Goal: Task Accomplishment & Management: Manage account settings

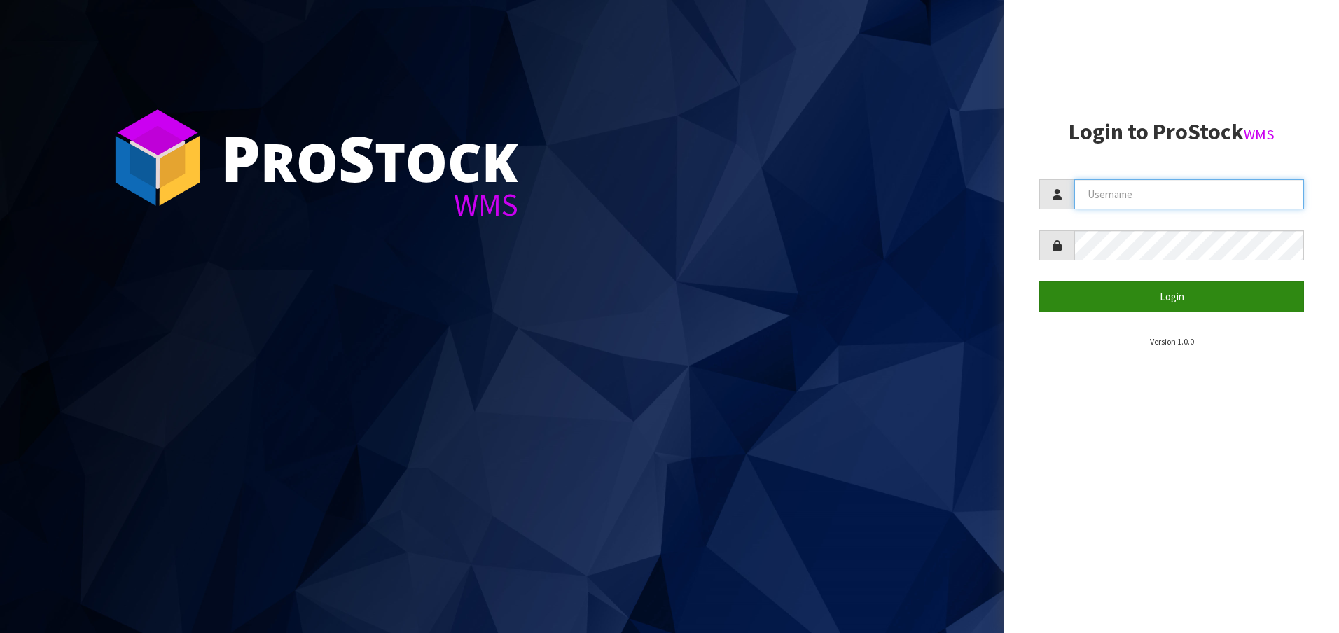
type input "[EMAIL_ADDRESS][DOMAIN_NAME]"
click at [1143, 295] on button "Login" at bounding box center [1171, 296] width 265 height 30
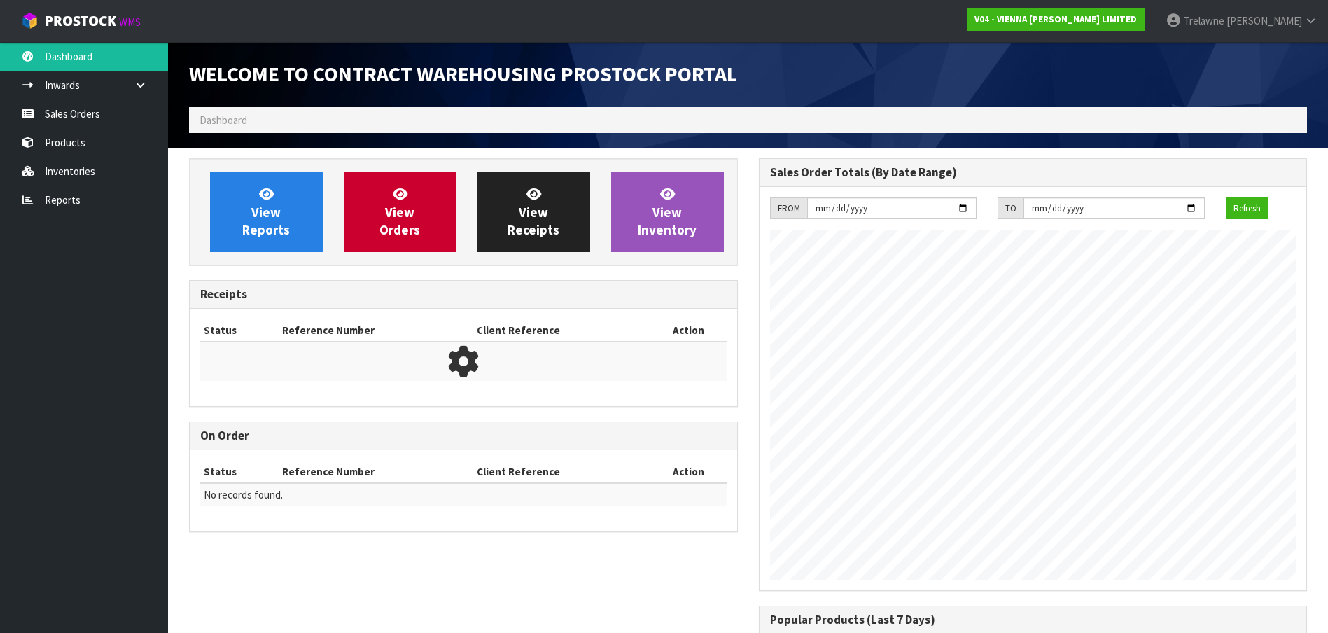
scroll to position [784, 569]
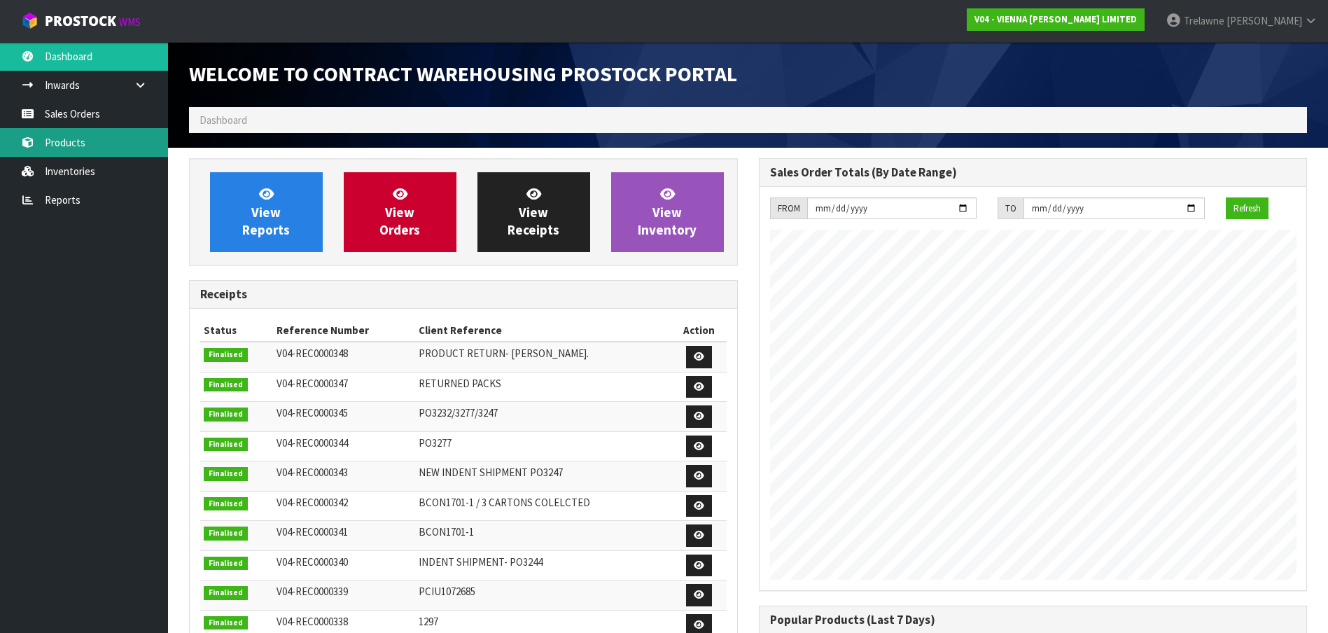
click at [97, 132] on link "Products" at bounding box center [84, 142] width 168 height 29
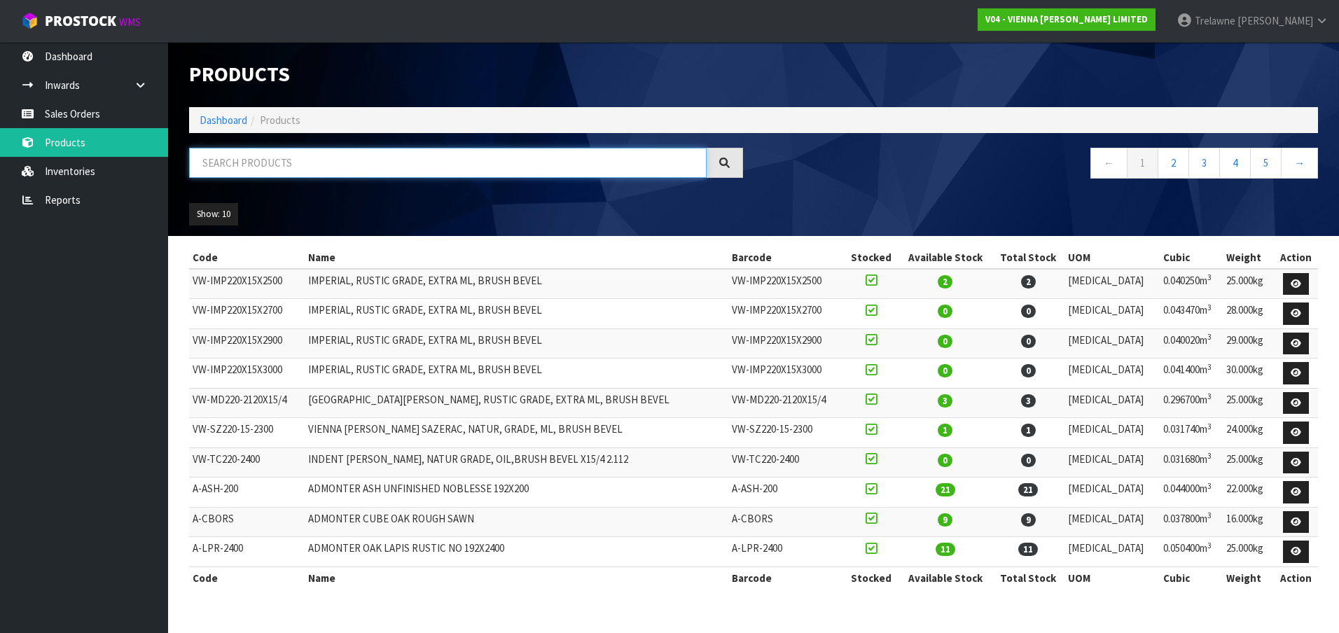
click at [216, 159] on input "text" at bounding box center [447, 163] width 517 height 30
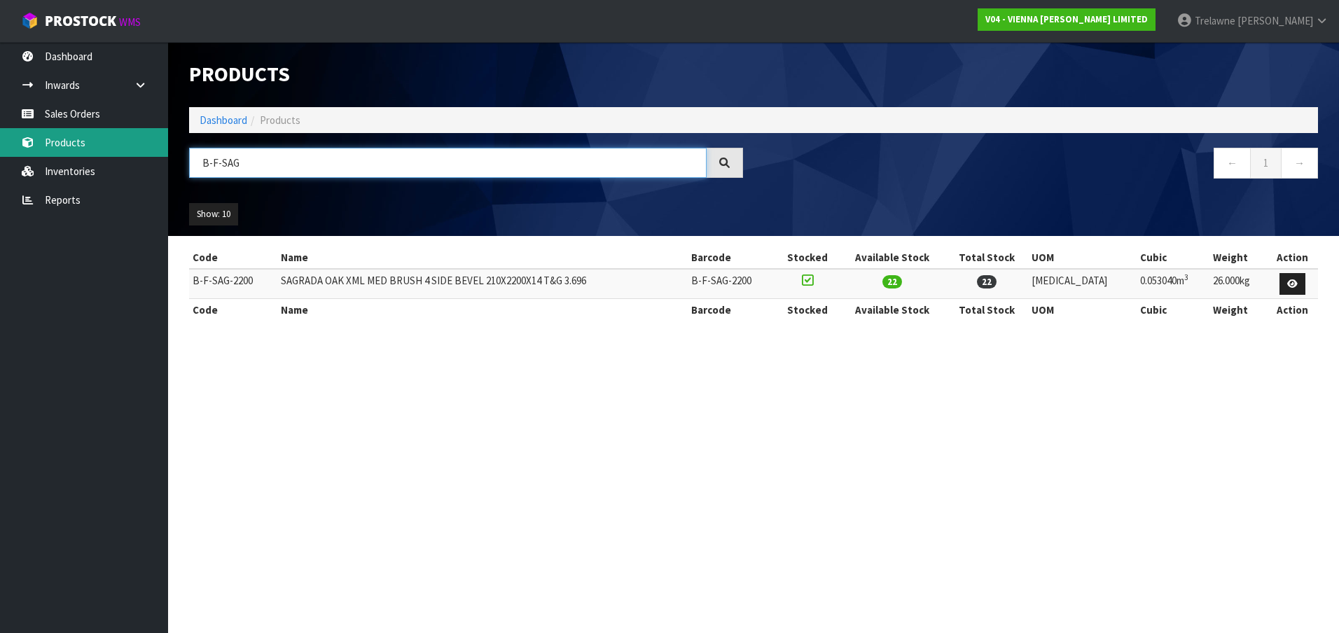
drag, startPoint x: 115, startPoint y: 149, endPoint x: 101, endPoint y: 147, distance: 14.2
click at [102, 147] on body "Toggle navigation ProStock WMS V04 - VIENNA [PERSON_NAME] LIMITED [PERSON_NAME]…" at bounding box center [669, 316] width 1339 height 633
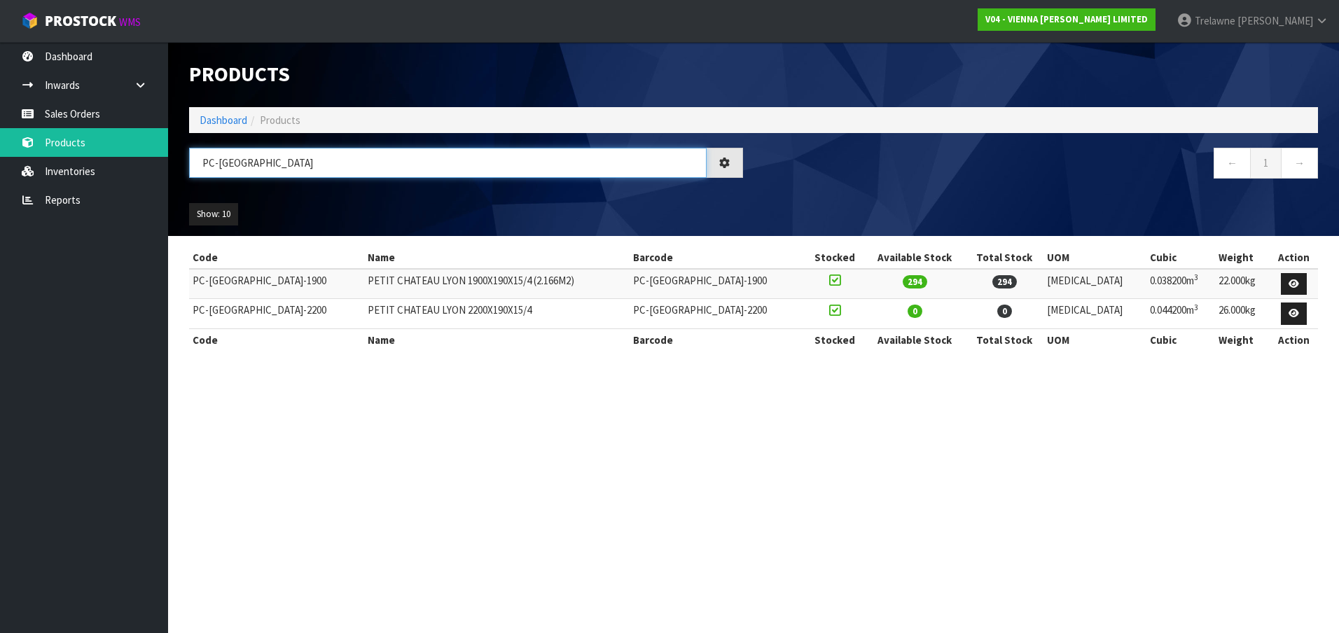
drag, startPoint x: 228, startPoint y: 168, endPoint x: 193, endPoint y: 165, distance: 34.4
click at [193, 165] on input "PC-[GEOGRAPHIC_DATA]" at bounding box center [447, 163] width 517 height 30
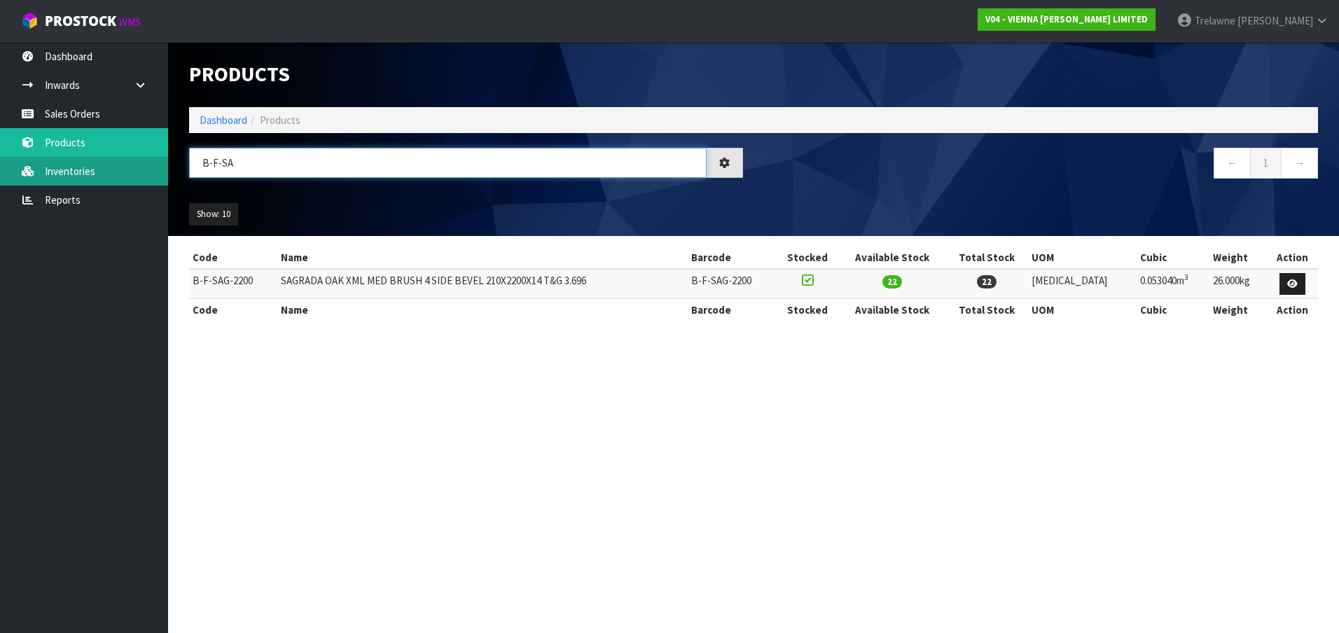
drag, startPoint x: 258, startPoint y: 166, endPoint x: 136, endPoint y: 170, distance: 122.6
click at [137, 172] on body "Toggle navigation ProStock WMS V04 - VIENNA [PERSON_NAME] LIMITED [PERSON_NAME]…" at bounding box center [669, 316] width 1339 height 633
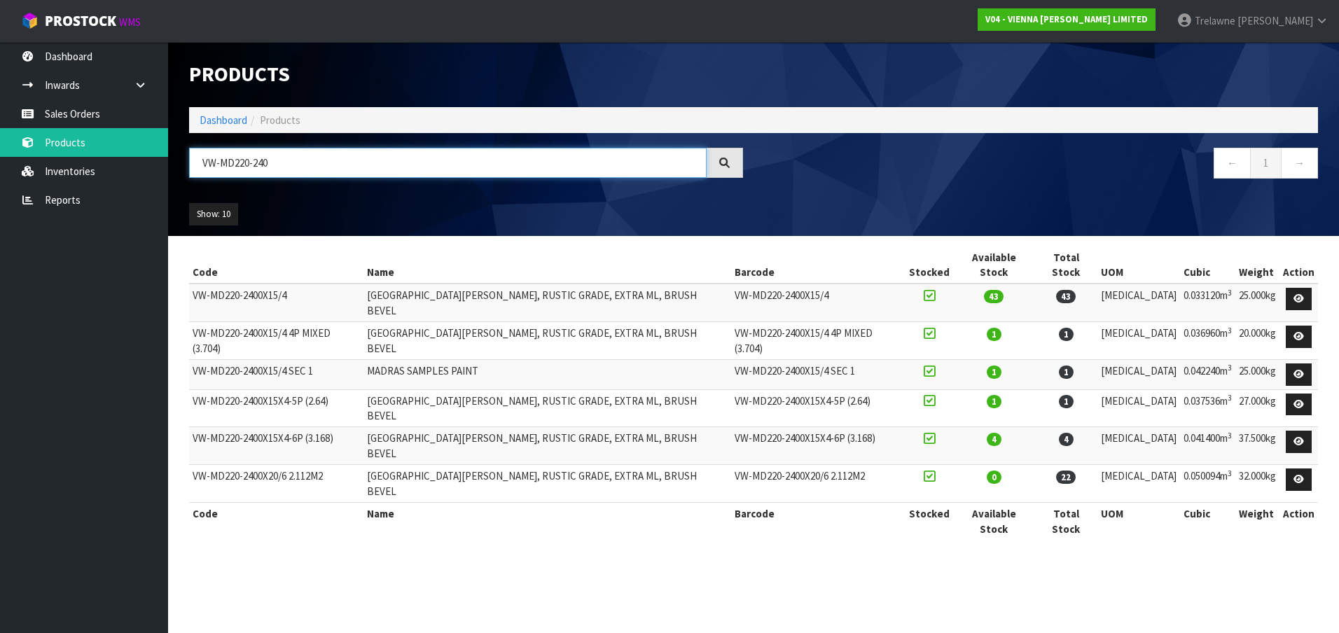
type input "VW-MD220-240"
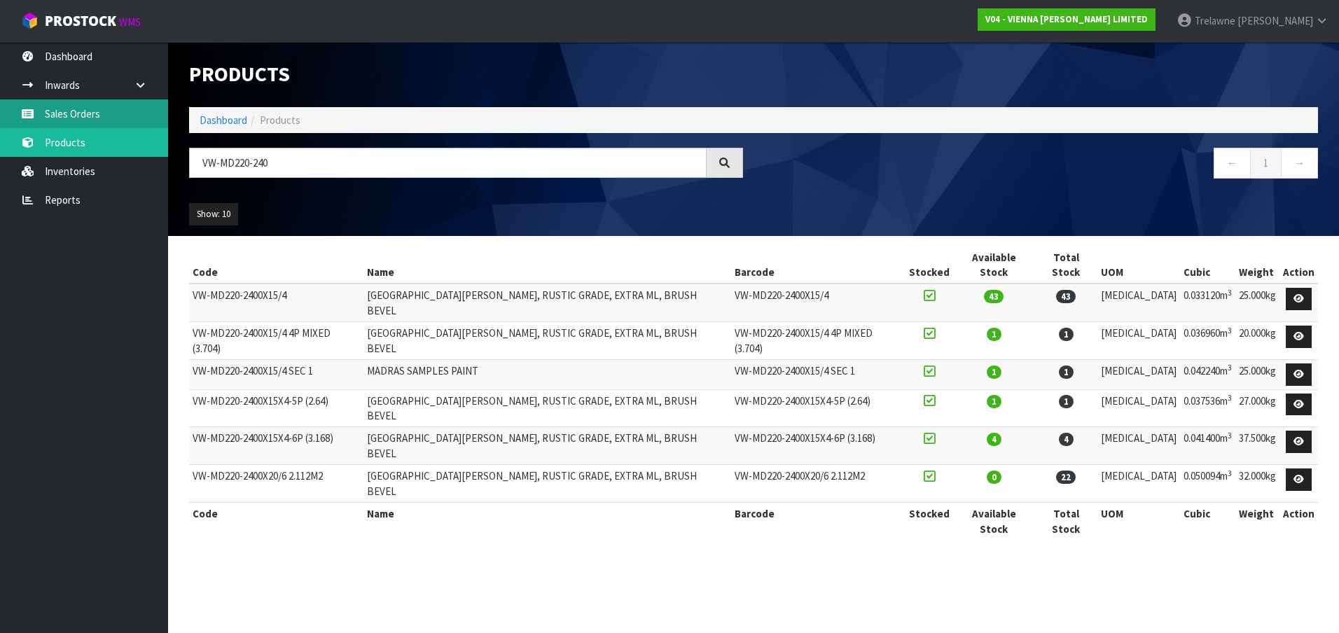
click at [64, 113] on link "Sales Orders" at bounding box center [84, 113] width 168 height 29
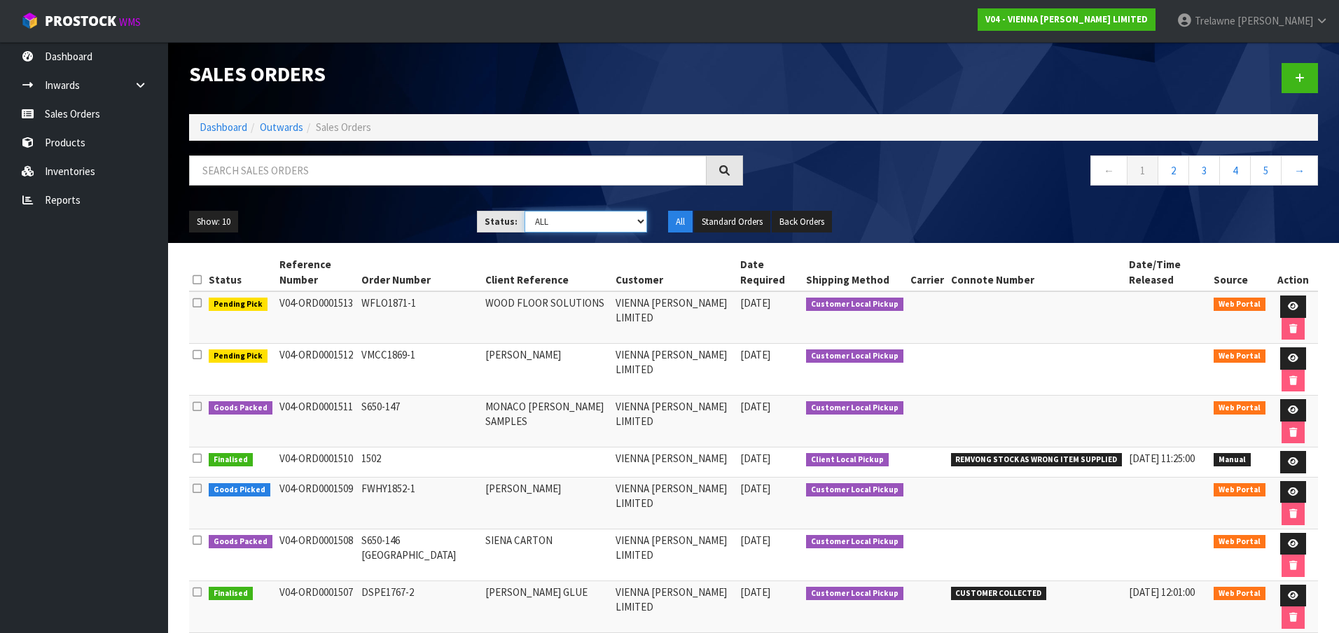
drag, startPoint x: 625, startPoint y: 228, endPoint x: 640, endPoint y: 228, distance: 15.4
click at [625, 228] on select "Draft Pending Allocated Pending Pick Goods Picked Goods Packed Pending Charges …" at bounding box center [585, 222] width 123 height 22
select select "string:9"
click at [524, 211] on select "Draft Pending Allocated Pending Pick Goods Picked Goods Packed Pending Charges …" at bounding box center [585, 222] width 123 height 22
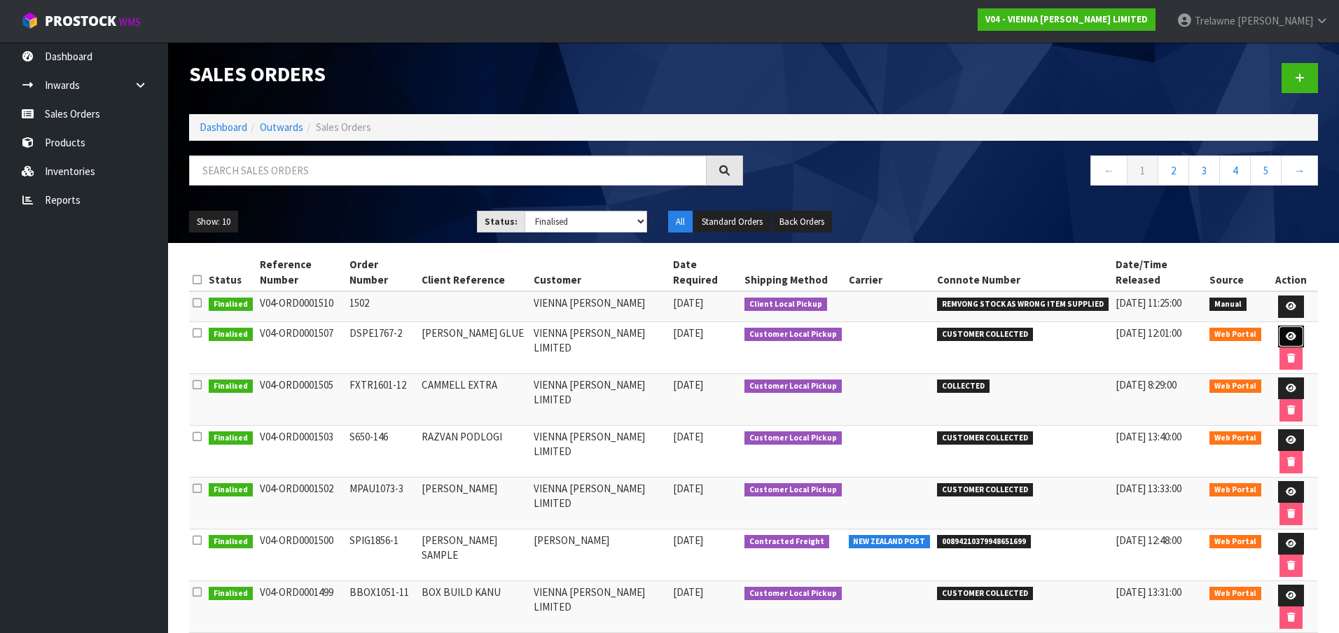
drag, startPoint x: 1281, startPoint y: 321, endPoint x: 1273, endPoint y: 321, distance: 8.4
click at [1281, 326] on link at bounding box center [1291, 337] width 26 height 22
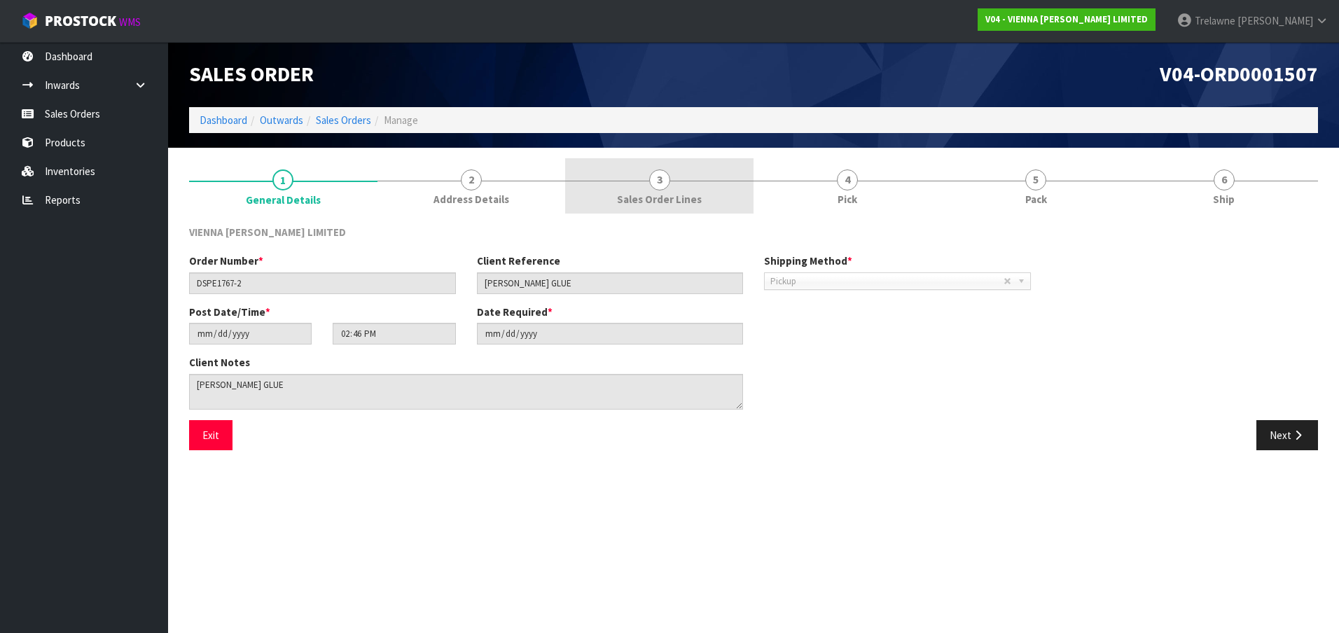
click at [654, 183] on span "3" at bounding box center [659, 179] width 21 height 21
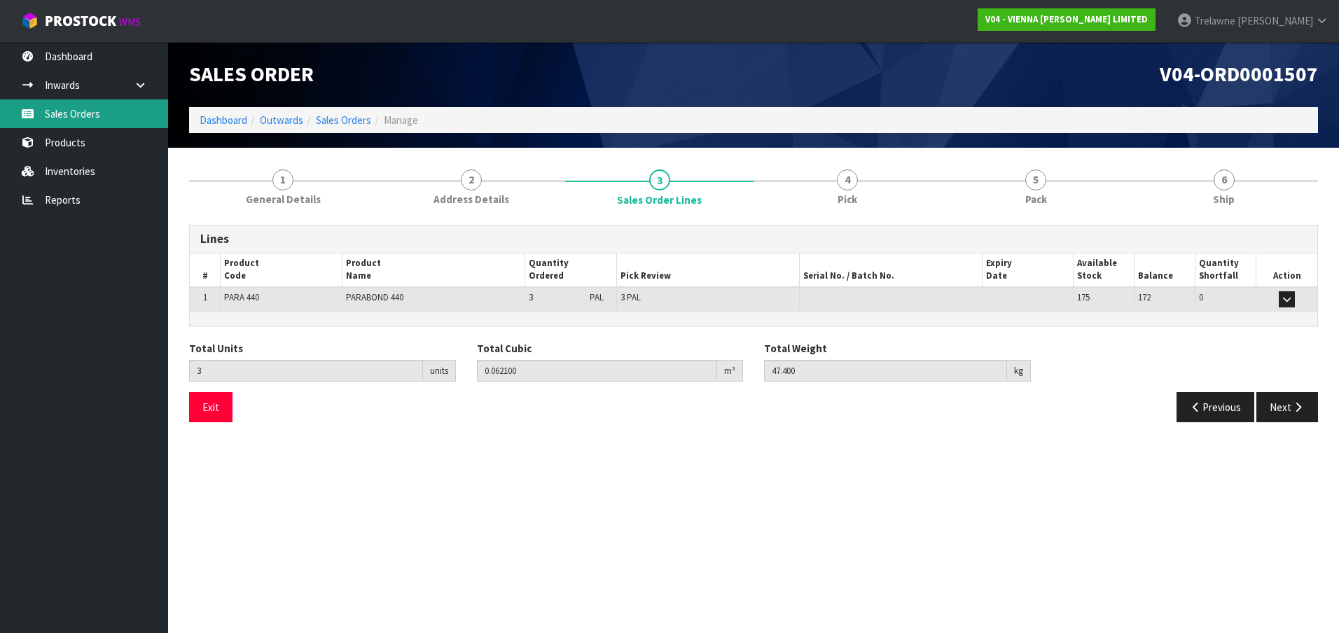
click at [32, 106] on link "Sales Orders" at bounding box center [84, 113] width 168 height 29
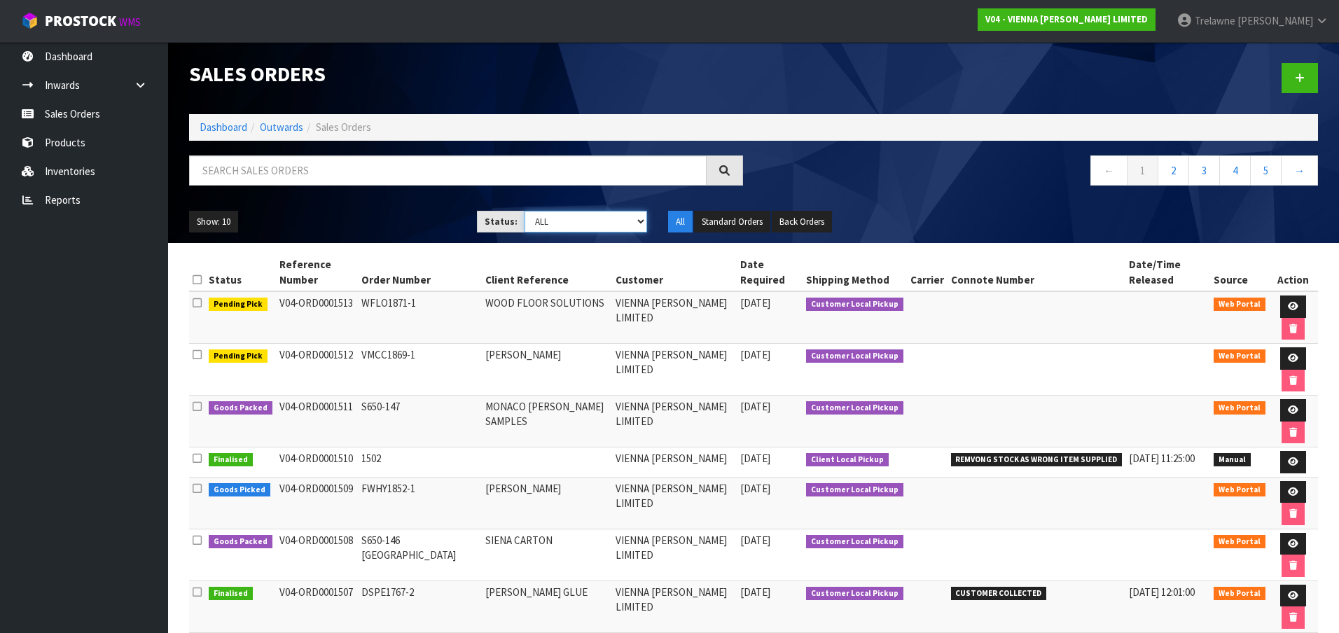
click at [643, 223] on select "Draft Pending Allocated Pending Pick Goods Picked Goods Packed Pending Charges …" at bounding box center [585, 222] width 123 height 22
select select "string:9"
click at [524, 211] on select "Draft Pending Allocated Pending Pick Goods Picked Goods Packed Pending Charges …" at bounding box center [585, 222] width 123 height 22
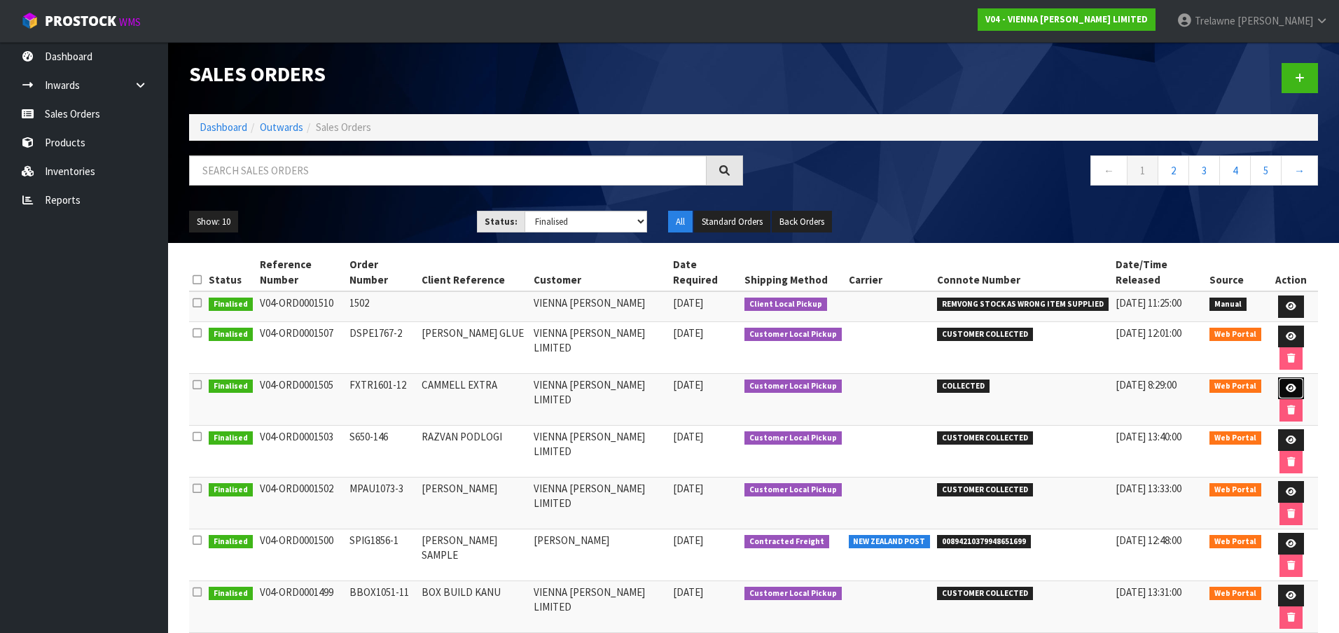
click at [1286, 384] on icon at bounding box center [1291, 388] width 11 height 9
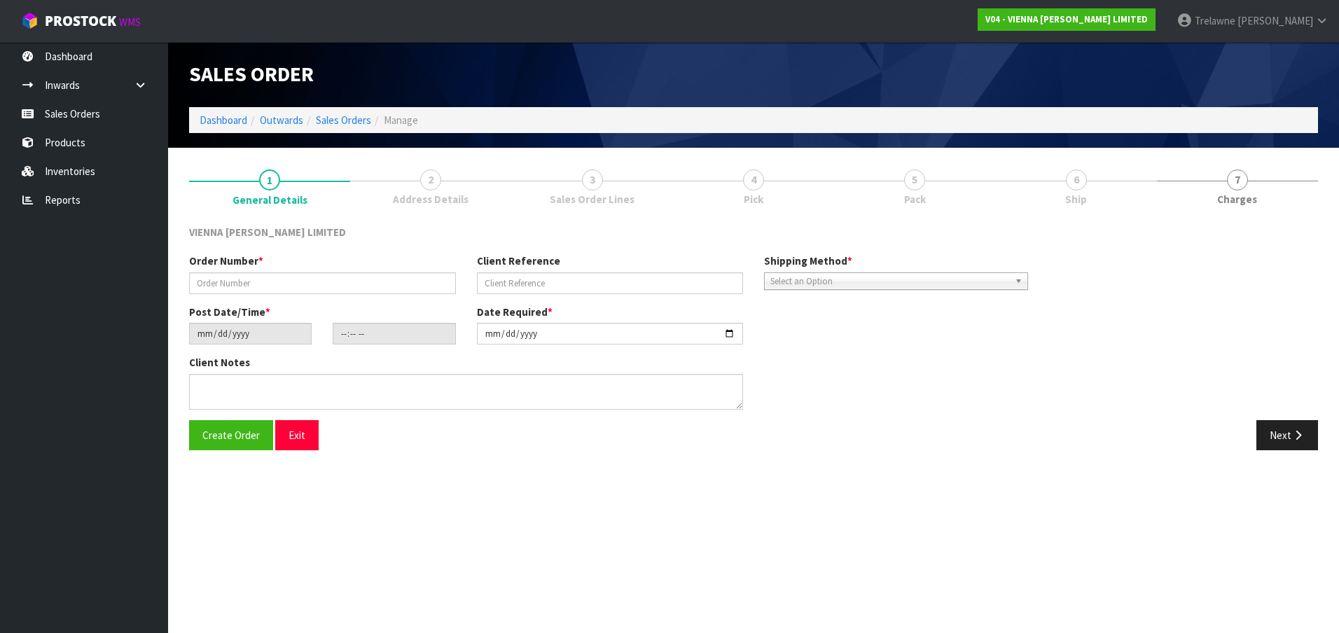
type input "FXTR1601-12"
type input "CAMMELL EXTRA"
type input "[DATE]"
type input "12:36:00.000"
type input "[DATE]"
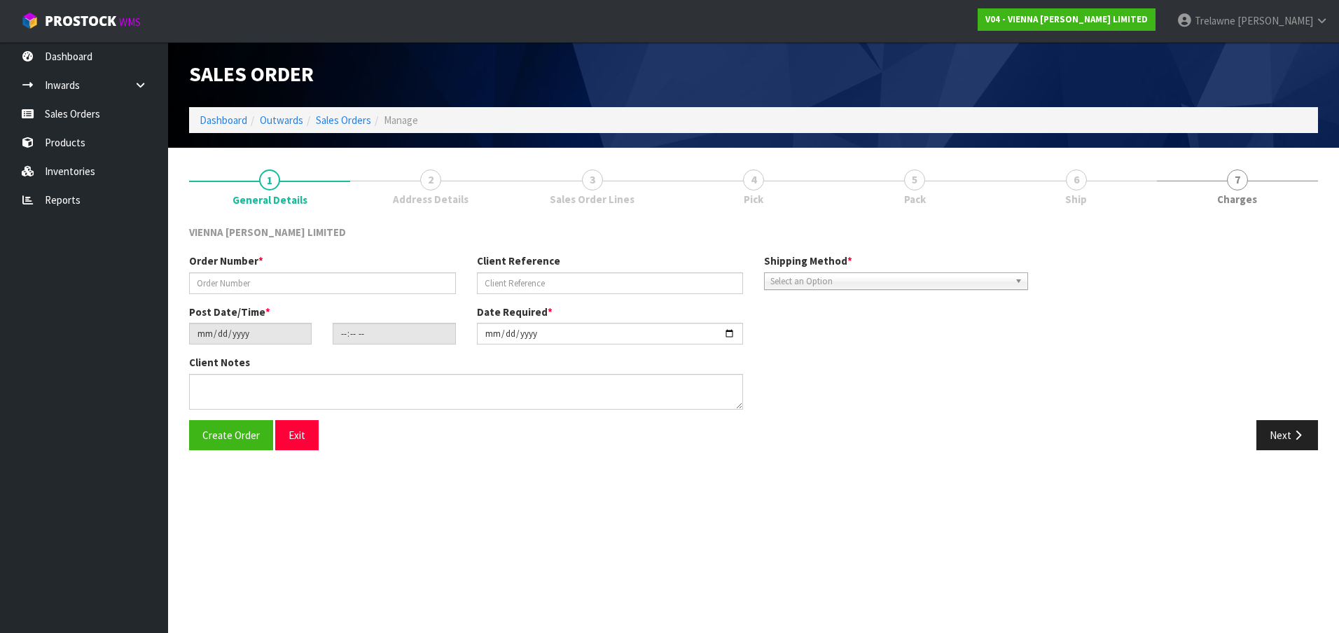
type textarea "CAMMELL EXTRA"
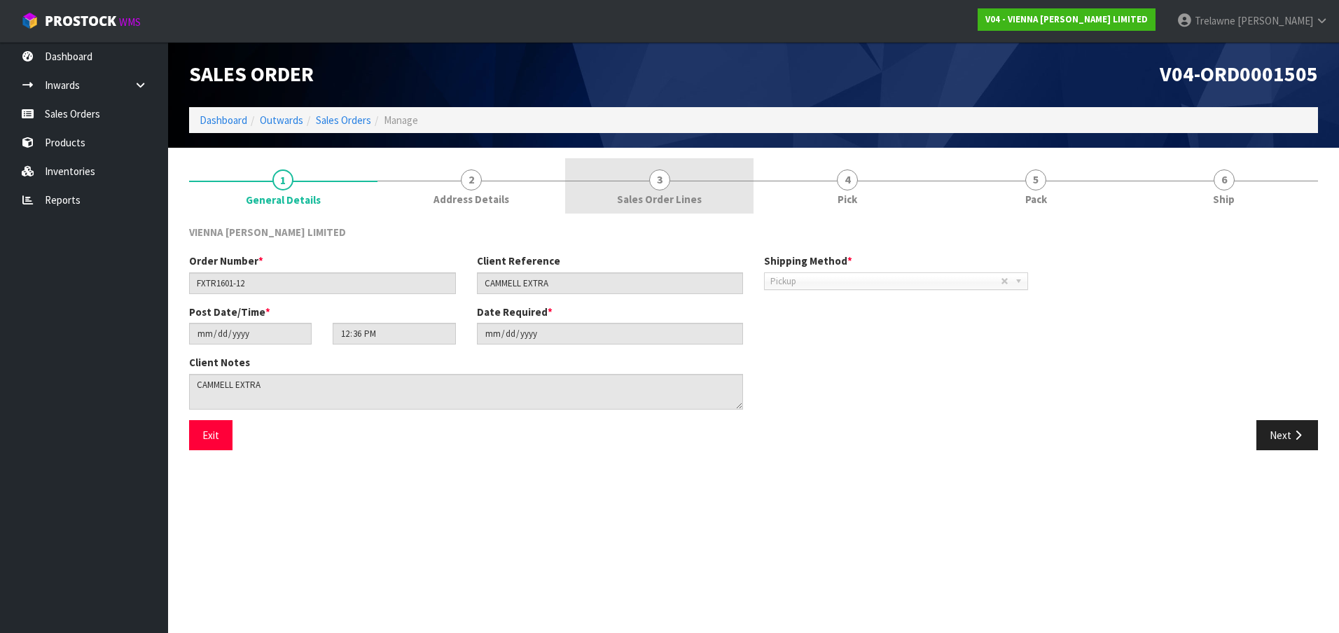
drag, startPoint x: 634, startPoint y: 186, endPoint x: 665, endPoint y: 187, distance: 30.8
click at [636, 186] on link "3 Sales Order Lines" at bounding box center [659, 185] width 188 height 55
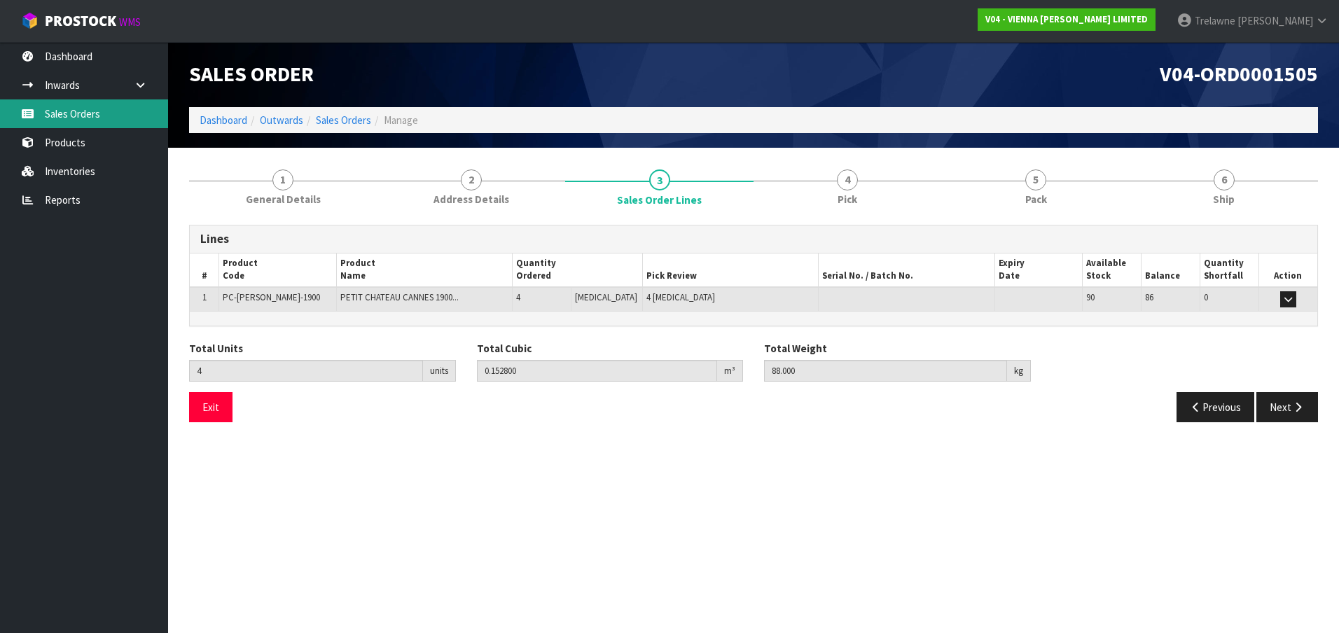
click at [64, 109] on link "Sales Orders" at bounding box center [84, 113] width 168 height 29
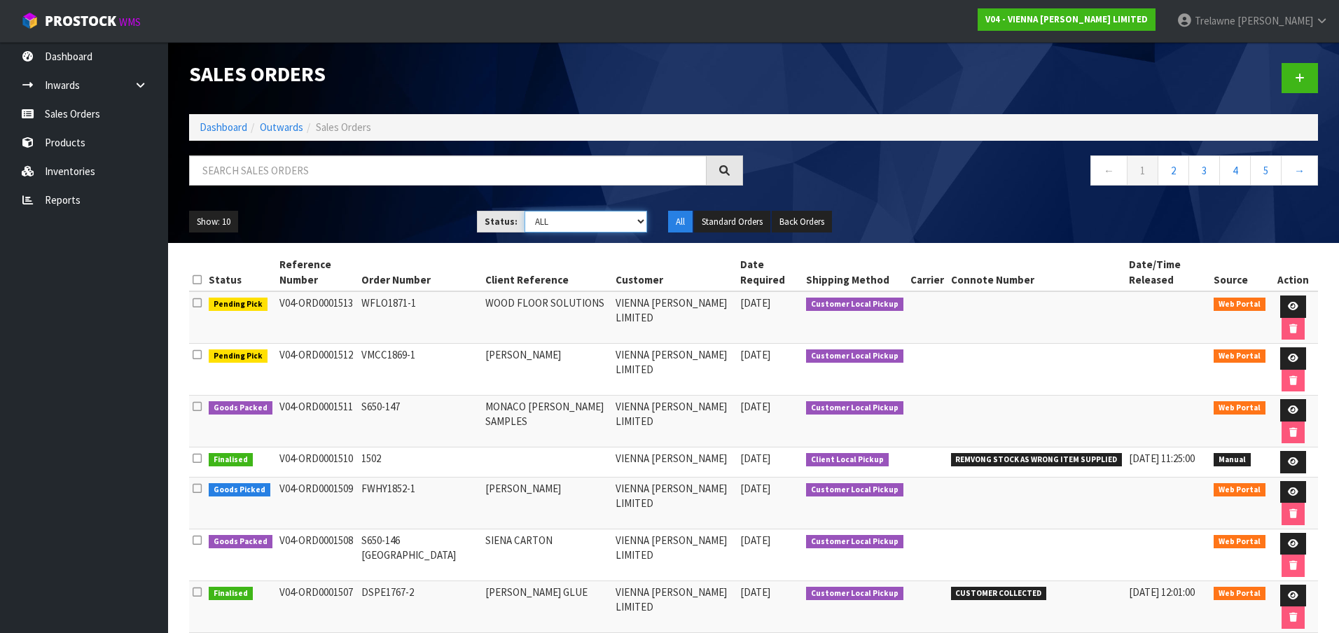
click at [634, 219] on select "Draft Pending Allocated Pending Pick Goods Picked Goods Packed Pending Charges …" at bounding box center [585, 222] width 123 height 22
select select "string:9"
click at [524, 211] on select "Draft Pending Allocated Pending Pick Goods Picked Goods Packed Pending Charges …" at bounding box center [585, 222] width 123 height 22
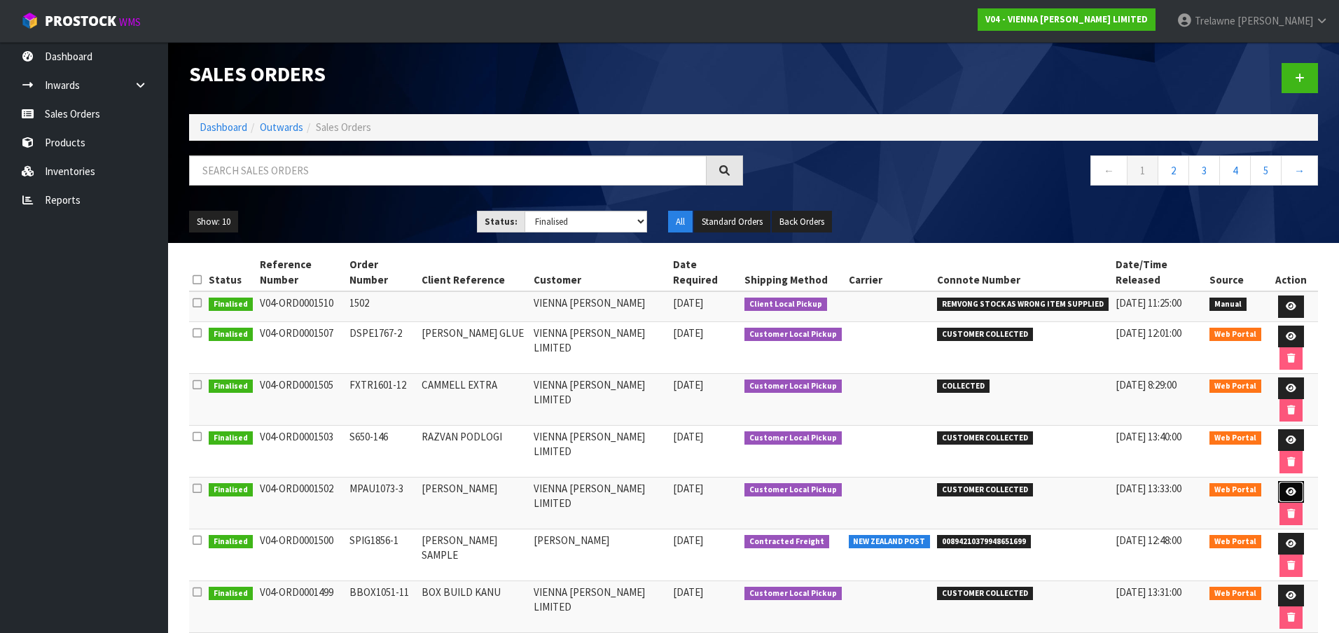
drag, startPoint x: 1279, startPoint y: 415, endPoint x: 1237, endPoint y: 409, distance: 42.5
click at [1286, 487] on icon at bounding box center [1291, 491] width 11 height 9
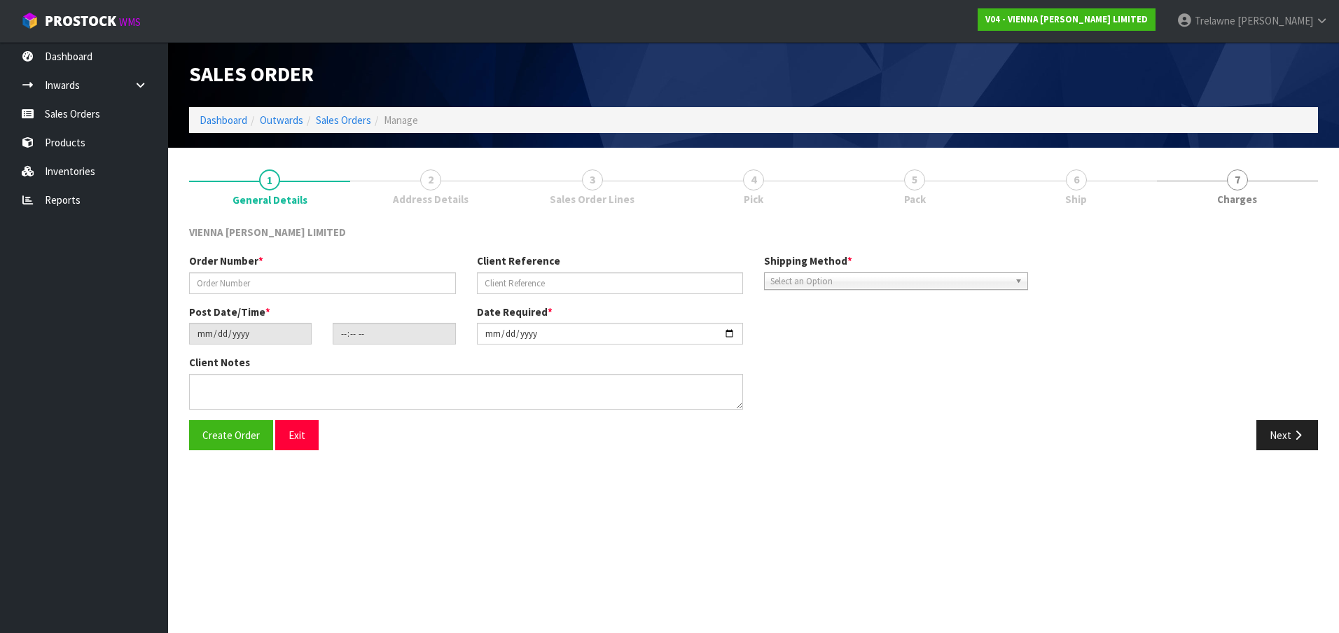
type input "MPAU1073-3"
type input "[PERSON_NAME]"
type input "[DATE]"
type input "11:53:00.000"
type input "[DATE]"
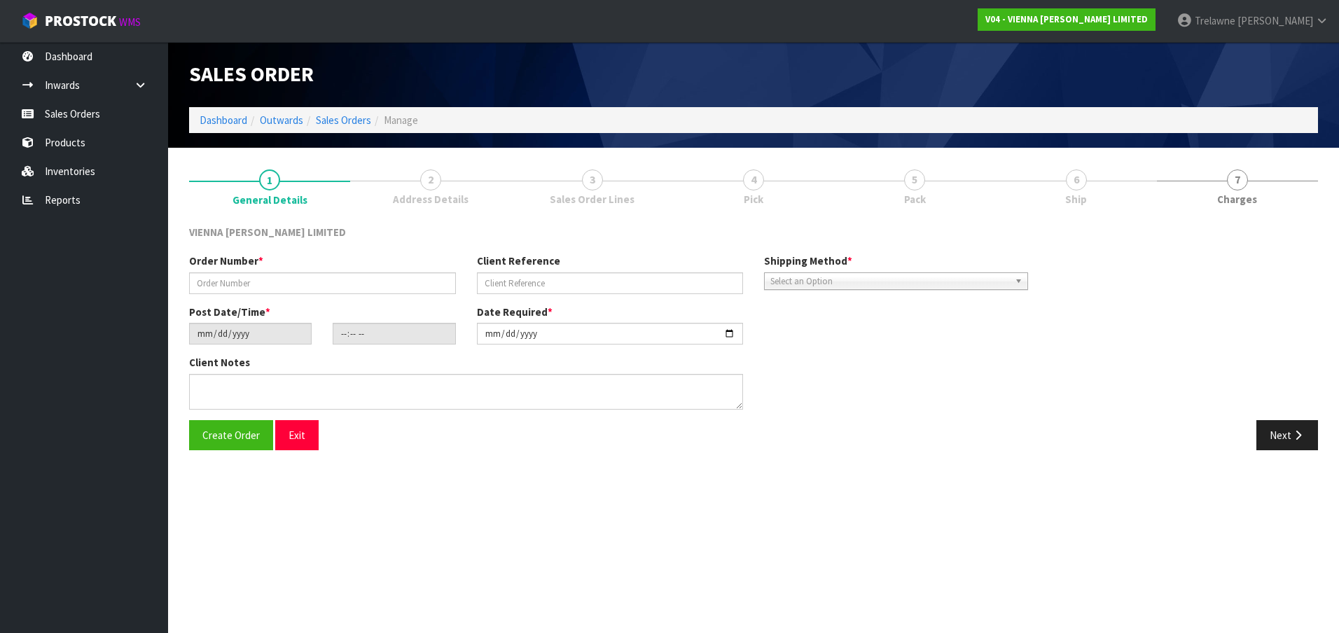
type textarea "[PERSON_NAME]"
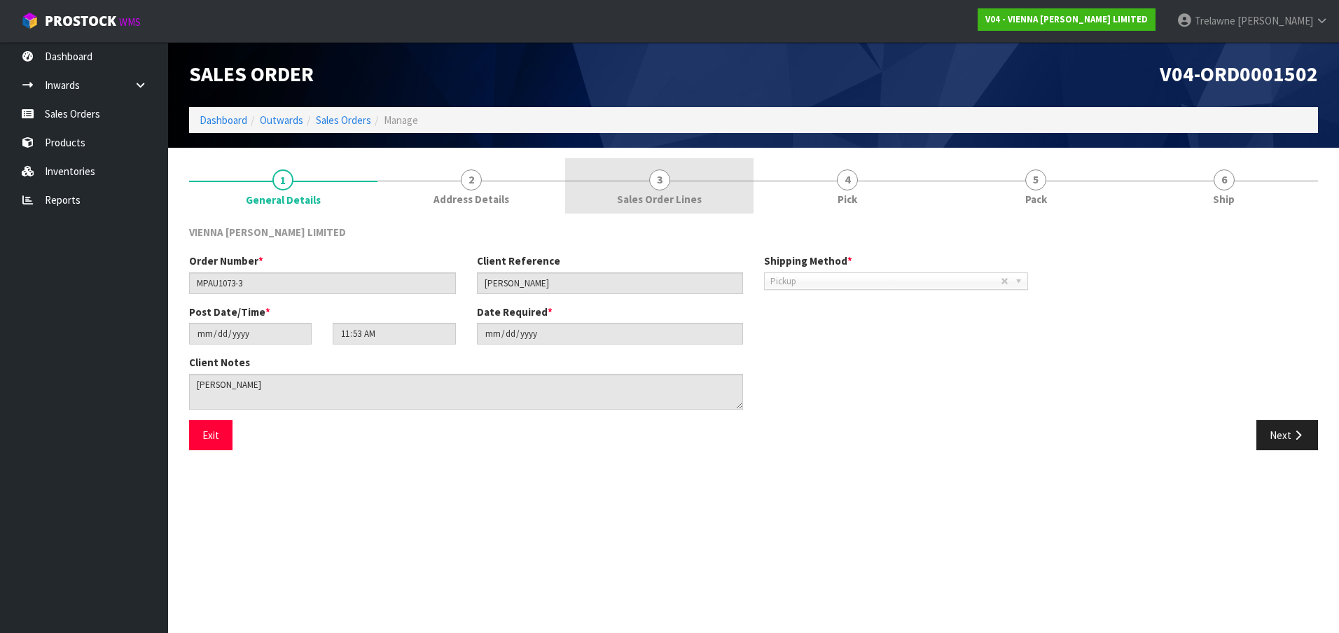
click at [664, 187] on span "3" at bounding box center [659, 179] width 21 height 21
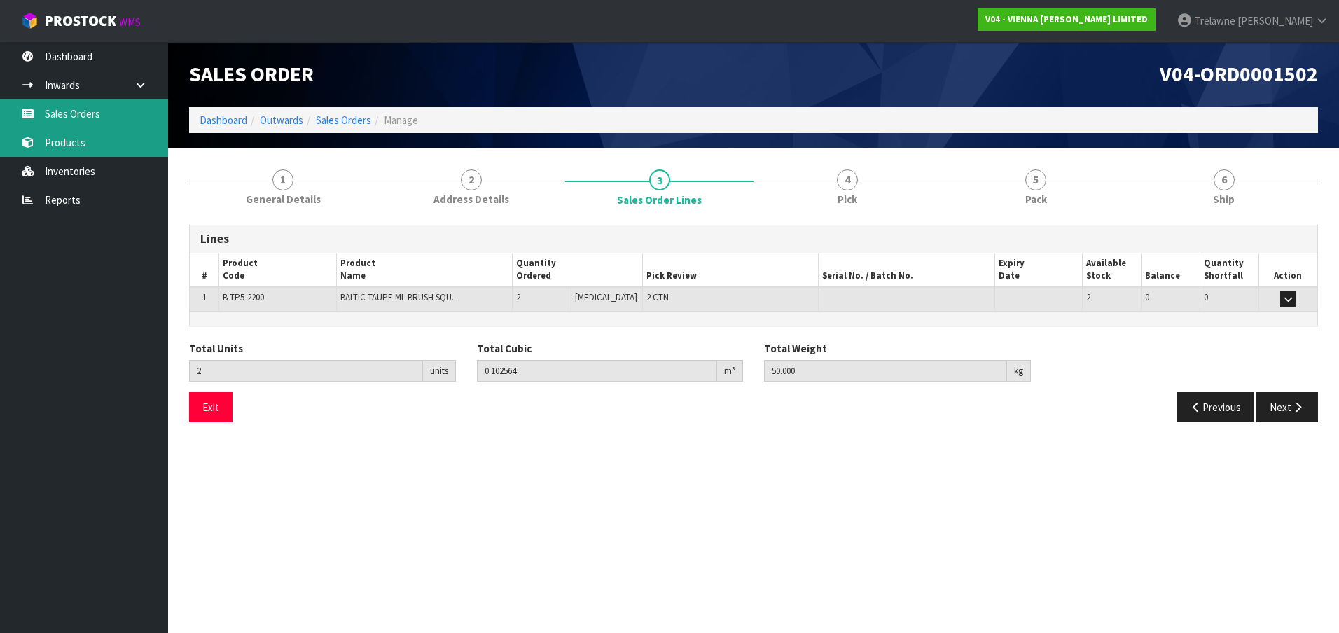
drag, startPoint x: 58, startPoint y: 113, endPoint x: 102, endPoint y: 139, distance: 51.2
click at [58, 113] on link "Sales Orders" at bounding box center [84, 113] width 168 height 29
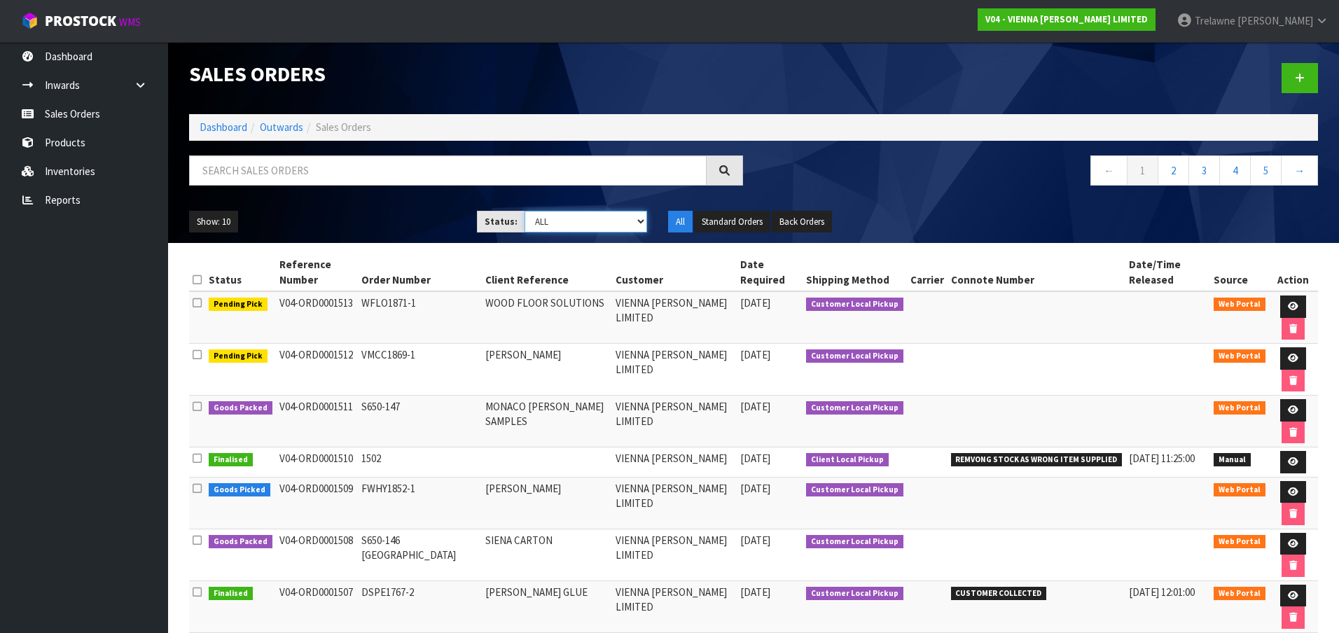
click at [635, 225] on select "Draft Pending Allocated Pending Pick Goods Picked Goods Packed Pending Charges …" at bounding box center [585, 222] width 123 height 22
click at [524, 211] on select "Draft Pending Allocated Pending Pick Goods Picked Goods Packed Pending Charges …" at bounding box center [585, 222] width 123 height 22
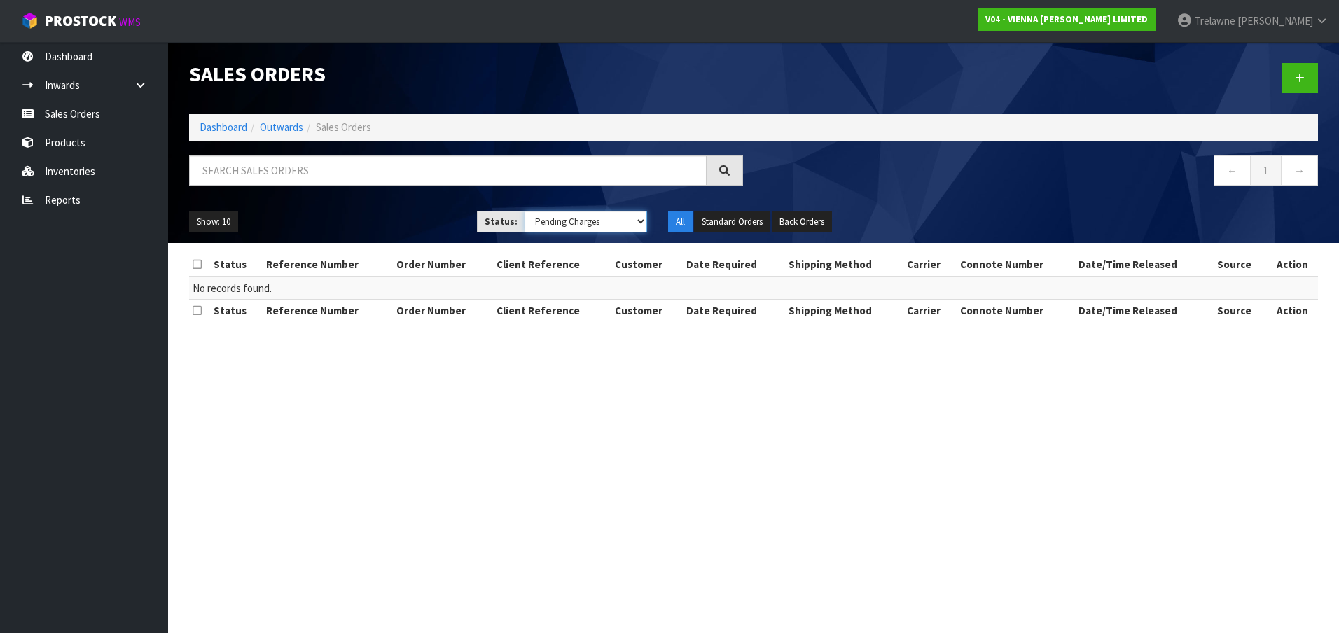
drag, startPoint x: 634, startPoint y: 223, endPoint x: 629, endPoint y: 235, distance: 13.2
click at [633, 224] on select "Draft Pending Allocated Pending Pick Goods Picked Goods Packed Pending Charges …" at bounding box center [585, 222] width 123 height 22
select select "string:9"
click at [524, 211] on select "Draft Pending Allocated Pending Pick Goods Picked Goods Packed Pending Charges …" at bounding box center [585, 222] width 123 height 22
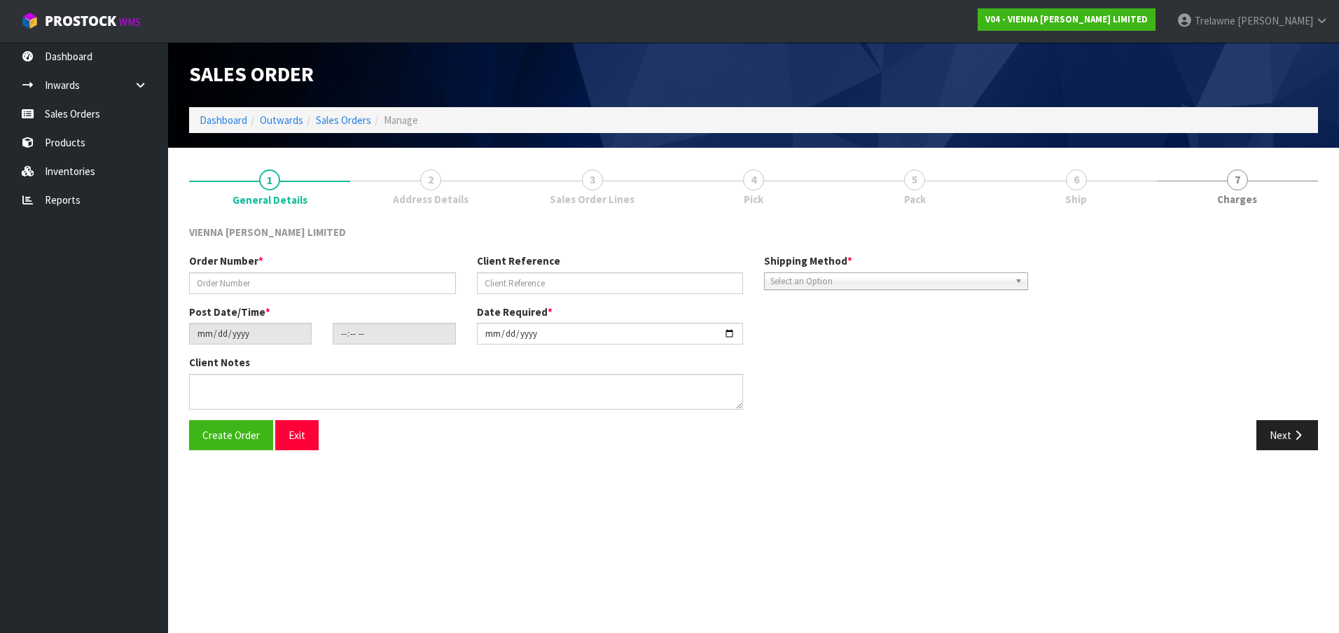
type input "TRF-3678"
type input "FF OIL"
type input "[DATE]"
type input "15:21:00.000"
type input "[DATE]"
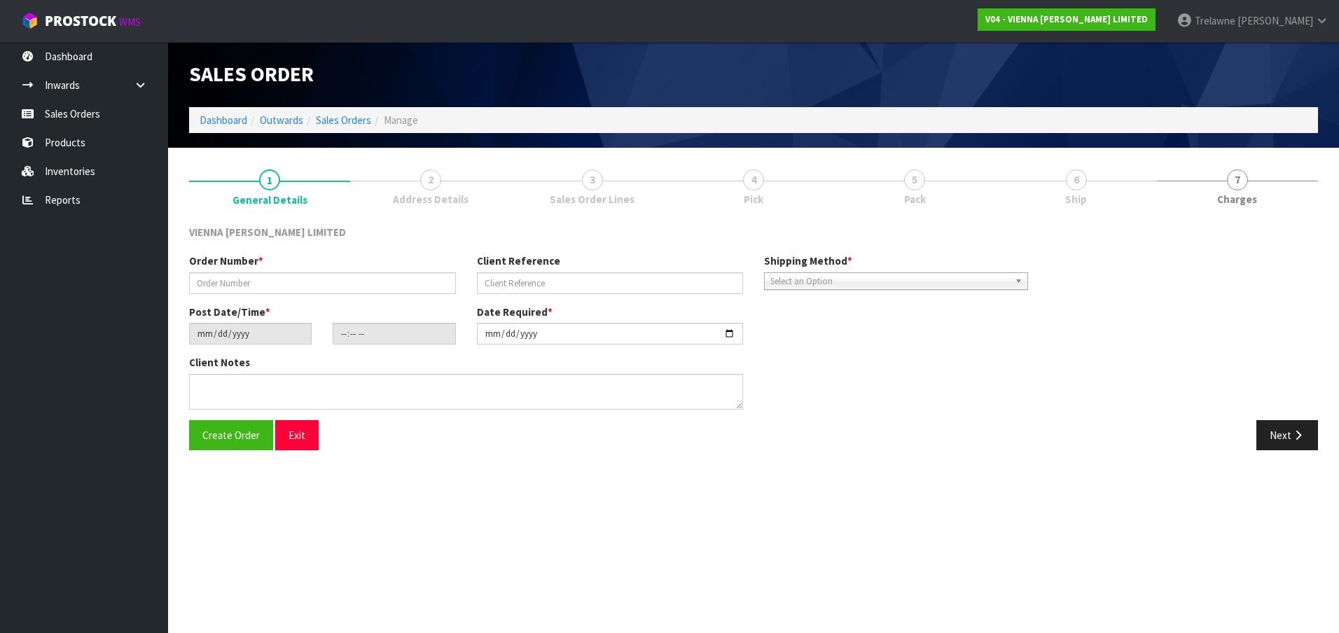
type textarea "FF OIL TRANSFER TO SHOWROOM"
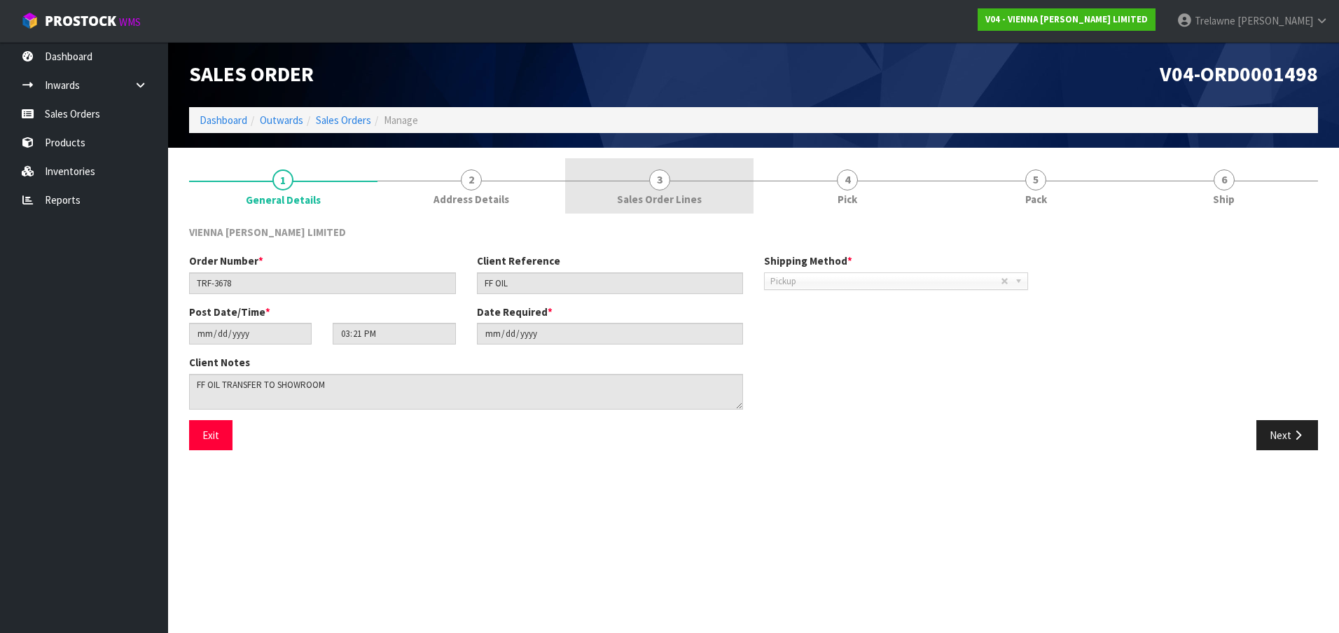
click at [637, 187] on link "3 Sales Order Lines" at bounding box center [659, 185] width 188 height 55
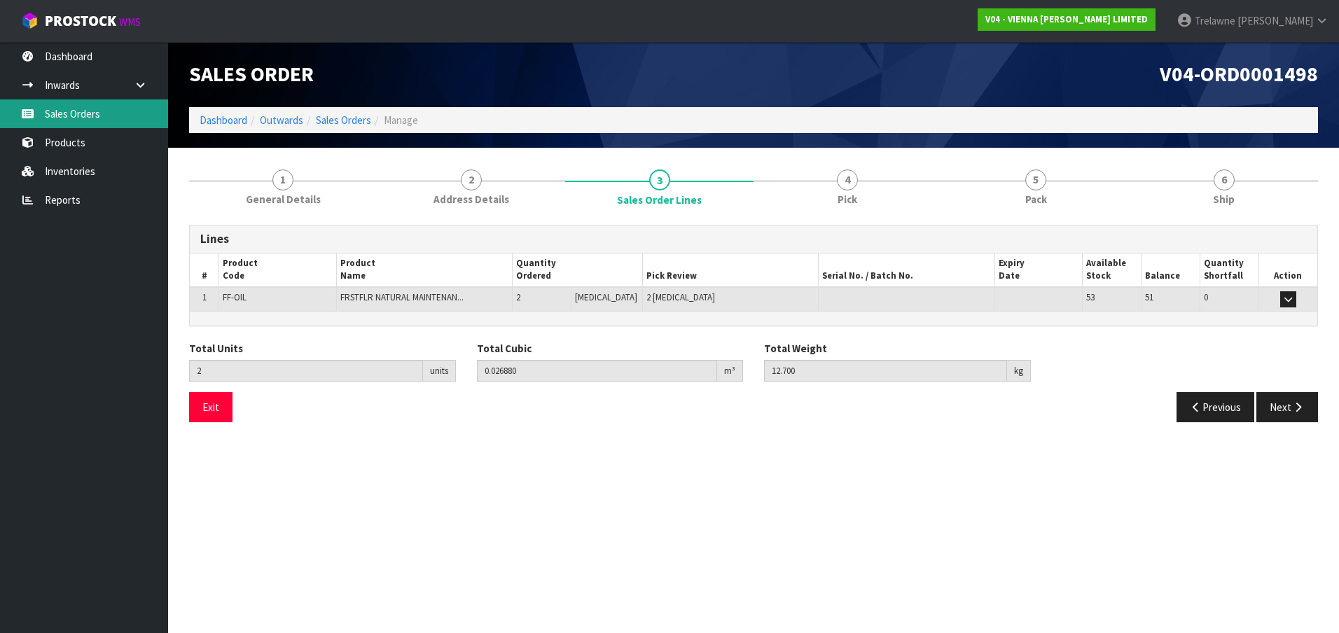
click at [72, 125] on link "Sales Orders" at bounding box center [84, 113] width 168 height 29
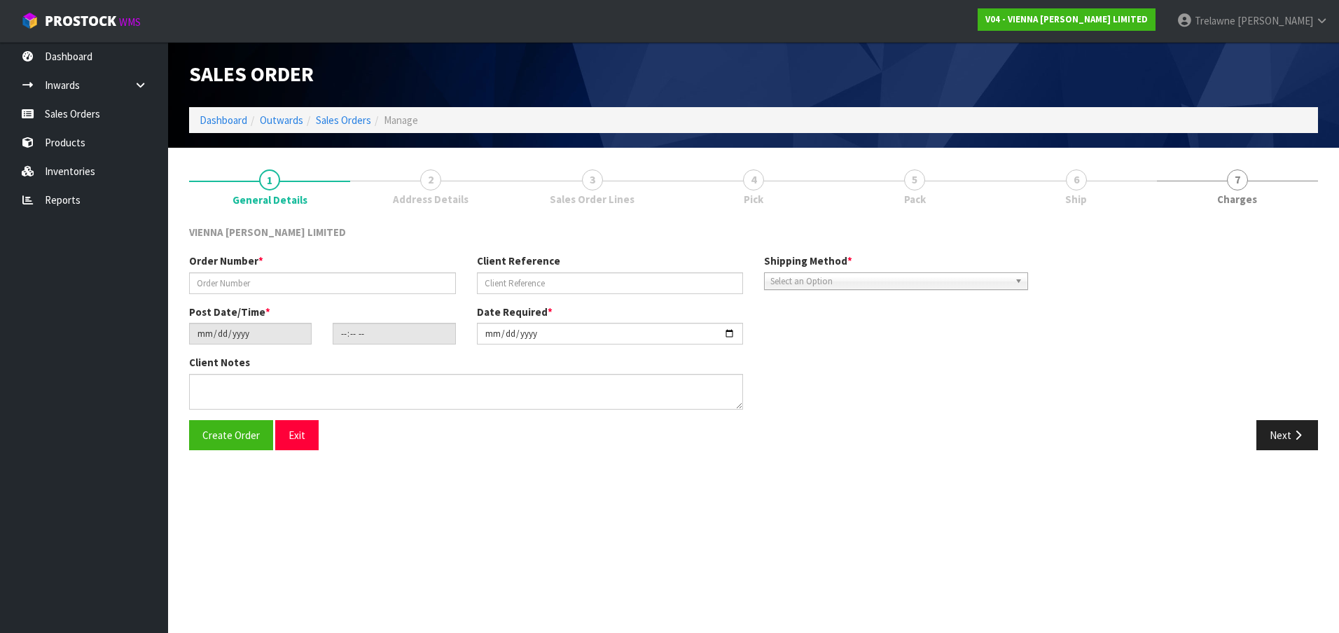
type input "FXTR1601-12"
type input "CAMMELL EXTRA"
type input "[DATE]"
type input "12:36:00.000"
type input "[DATE]"
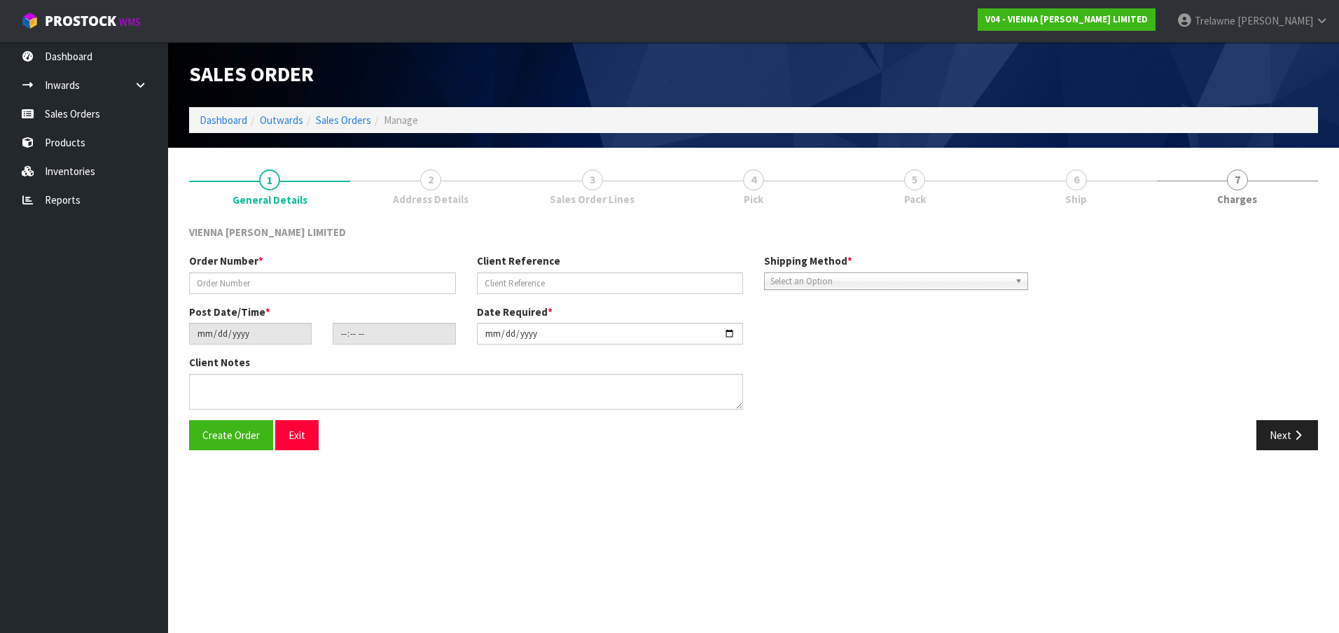
type textarea "CAMMELL EXTRA"
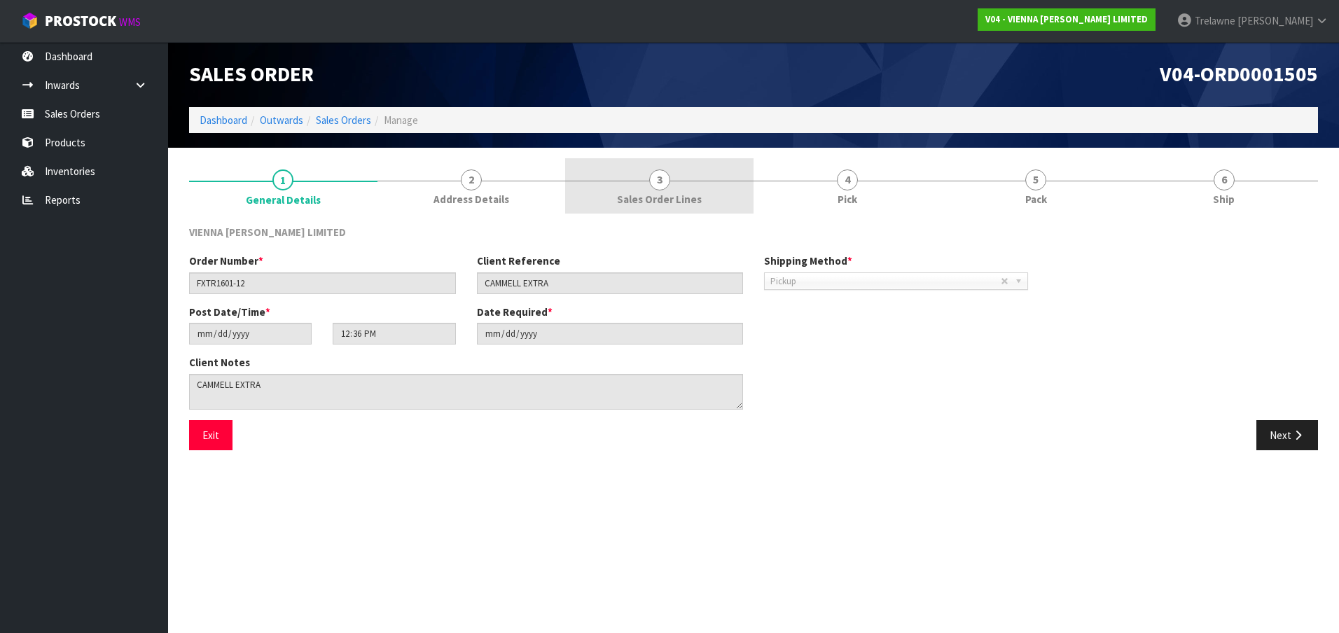
click at [604, 181] on div at bounding box center [659, 181] width 188 height 1
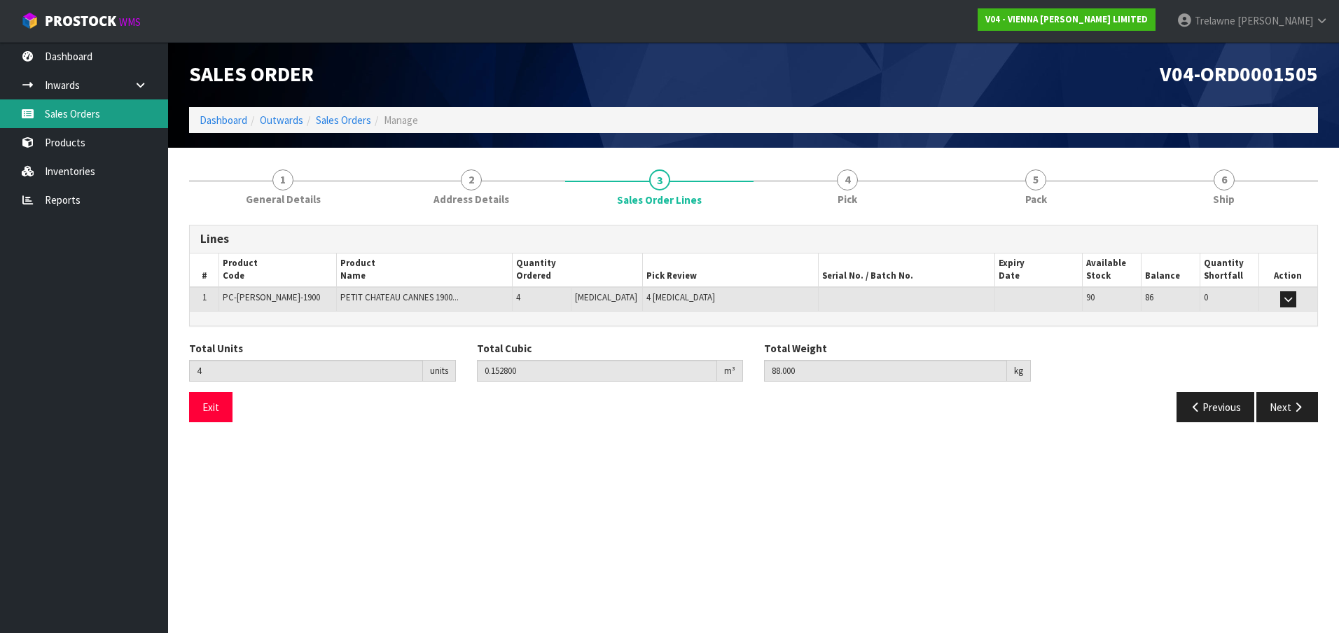
drag, startPoint x: 99, startPoint y: 108, endPoint x: 184, endPoint y: 138, distance: 89.9
click at [99, 108] on link "Sales Orders" at bounding box center [84, 113] width 168 height 29
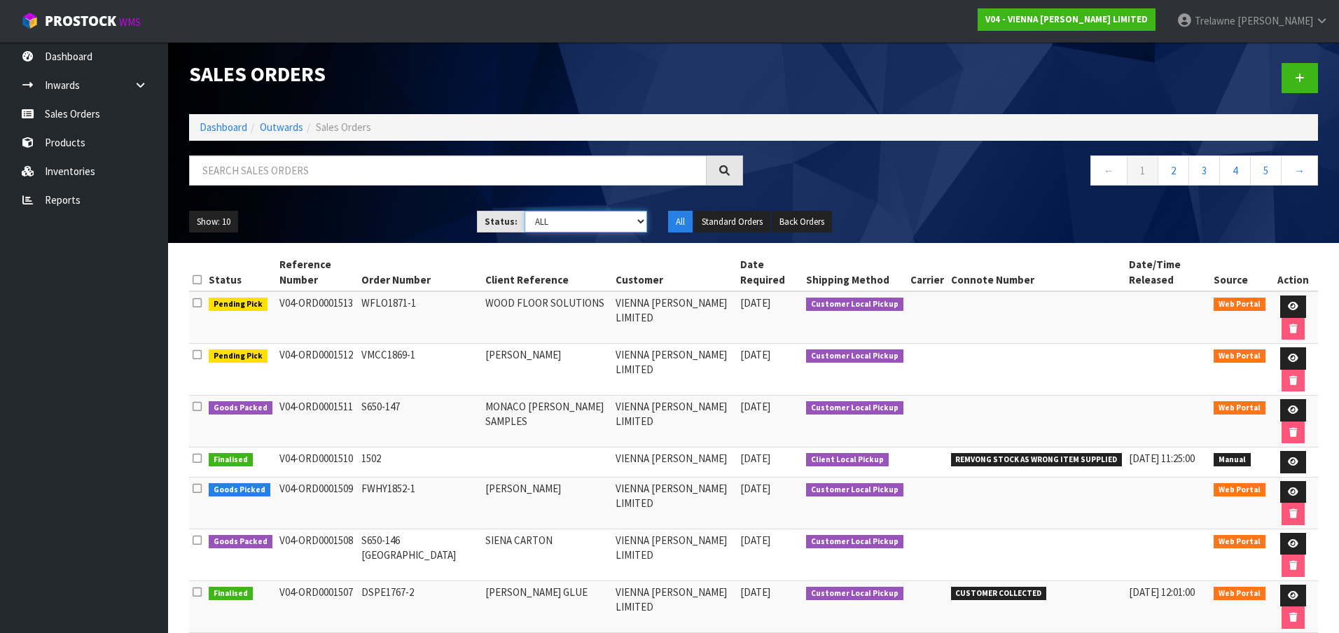
click at [632, 219] on select "Draft Pending Allocated Pending Pick Goods Picked Goods Packed Pending Charges …" at bounding box center [585, 222] width 123 height 22
select select "string:9"
click at [524, 211] on select "Draft Pending Allocated Pending Pick Goods Picked Goods Packed Pending Charges …" at bounding box center [585, 222] width 123 height 22
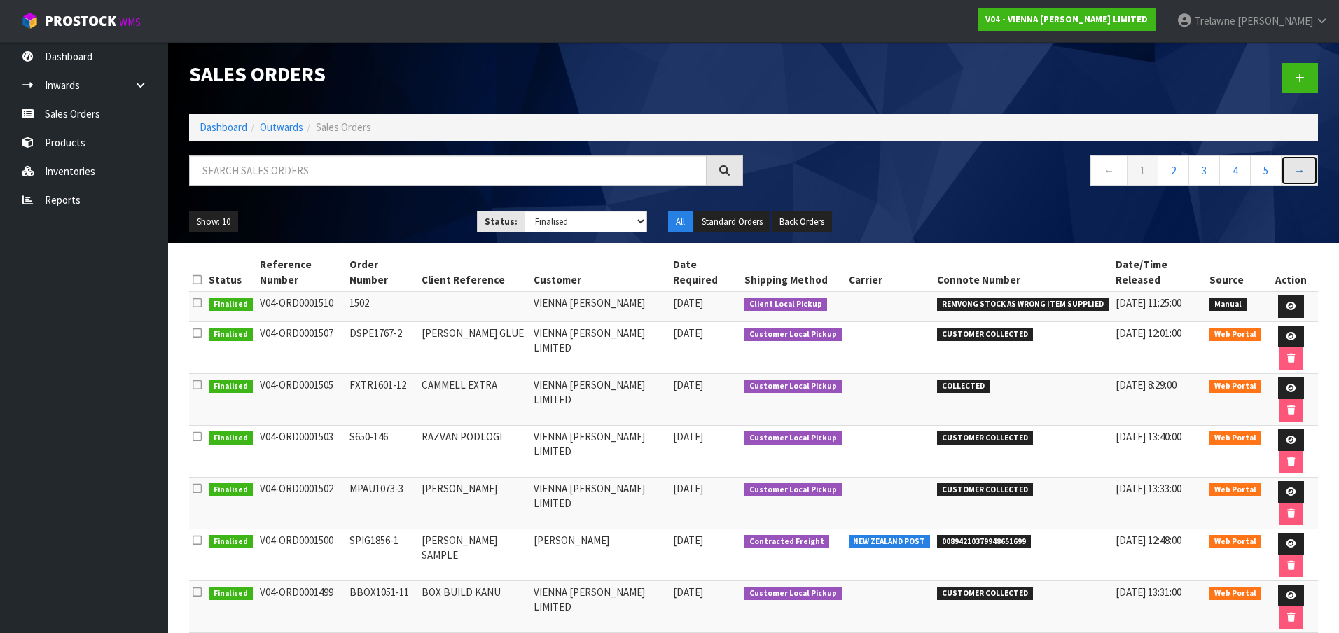
click at [1297, 172] on link "→" at bounding box center [1299, 170] width 37 height 30
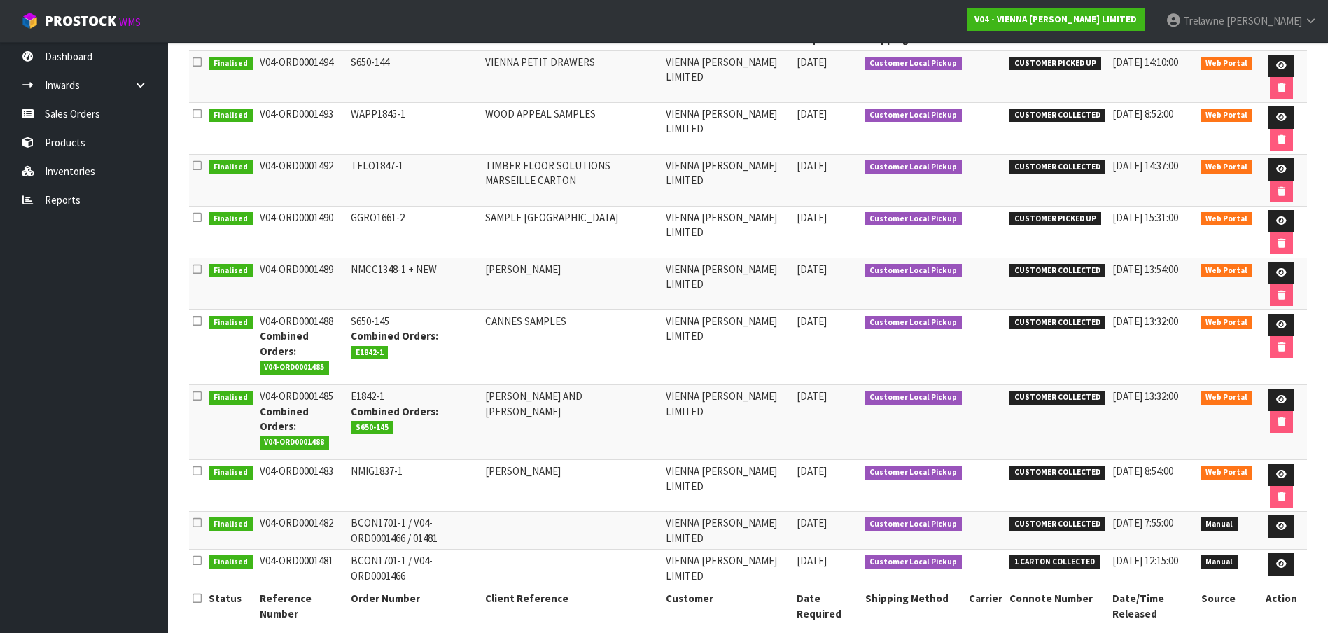
scroll to position [258, 0]
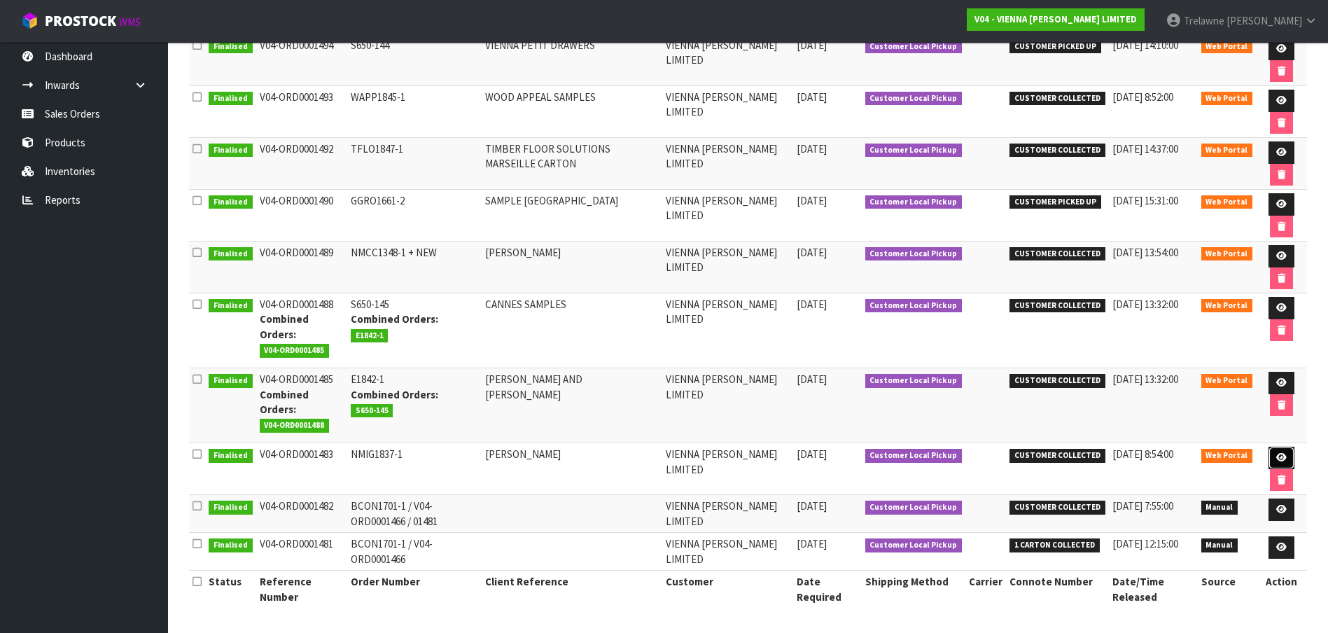
click at [1283, 457] on icon at bounding box center [1281, 457] width 11 height 9
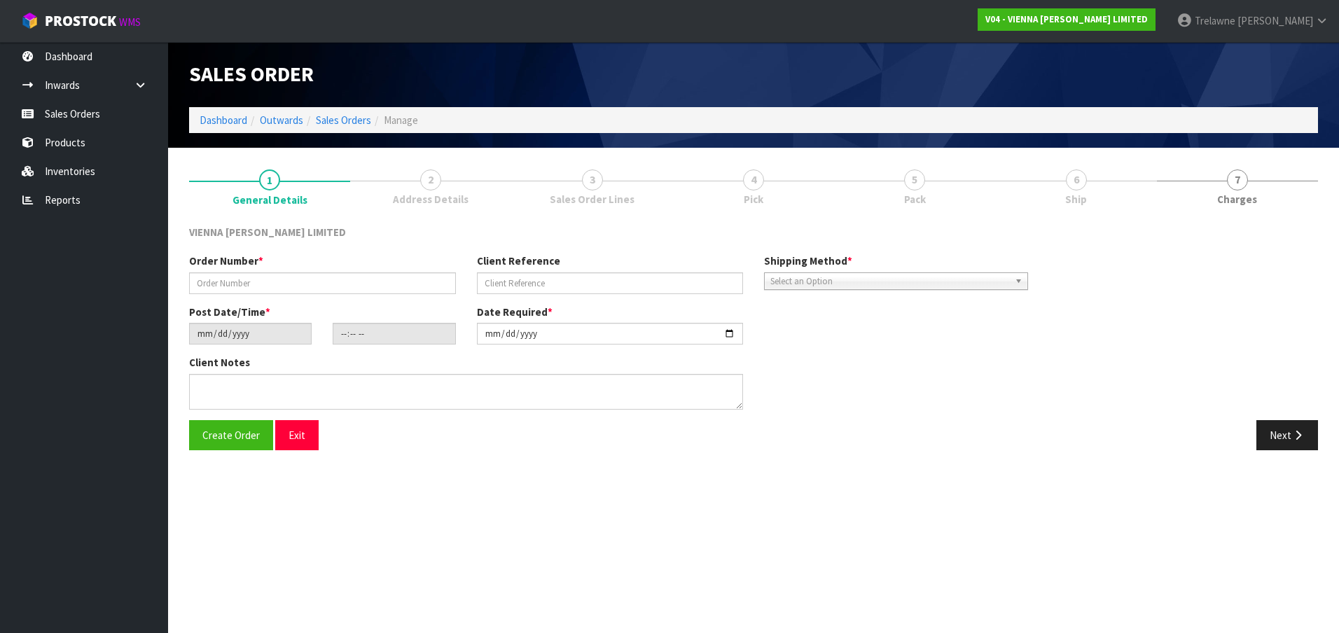
click at [597, 185] on span "3" at bounding box center [592, 179] width 21 height 21
type input "NMIG1837-1"
type input "[PERSON_NAME]"
type input "[DATE]"
type input "11:06:00.000"
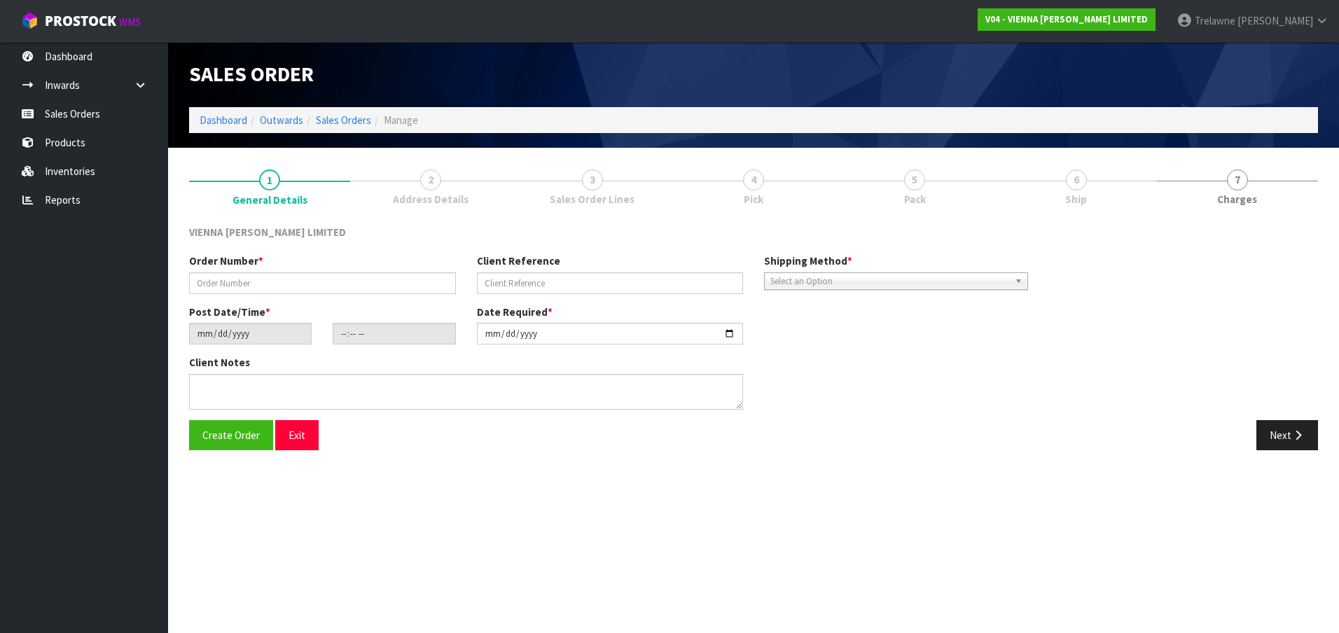
type input "[DATE]"
type textarea "[PERSON_NAME]"
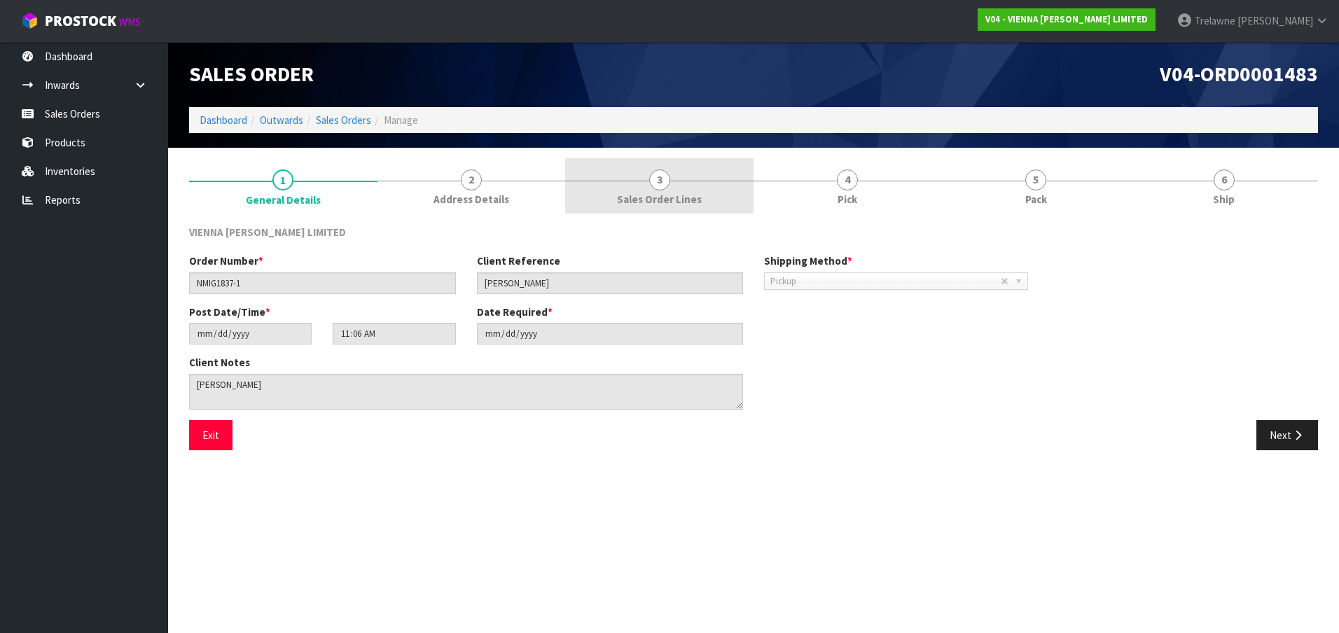
click at [661, 185] on span "3" at bounding box center [659, 179] width 21 height 21
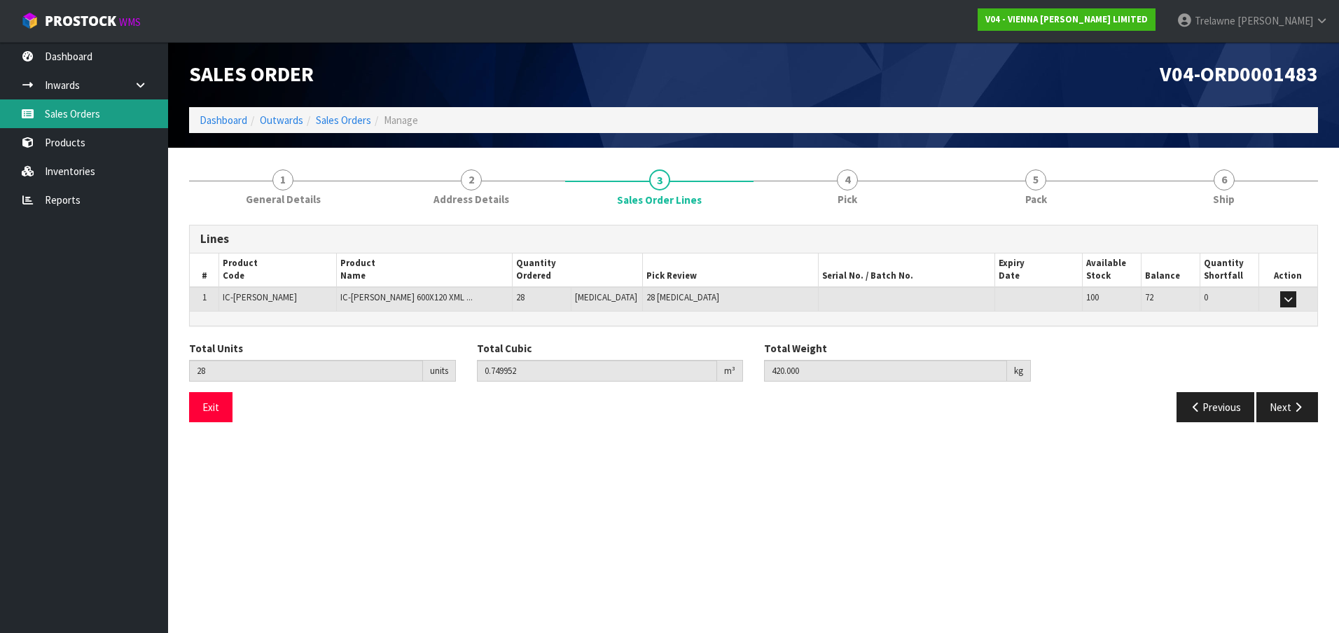
click at [70, 121] on link "Sales Orders" at bounding box center [84, 113] width 168 height 29
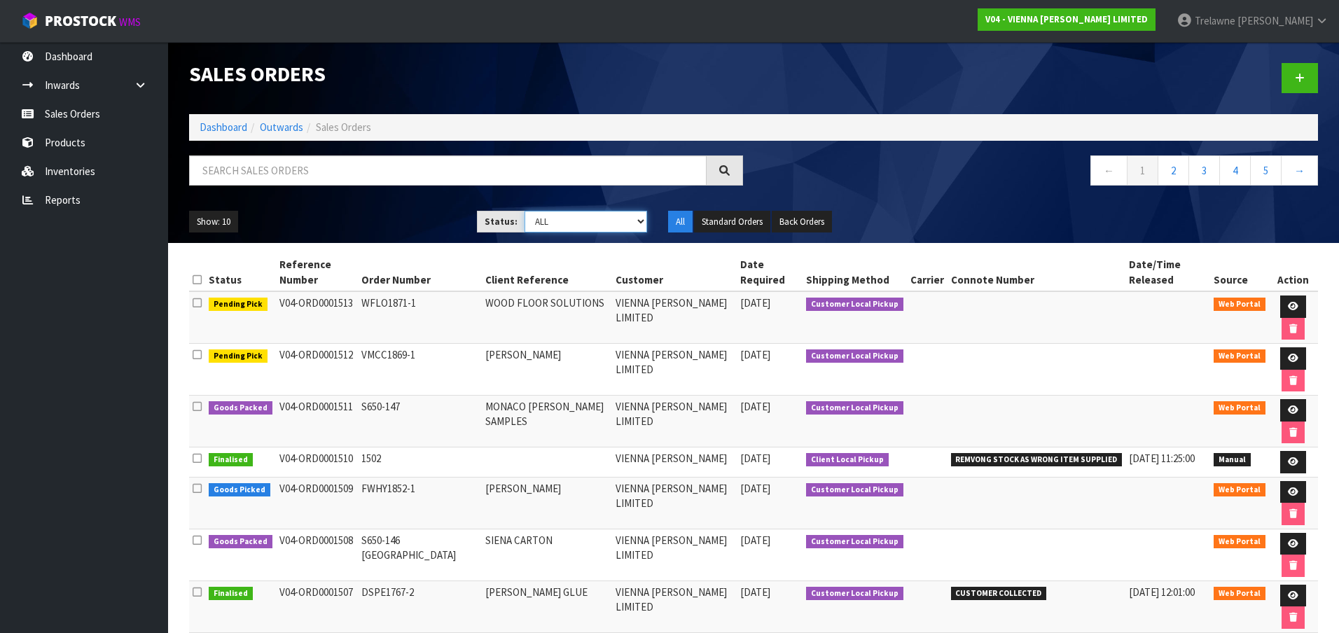
click at [632, 225] on select "Draft Pending Allocated Pending Pick Goods Picked Goods Packed Pending Charges …" at bounding box center [585, 222] width 123 height 22
select select "string:9"
click at [524, 211] on select "Draft Pending Allocated Pending Pick Goods Picked Goods Packed Pending Charges …" at bounding box center [585, 222] width 123 height 22
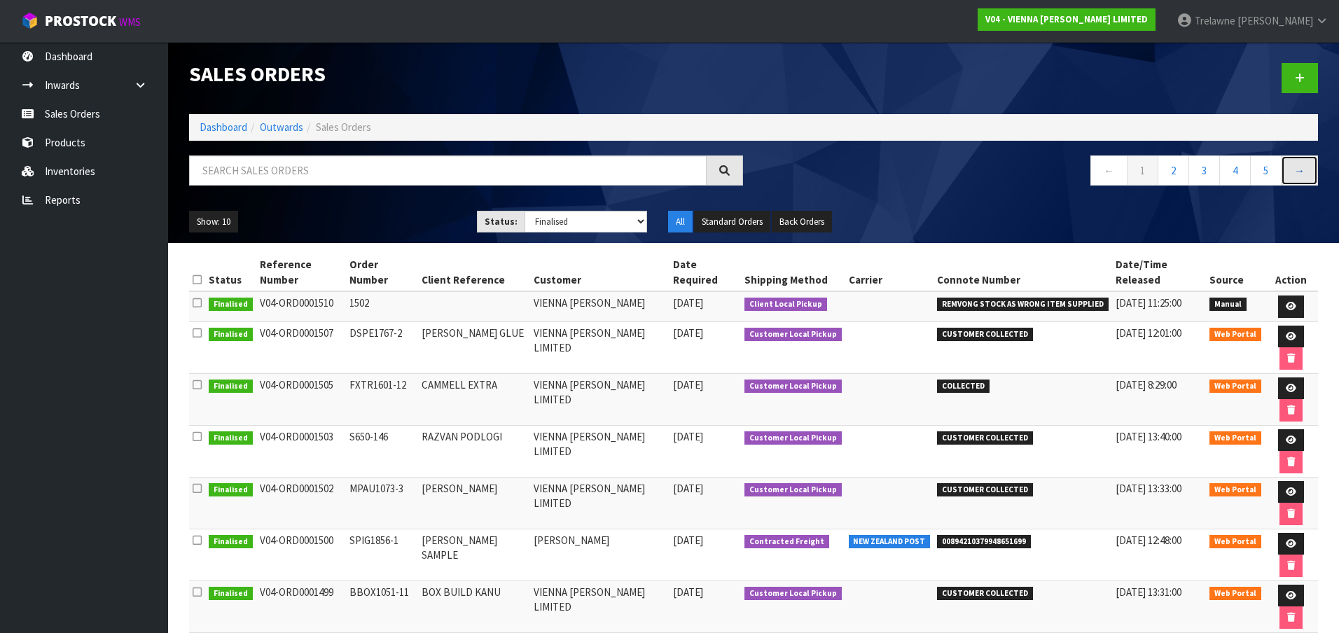
click at [1312, 168] on link "→" at bounding box center [1299, 170] width 37 height 30
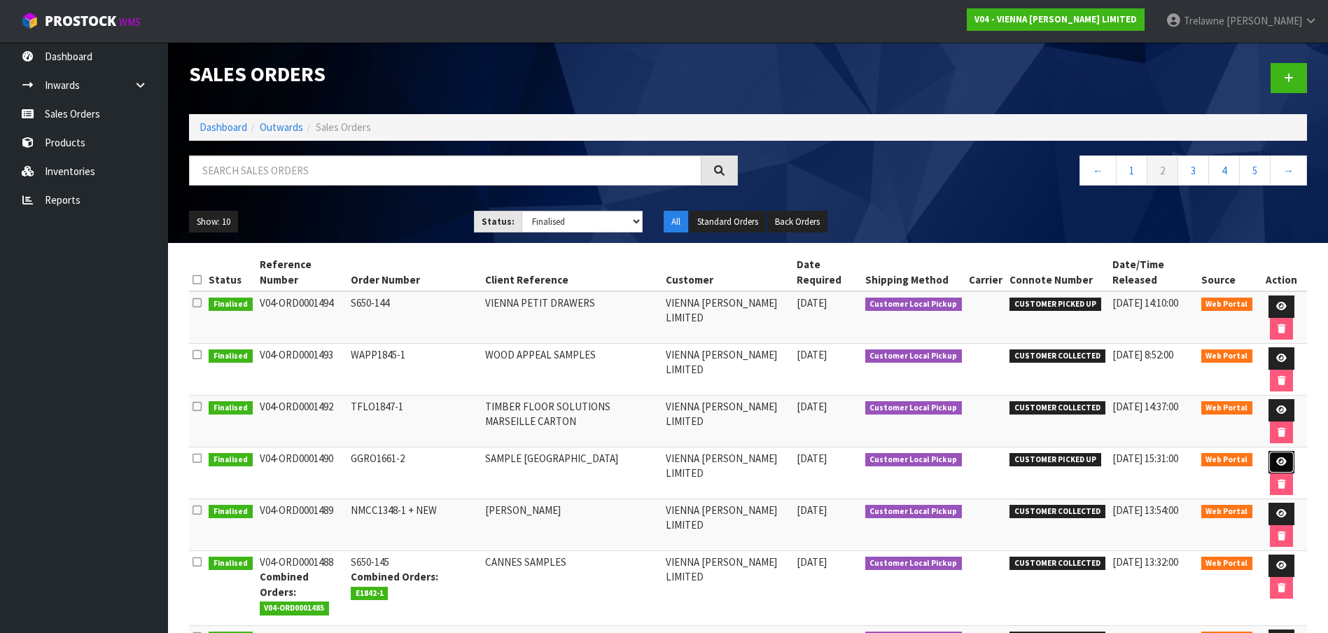
click at [1281, 466] on icon at bounding box center [1281, 461] width 11 height 9
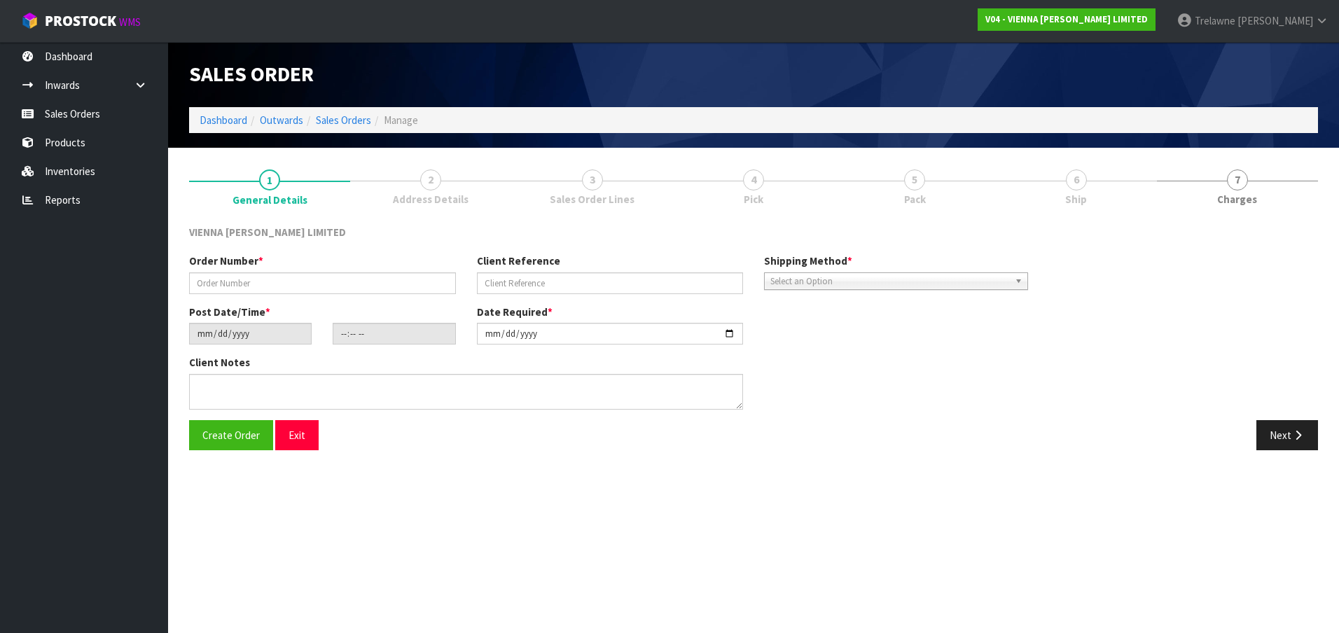
type input "GGRO1661-2"
type input "SAMPLE [GEOGRAPHIC_DATA]"
type input "[DATE]"
type input "14:33:00.000"
type input "[DATE]"
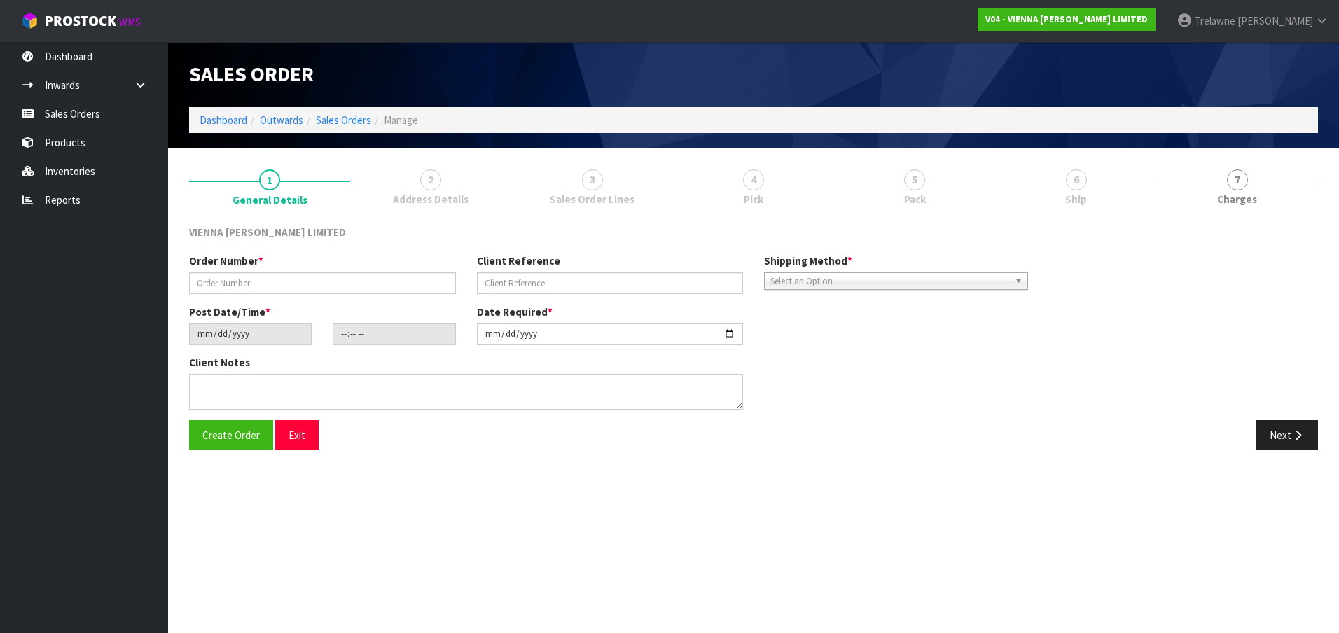
type textarea "GUVNOR GROUP SAMPLE"
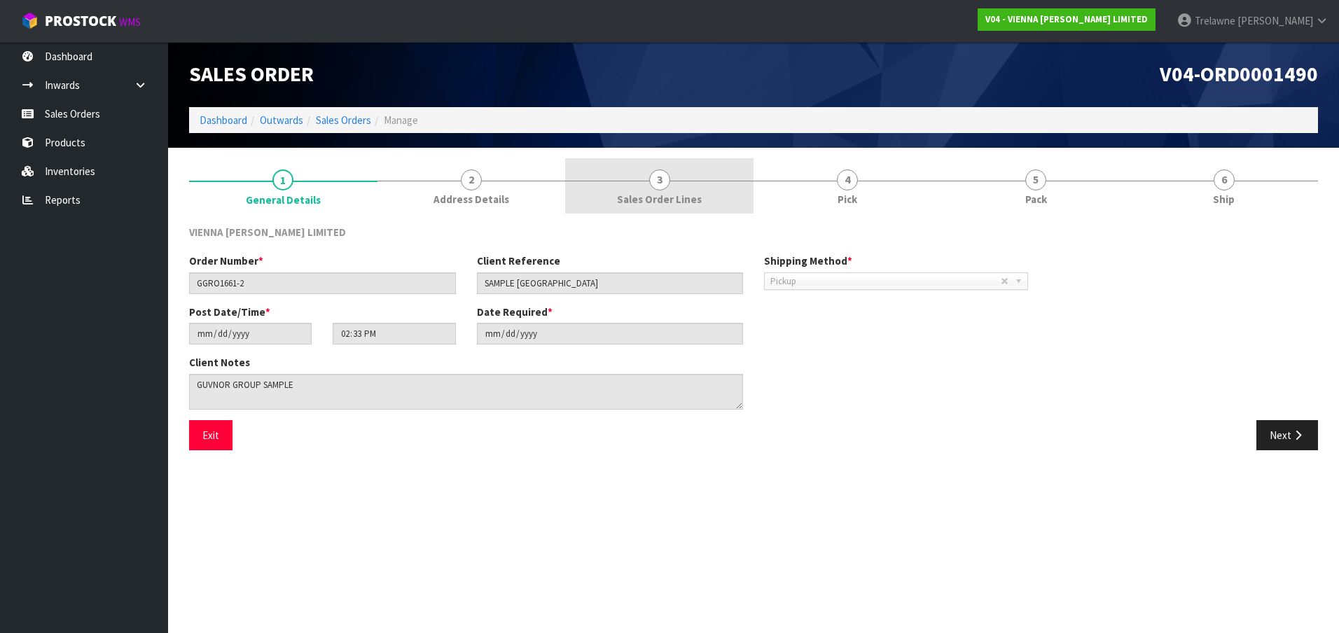
click at [607, 196] on link "3 Sales Order Lines" at bounding box center [659, 185] width 188 height 55
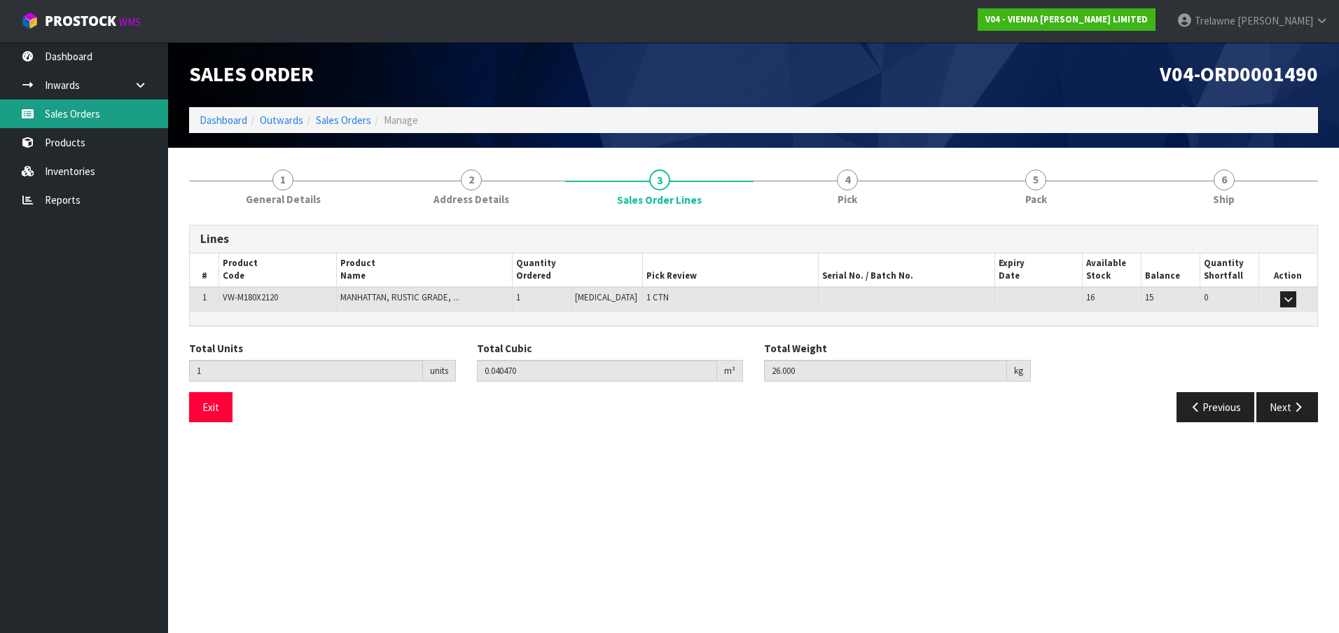
click at [90, 106] on link "Sales Orders" at bounding box center [84, 113] width 168 height 29
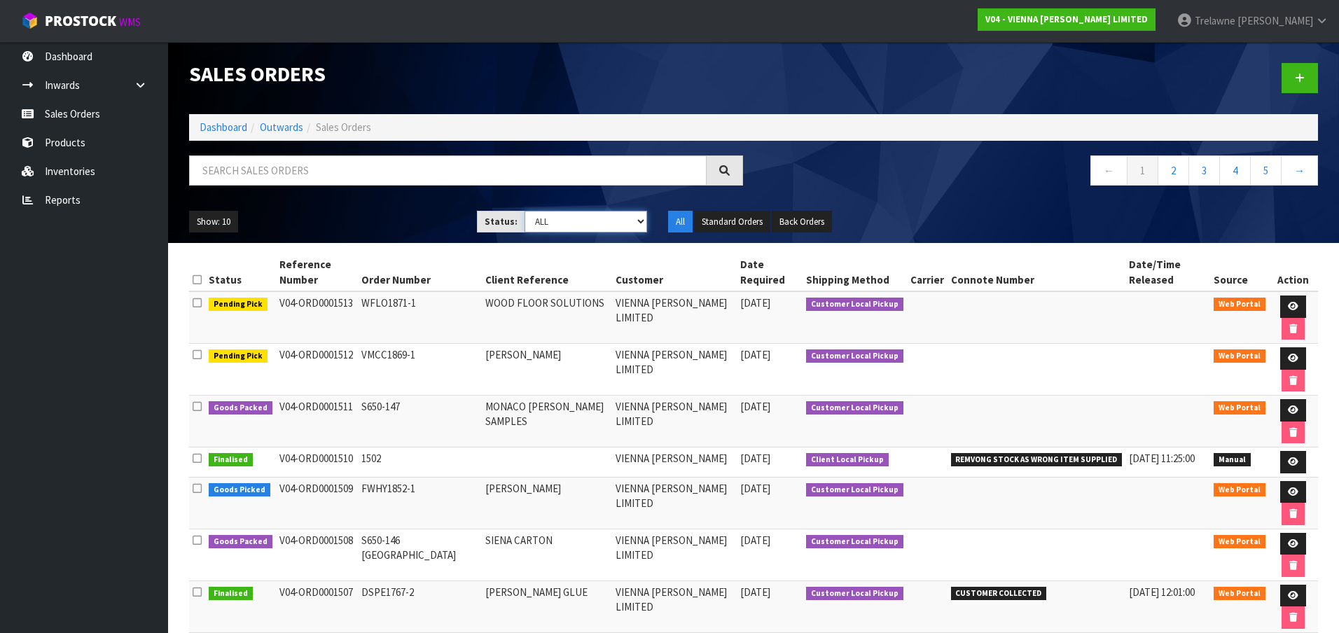
click at [622, 218] on select "Draft Pending Allocated Pending Pick Goods Picked Goods Packed Pending Charges …" at bounding box center [585, 222] width 123 height 22
select select "string:9"
click at [524, 211] on select "Draft Pending Allocated Pending Pick Goods Picked Goods Packed Pending Charges …" at bounding box center [585, 222] width 123 height 22
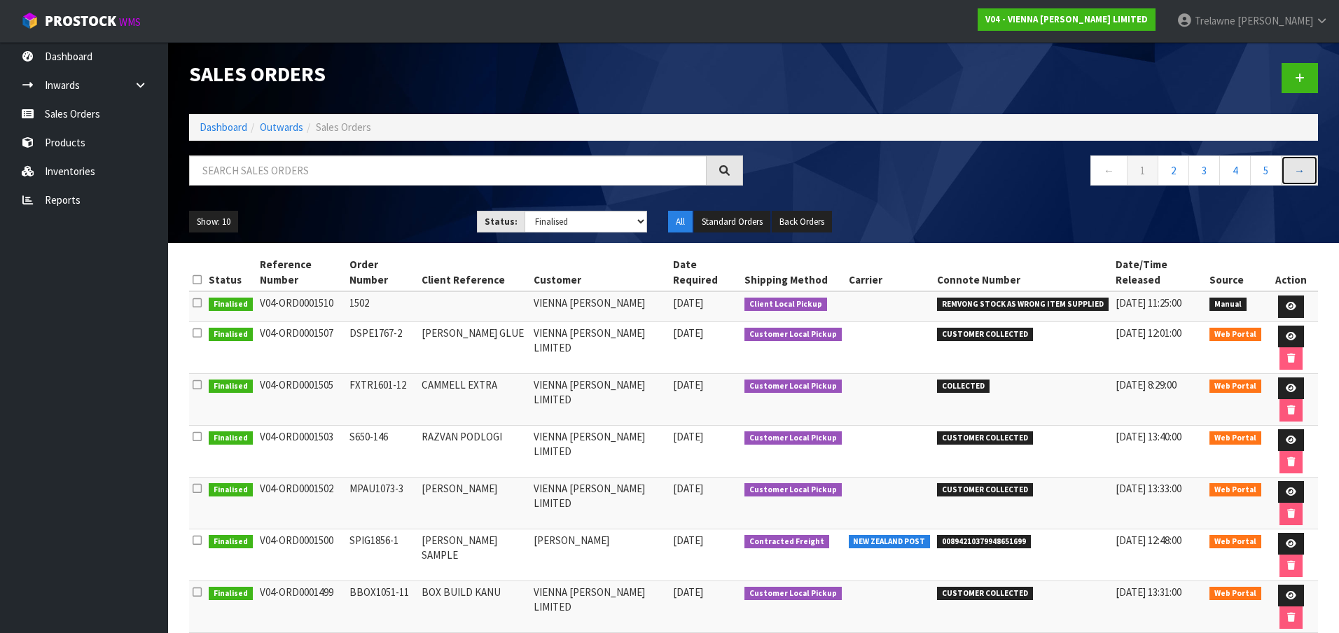
click at [1302, 174] on link "→" at bounding box center [1299, 170] width 37 height 30
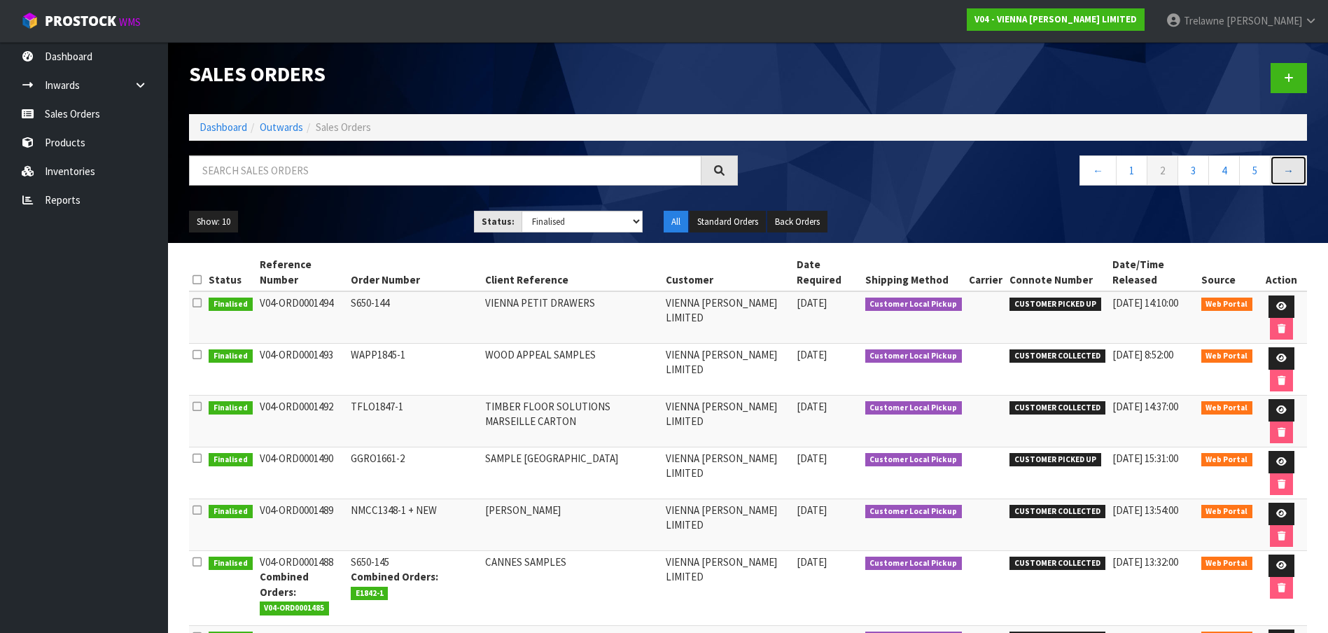
click at [1302, 174] on link "→" at bounding box center [1288, 170] width 37 height 30
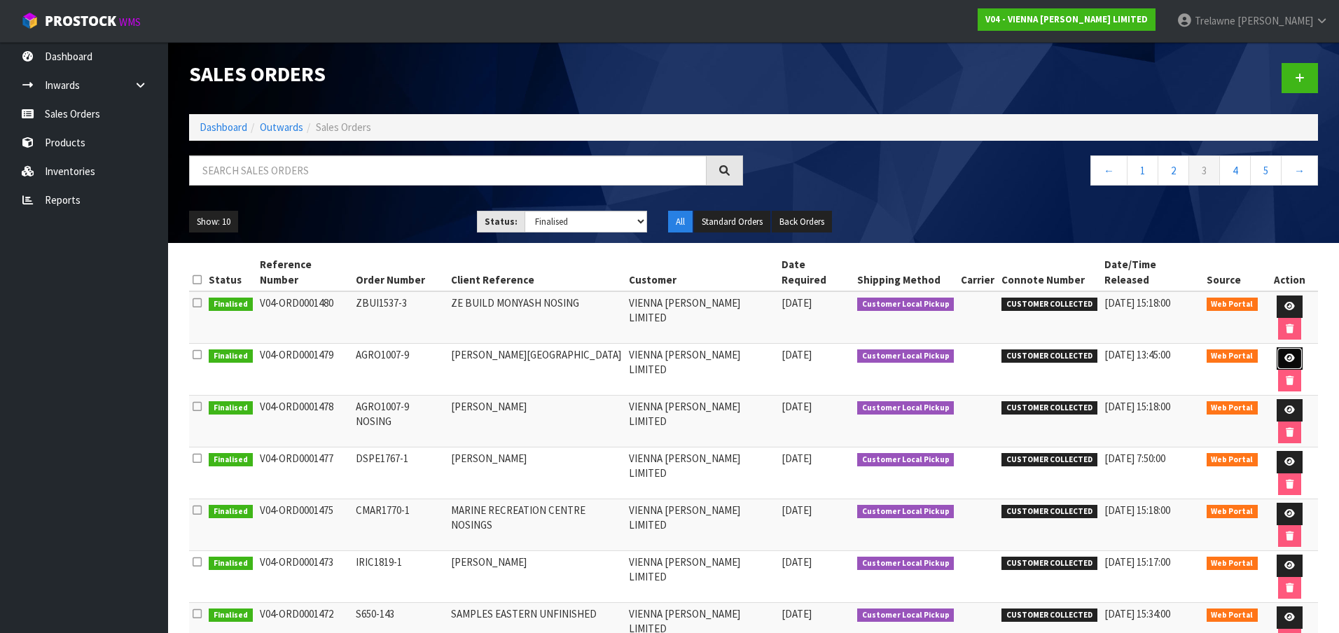
click at [1284, 354] on icon at bounding box center [1289, 358] width 11 height 9
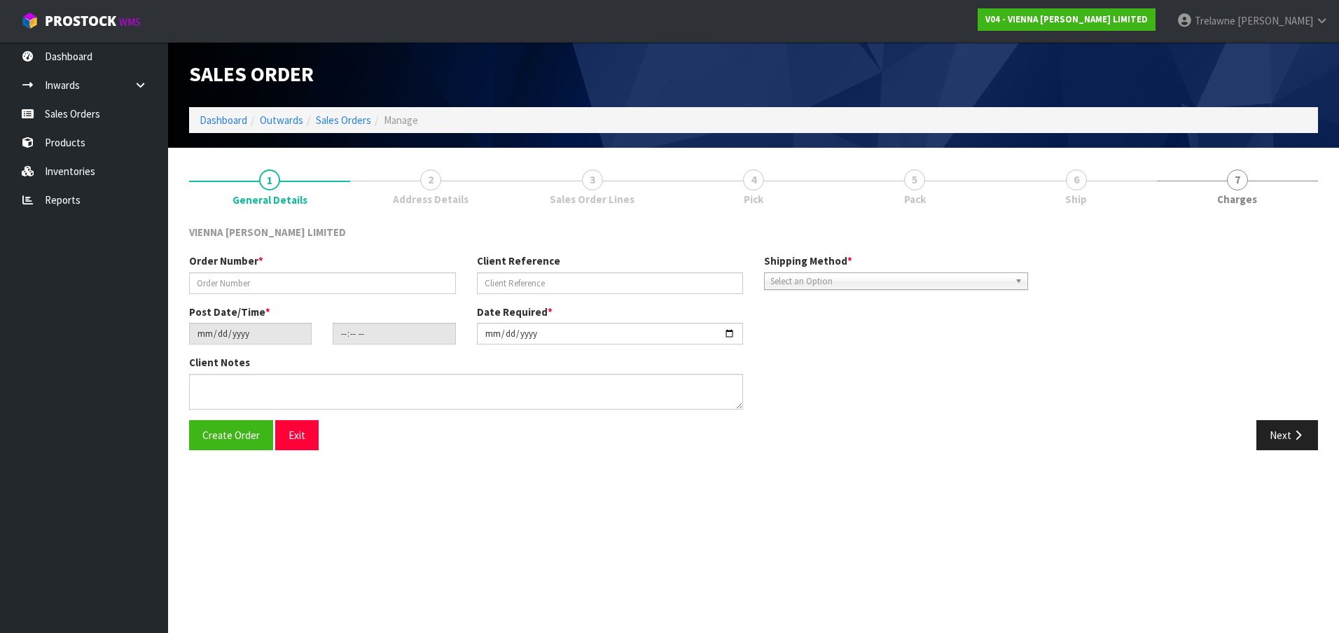
type input "AGRO1007-9"
type input "[PERSON_NAME][GEOGRAPHIC_DATA]"
type input "[DATE]"
type input "12:41:00.000"
type input "[DATE]"
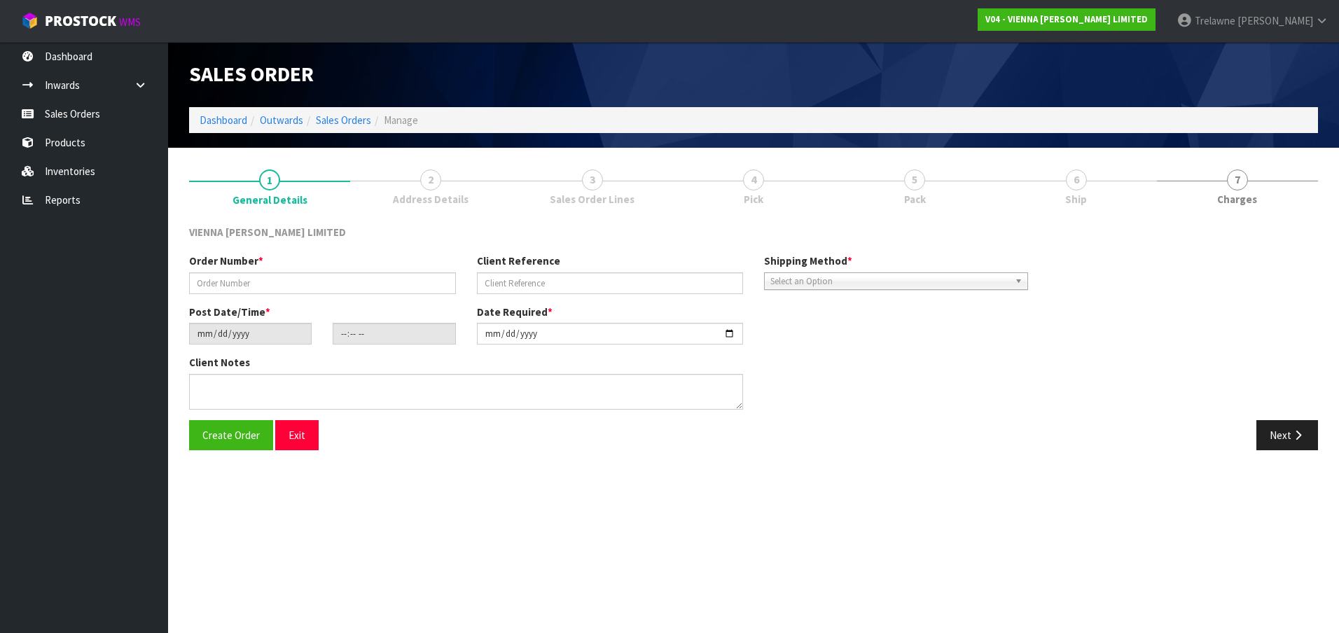
type textarea "[PERSON_NAME][GEOGRAPHIC_DATA]"
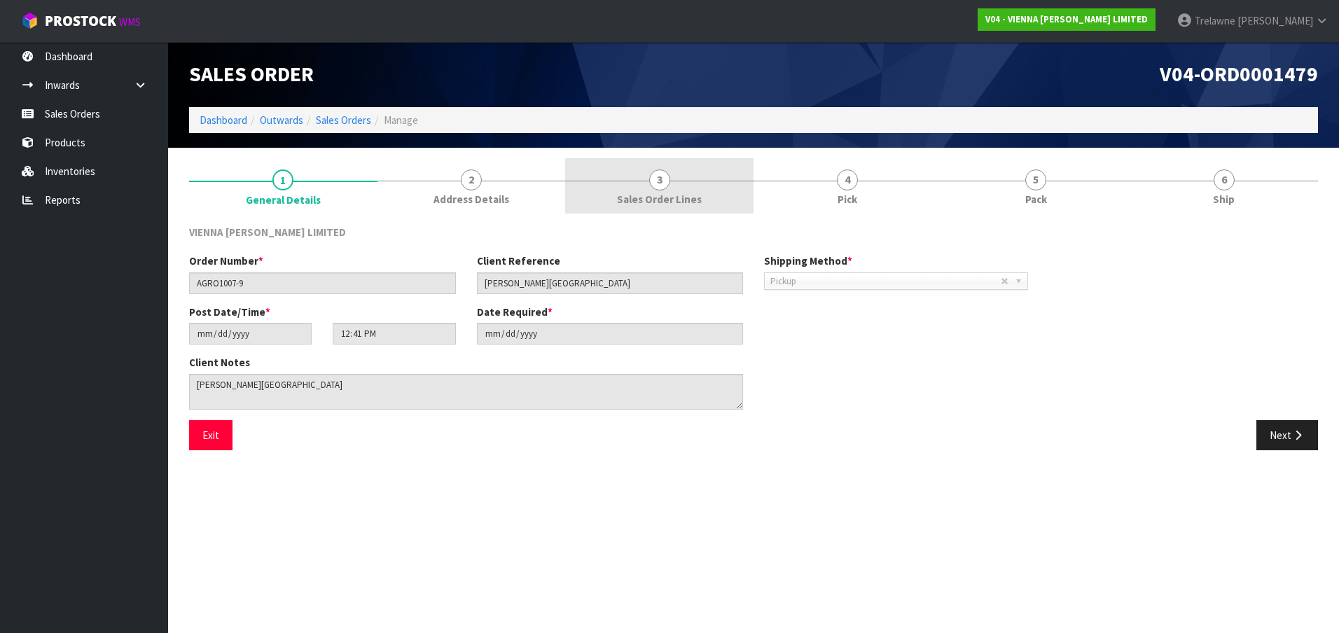
click at [639, 192] on span "Sales Order Lines" at bounding box center [659, 199] width 85 height 15
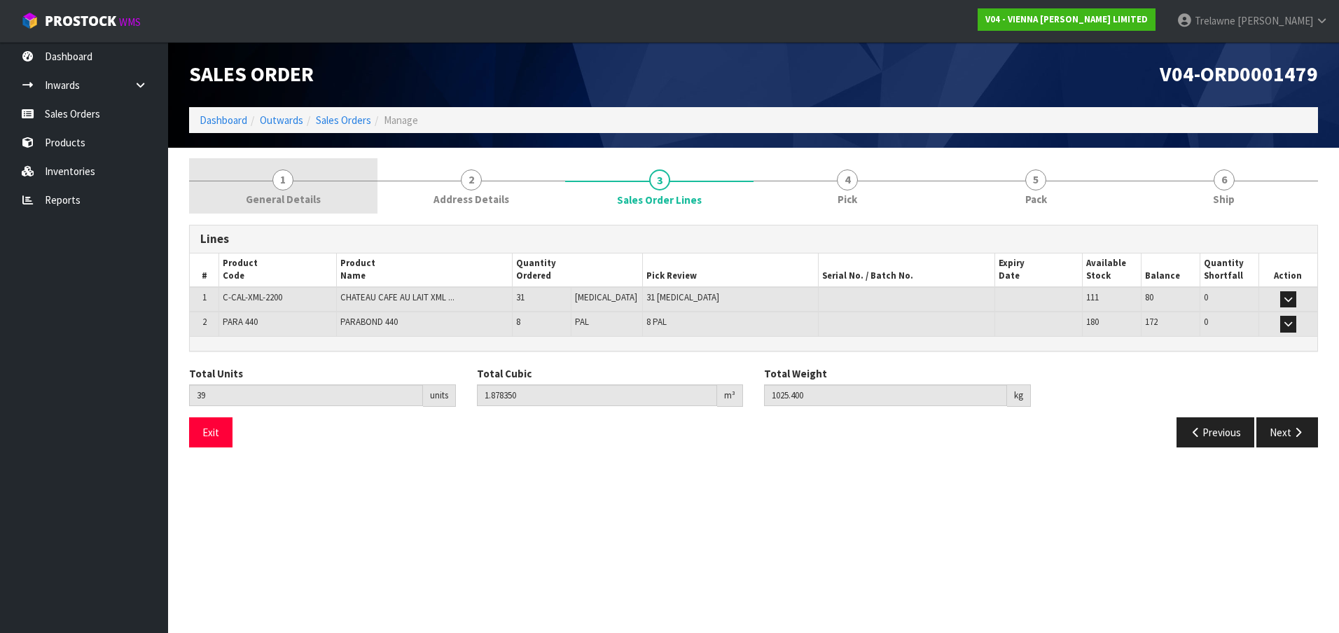
click at [279, 183] on span "1" at bounding box center [282, 179] width 21 height 21
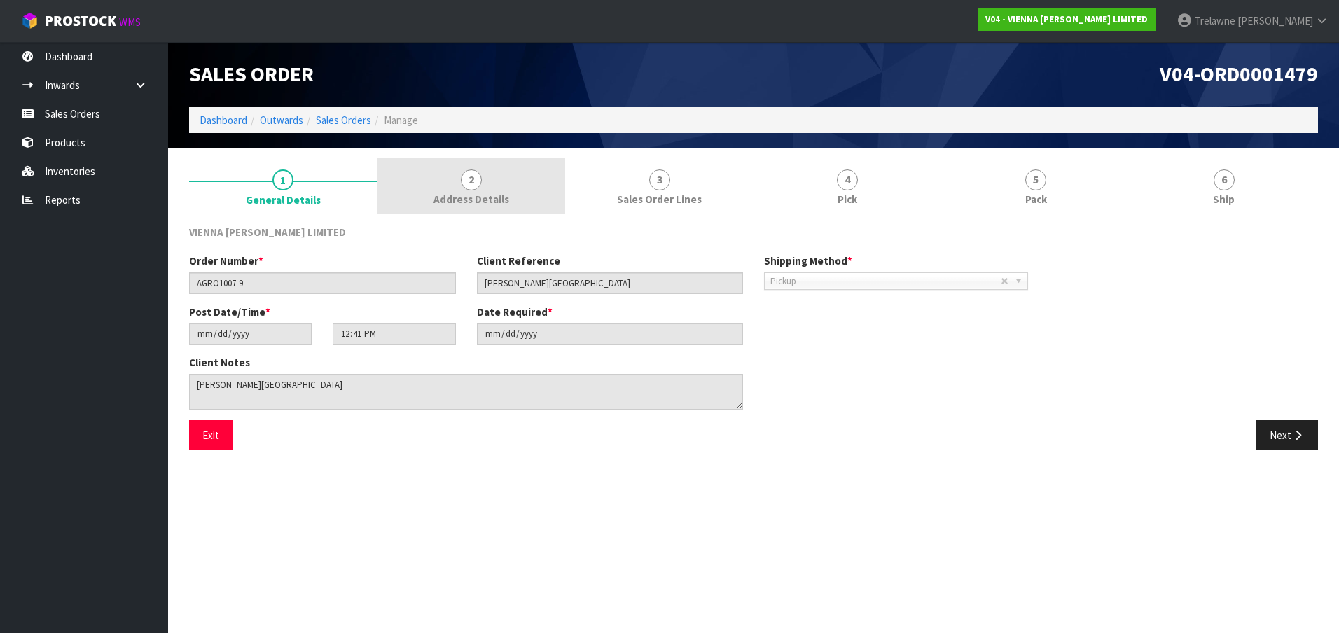
click at [463, 186] on span "2" at bounding box center [471, 179] width 21 height 21
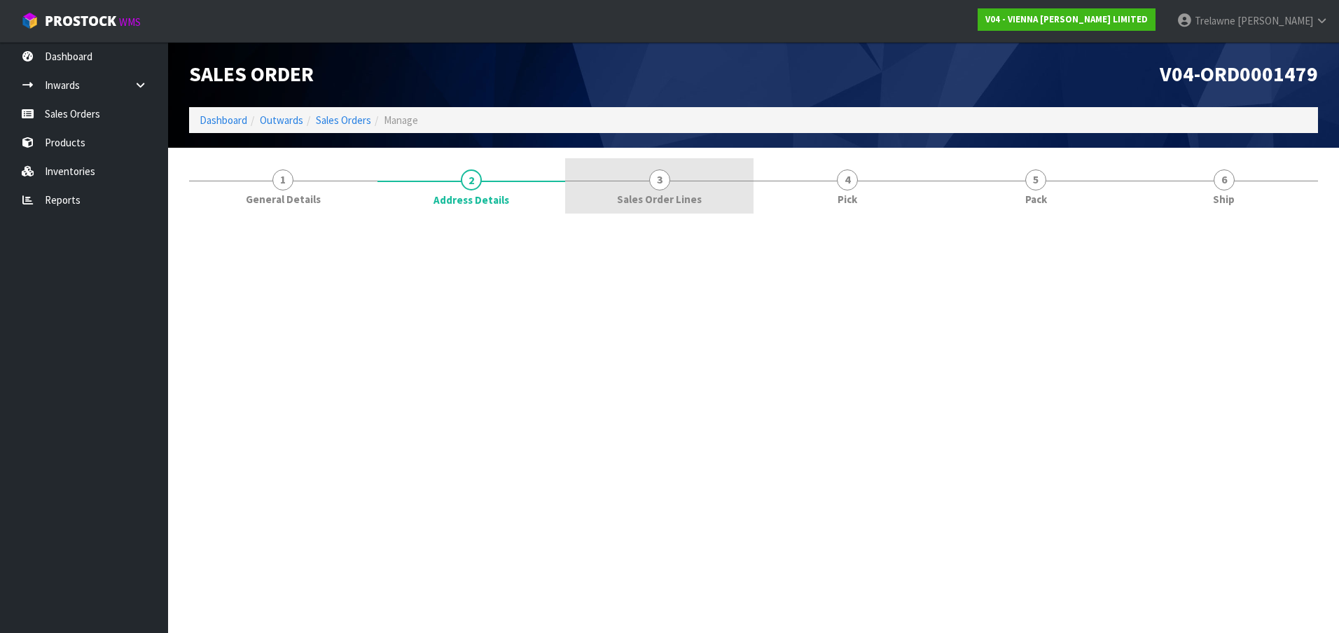
click at [629, 181] on link "3 Sales Order Lines" at bounding box center [659, 185] width 188 height 55
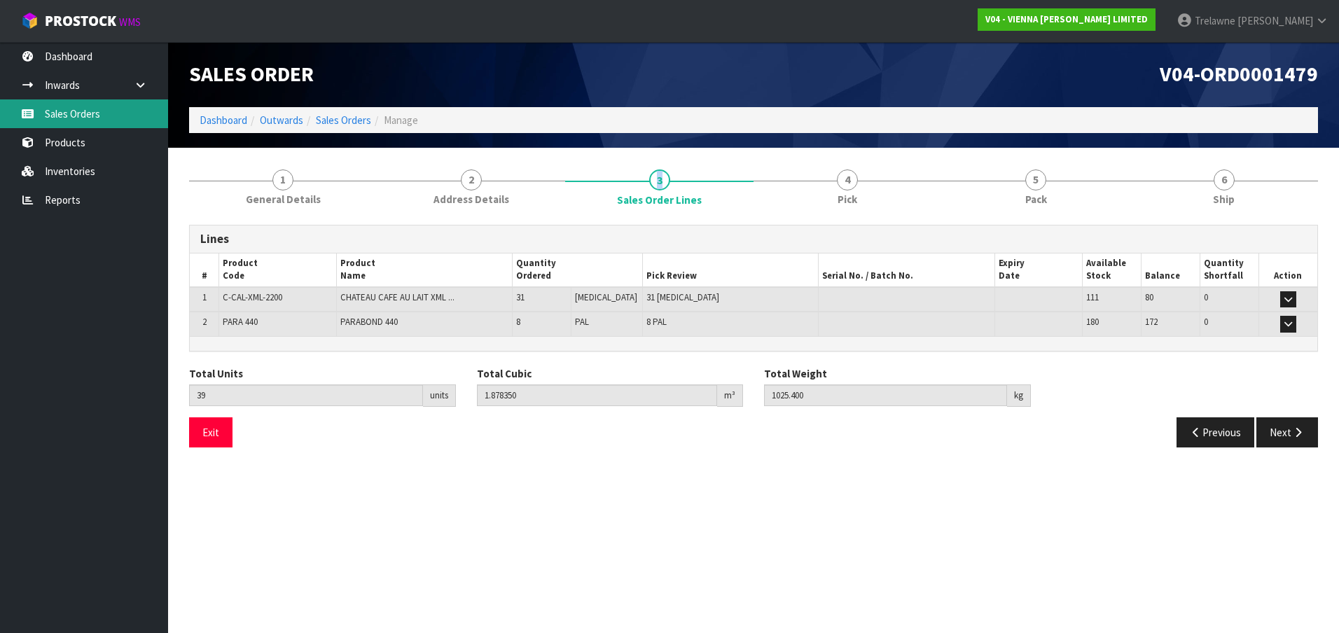
click at [94, 125] on link "Sales Orders" at bounding box center [84, 113] width 168 height 29
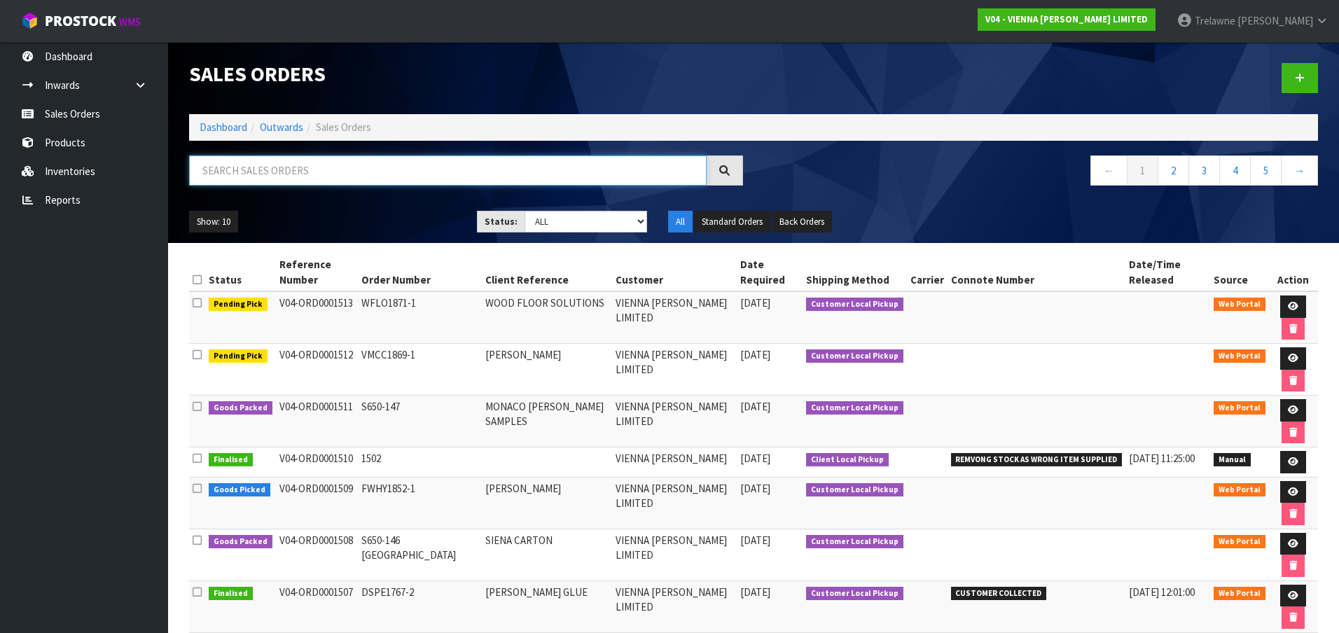
click at [236, 177] on input "text" at bounding box center [447, 170] width 517 height 30
type input "[PERSON_NAME]"
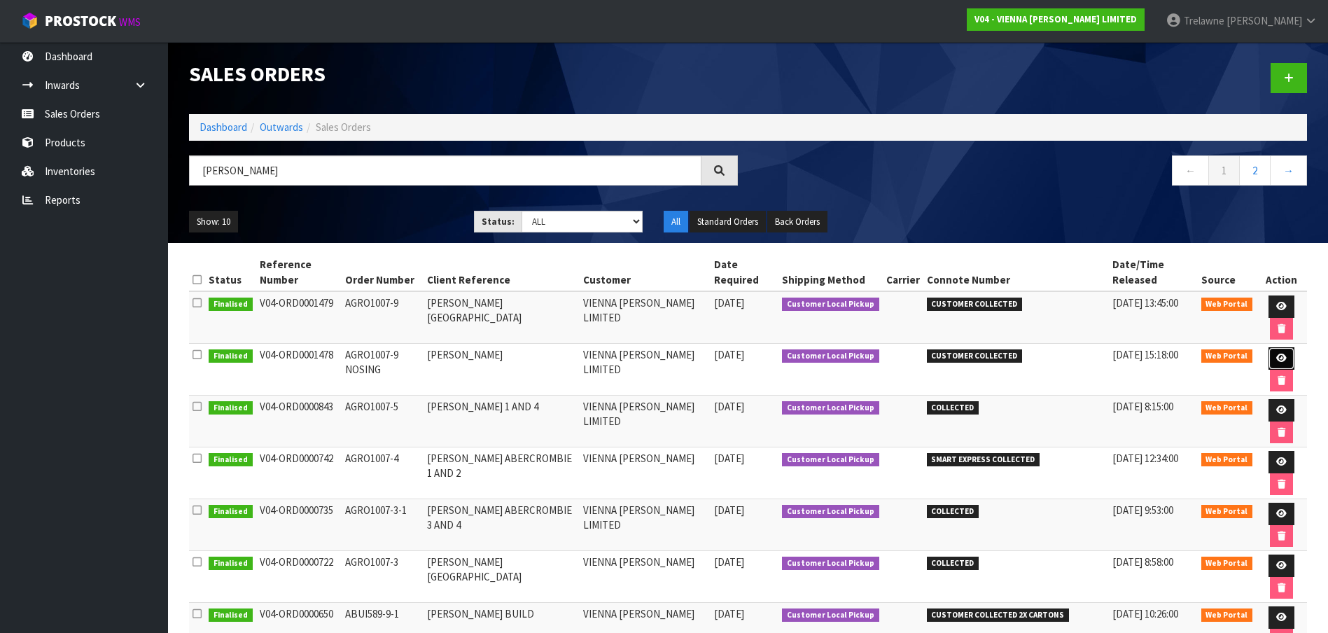
click at [1276, 358] on icon at bounding box center [1281, 358] width 11 height 9
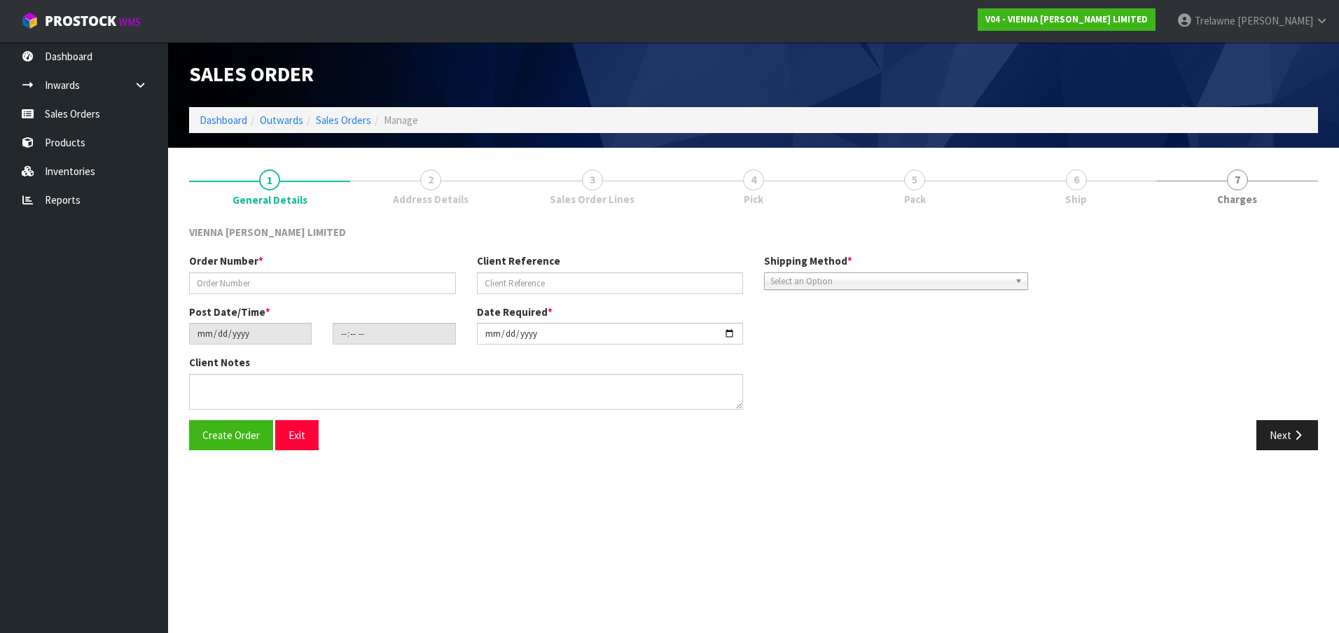
type input "AGRO1007-9 NOSING"
type input "[PERSON_NAME]"
type input "[DATE]"
type input "12:32:00.000"
type input "[DATE]"
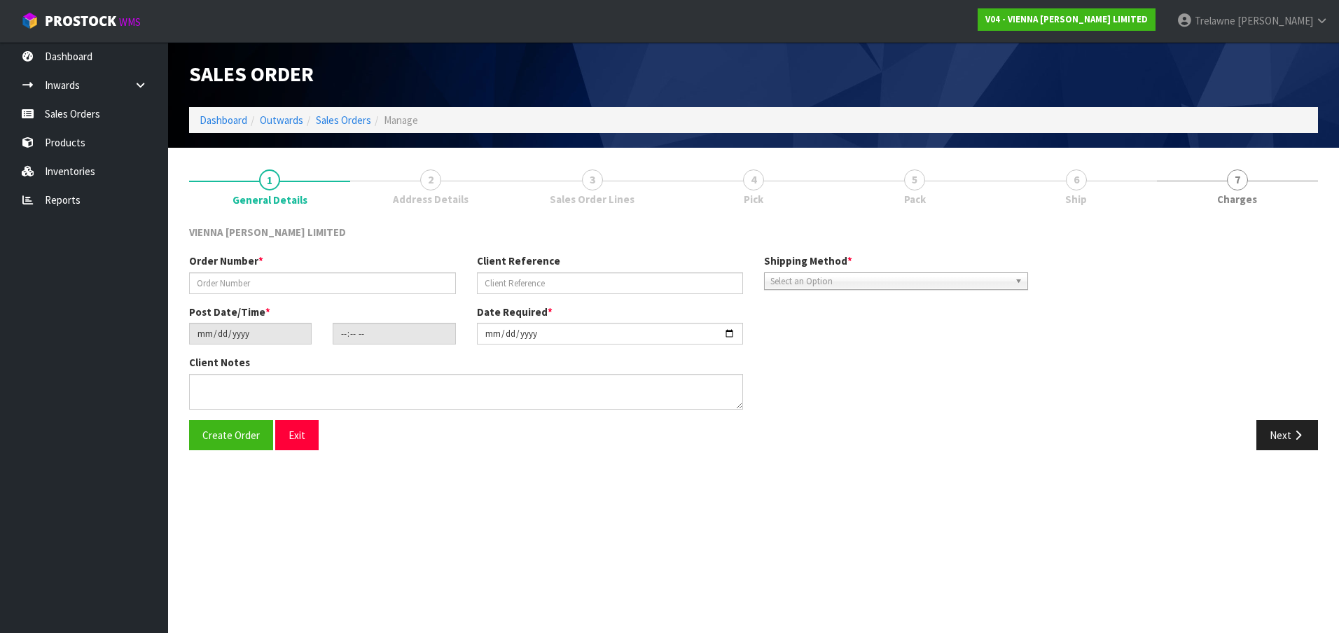
type textarea "[PERSON_NAME] BLEAKHOUSE COLLECTION [DATE] AFTER 12PM"
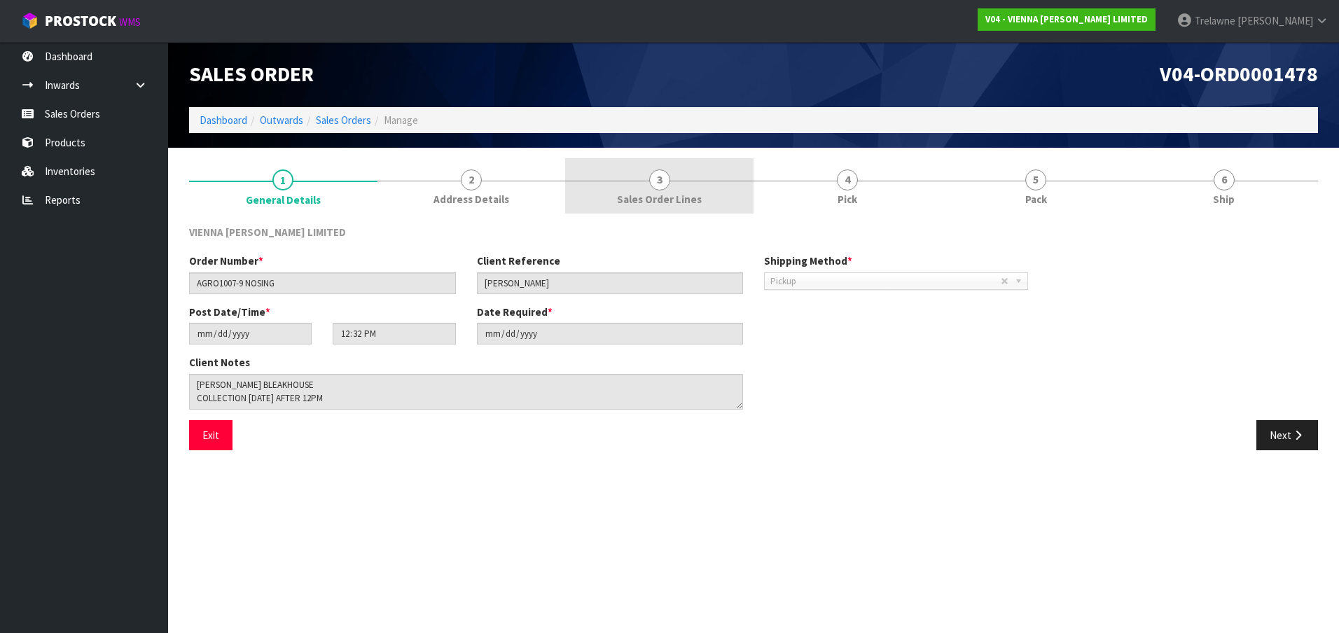
click at [585, 186] on link "3 Sales Order Lines" at bounding box center [659, 185] width 188 height 55
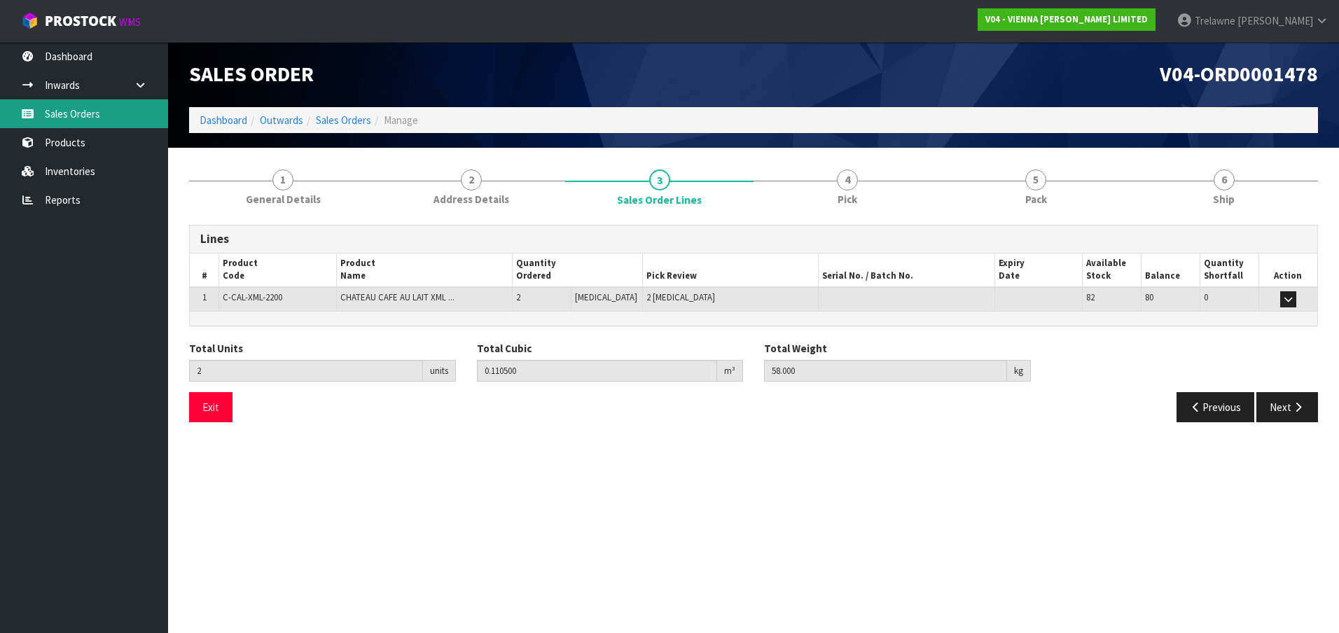
click at [64, 113] on link "Sales Orders" at bounding box center [84, 113] width 168 height 29
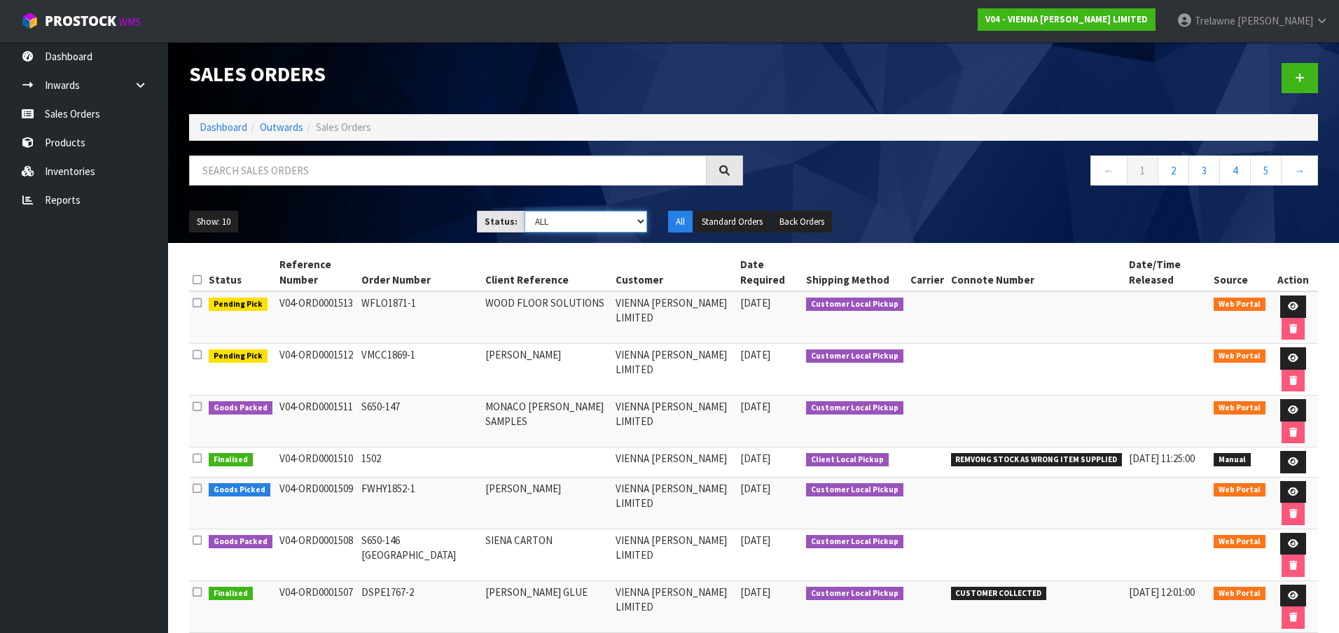
click at [634, 222] on select "Draft Pending Allocated Pending Pick Goods Picked Goods Packed Pending Charges …" at bounding box center [585, 222] width 123 height 22
select select "string:9"
click at [524, 211] on select "Draft Pending Allocated Pending Pick Goods Picked Goods Packed Pending Charges …" at bounding box center [585, 222] width 123 height 22
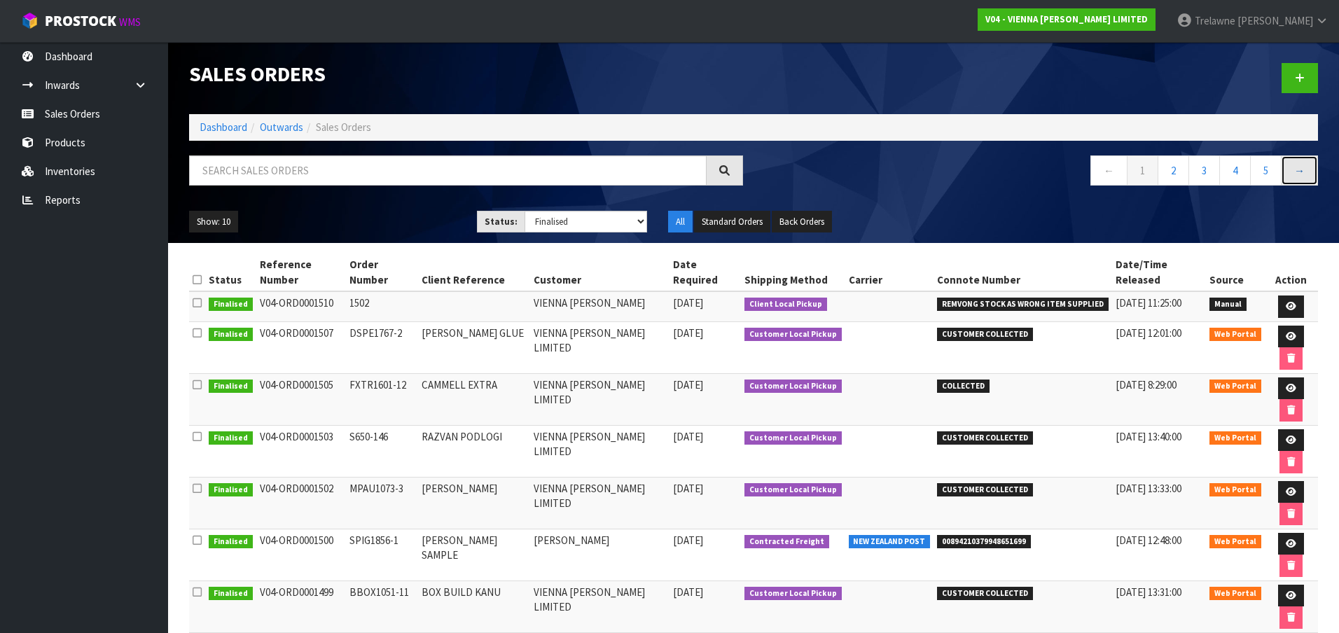
click at [1288, 171] on link "→" at bounding box center [1299, 170] width 37 height 30
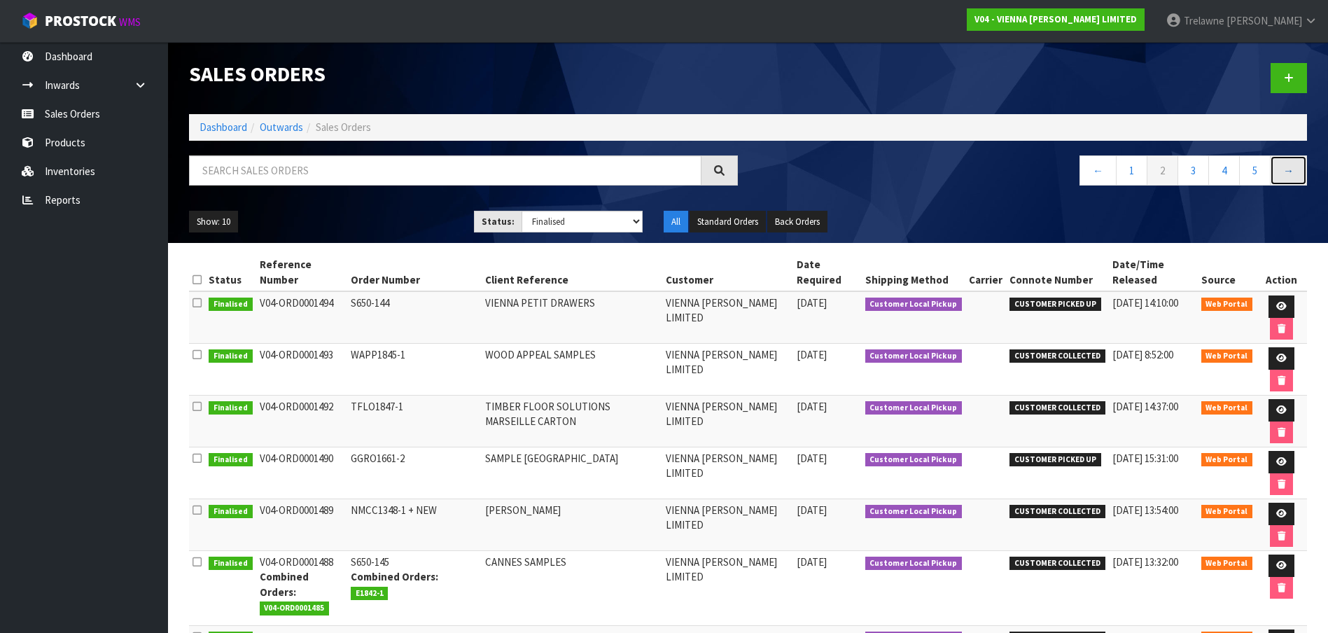
click at [1289, 171] on link "→" at bounding box center [1288, 170] width 37 height 30
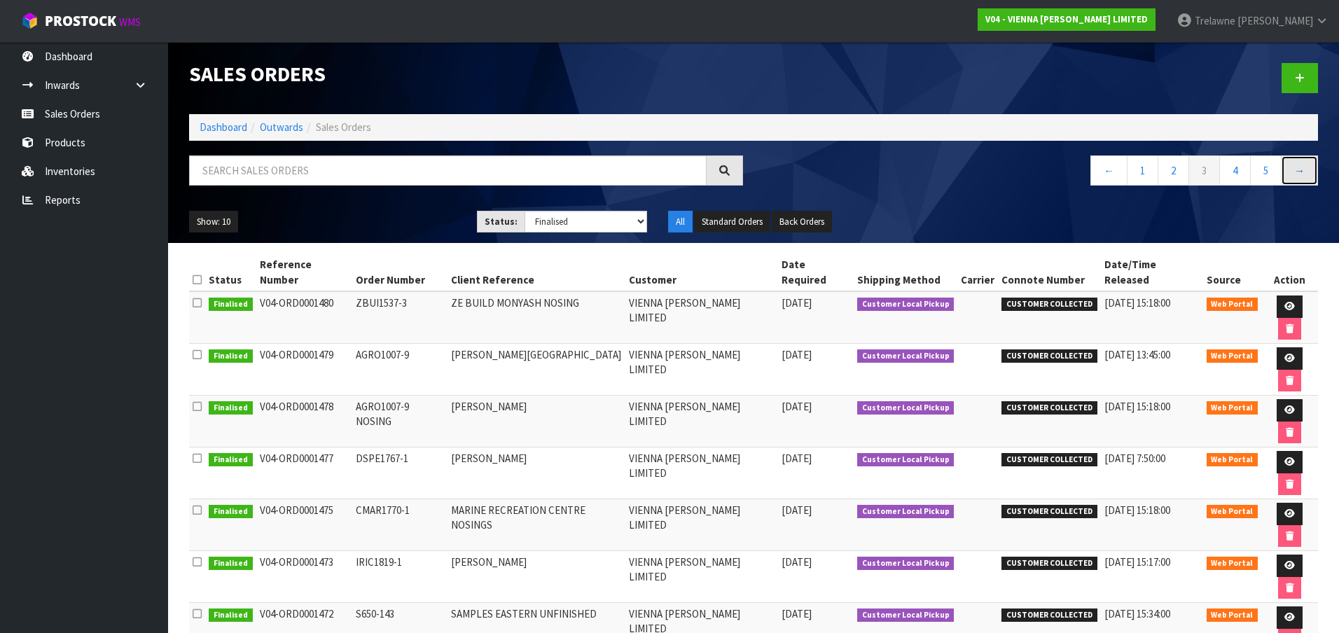
click at [1289, 172] on link "→" at bounding box center [1299, 170] width 37 height 30
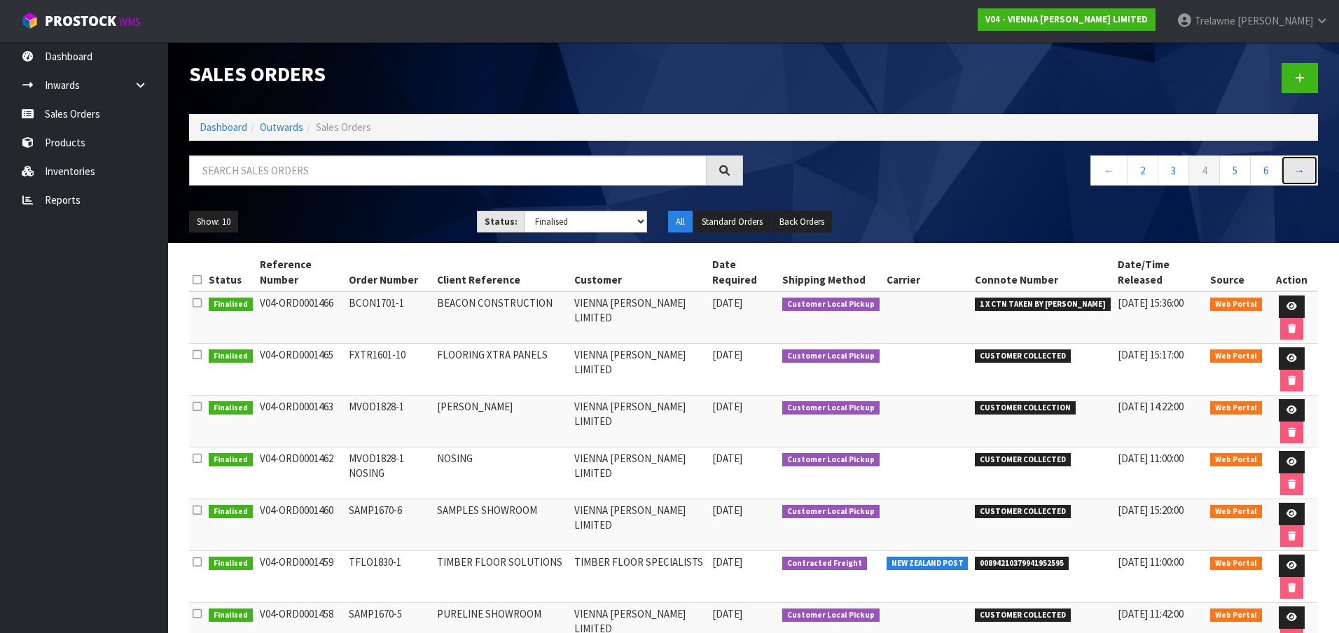
click at [1289, 171] on link "→" at bounding box center [1299, 170] width 37 height 30
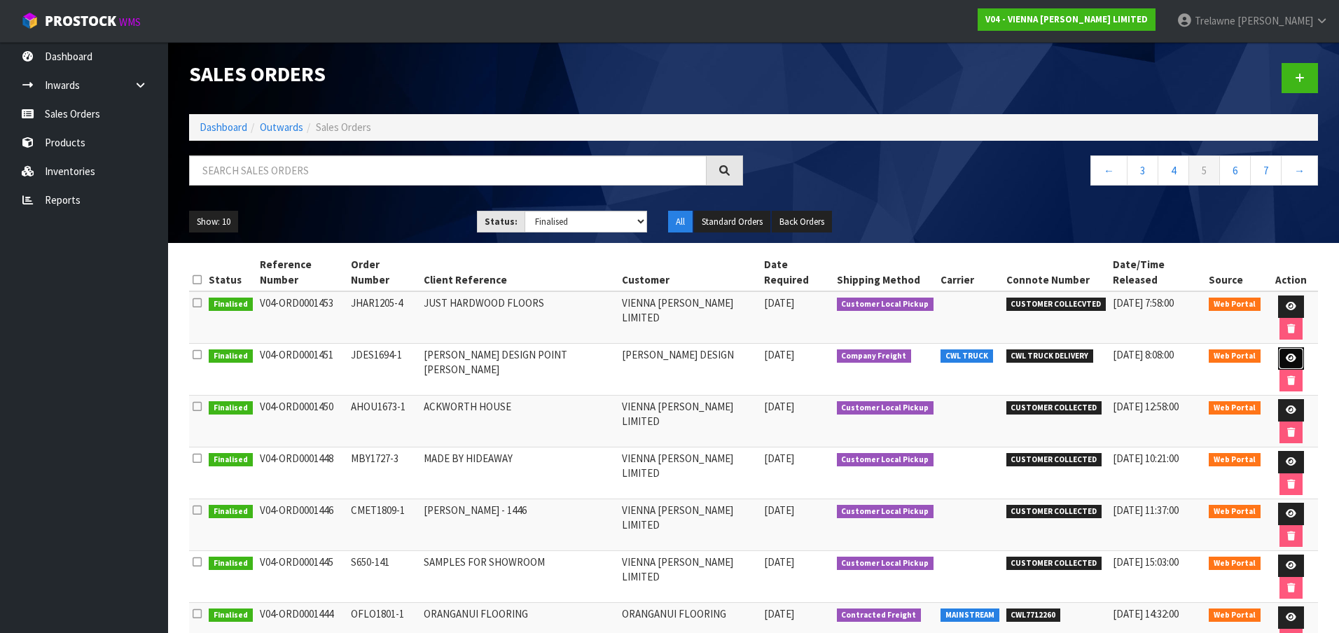
click at [1286, 354] on icon at bounding box center [1291, 358] width 11 height 9
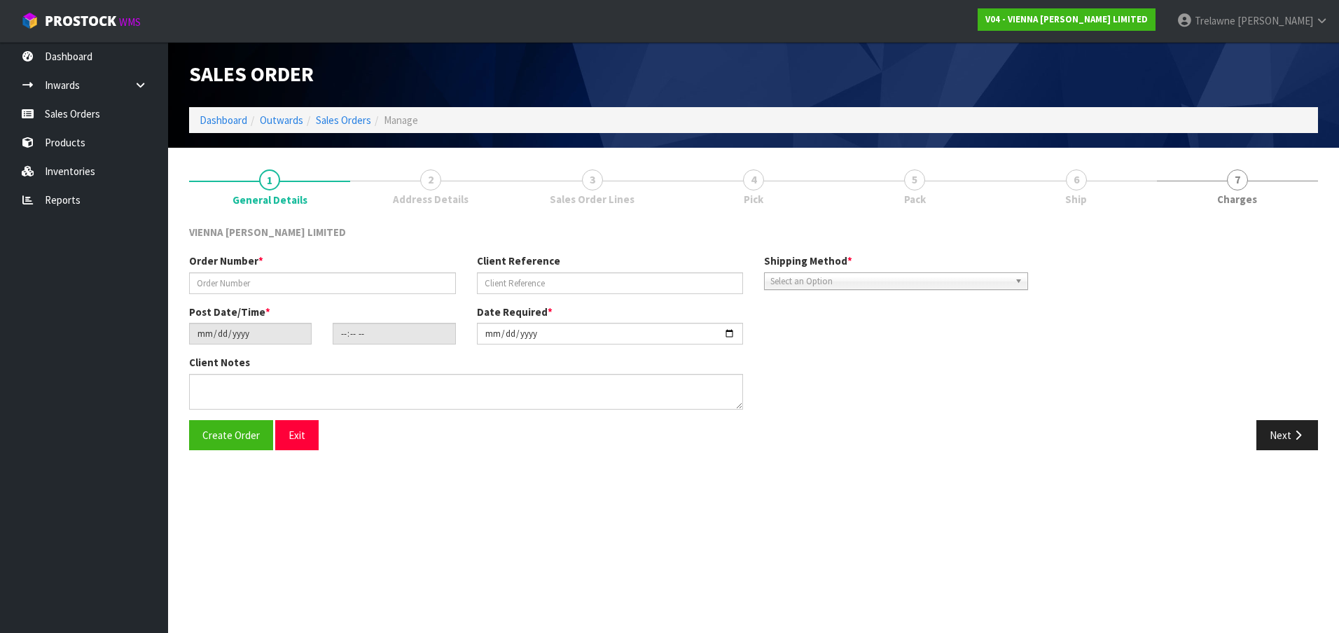
type input "JDES1694-1"
type input "[PERSON_NAME] DESIGN POINT [PERSON_NAME]"
type input "[DATE]"
type input "11:13:00.000"
type input "[DATE]"
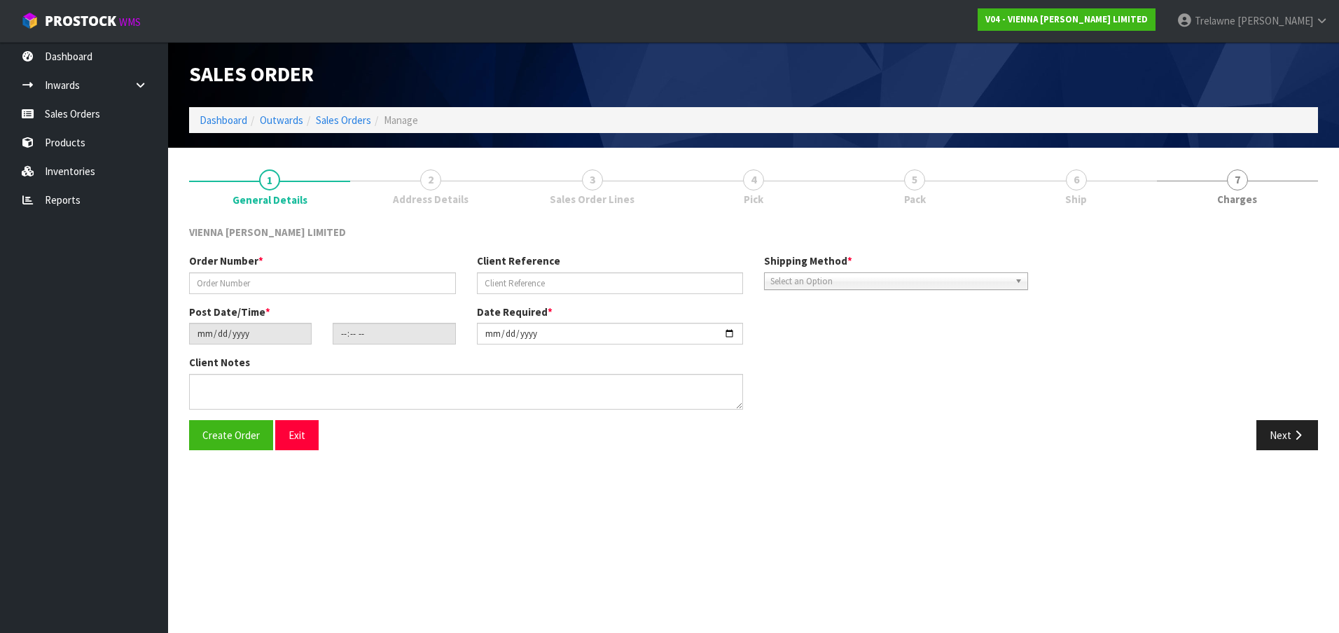
type textarea "[PERSON_NAME] DESIGN POINT [PERSON_NAME] DELIVERY DATE, 15TH OR [DATE]. ORDER 1…"
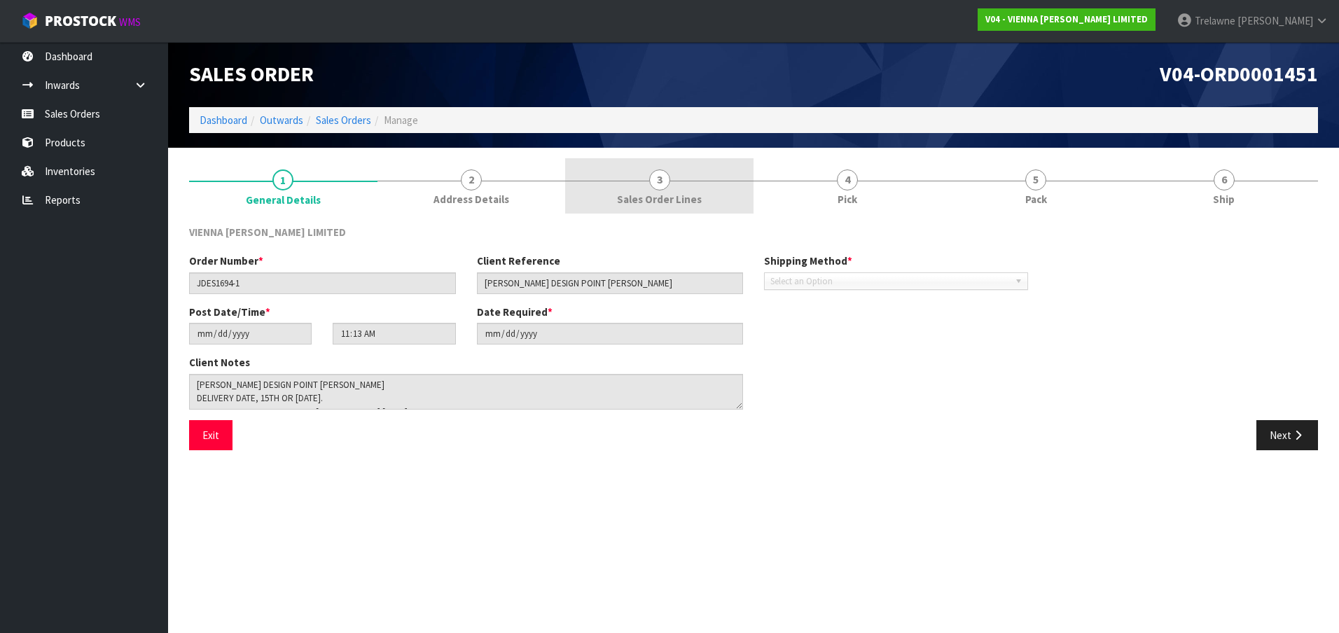
click at [669, 184] on span "3" at bounding box center [659, 179] width 21 height 21
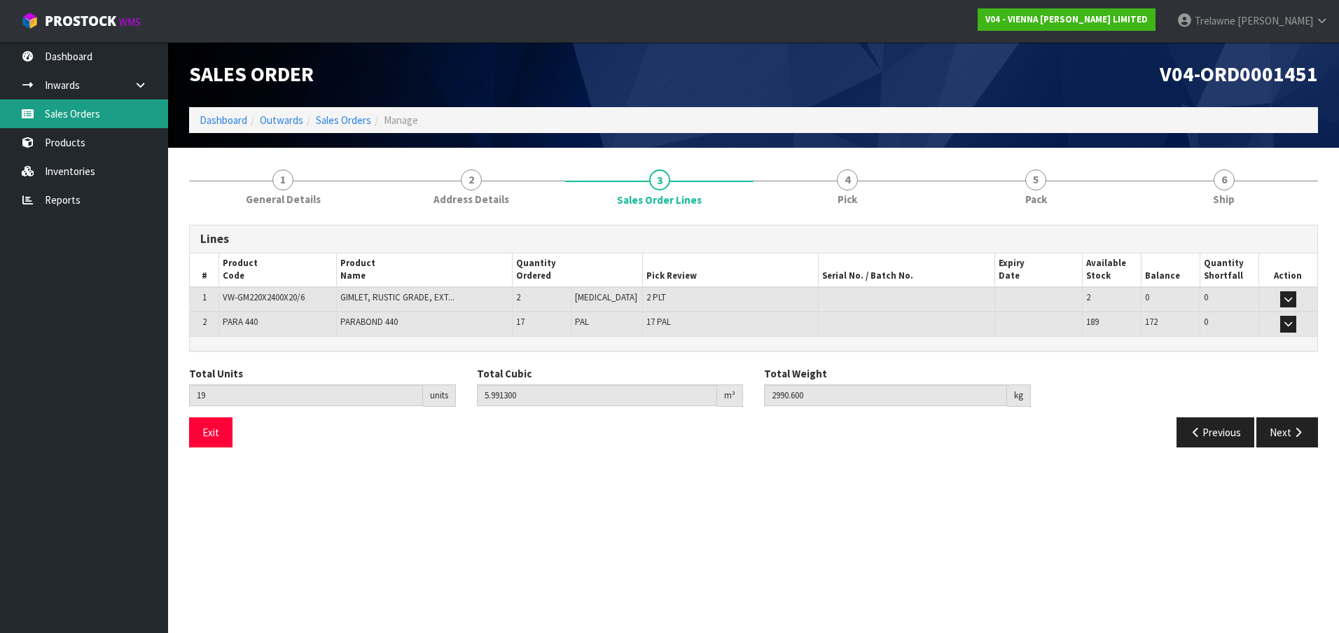
click at [81, 118] on link "Sales Orders" at bounding box center [84, 113] width 168 height 29
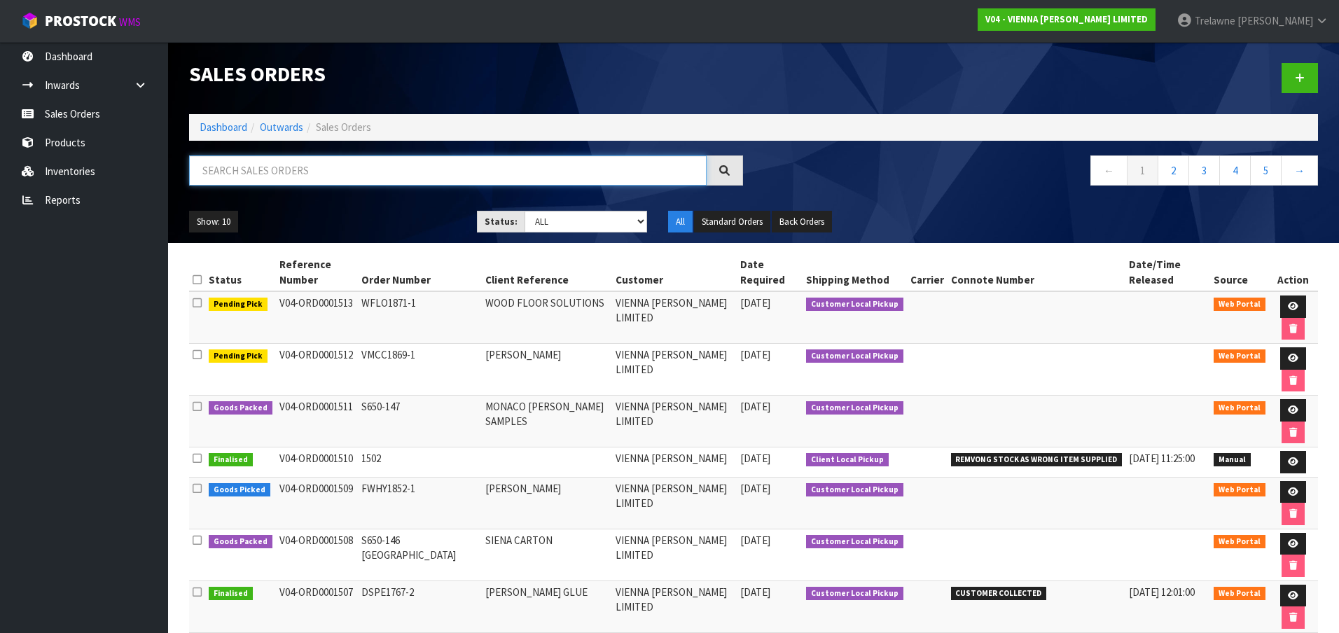
click at [223, 172] on input "text" at bounding box center [447, 170] width 517 height 30
type input "[PERSON_NAME]"
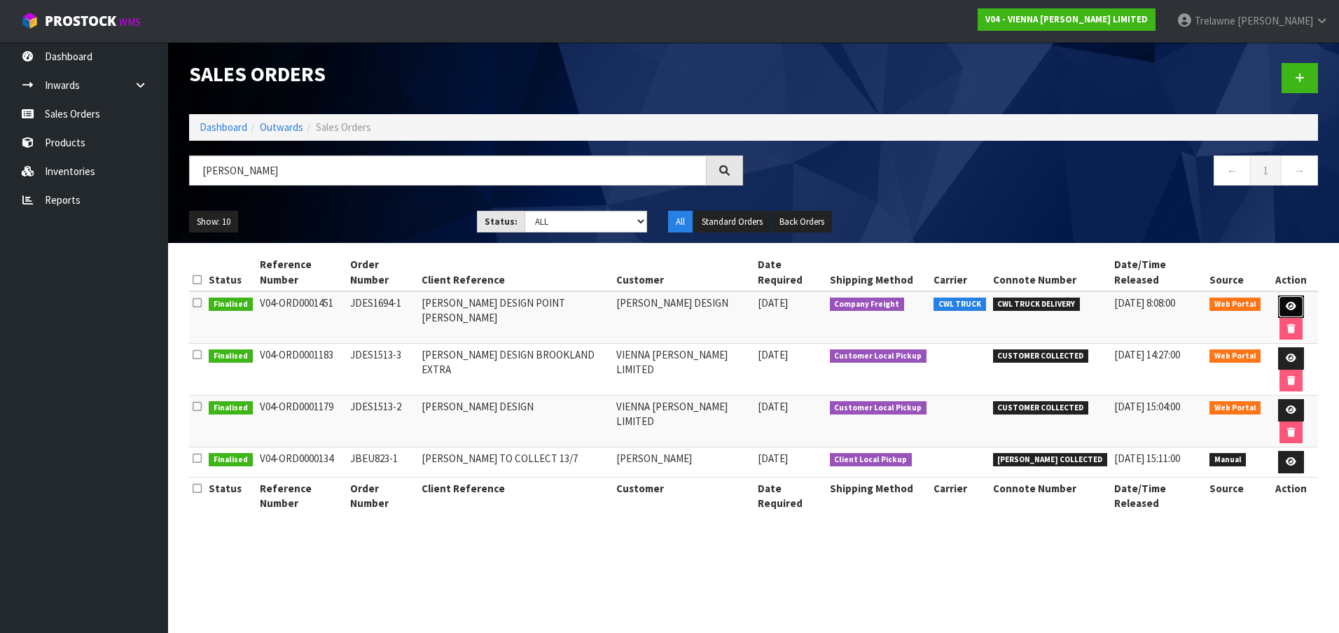
drag, startPoint x: 1274, startPoint y: 293, endPoint x: 1266, endPoint y: 293, distance: 7.7
click at [1286, 302] on icon at bounding box center [1291, 306] width 11 height 9
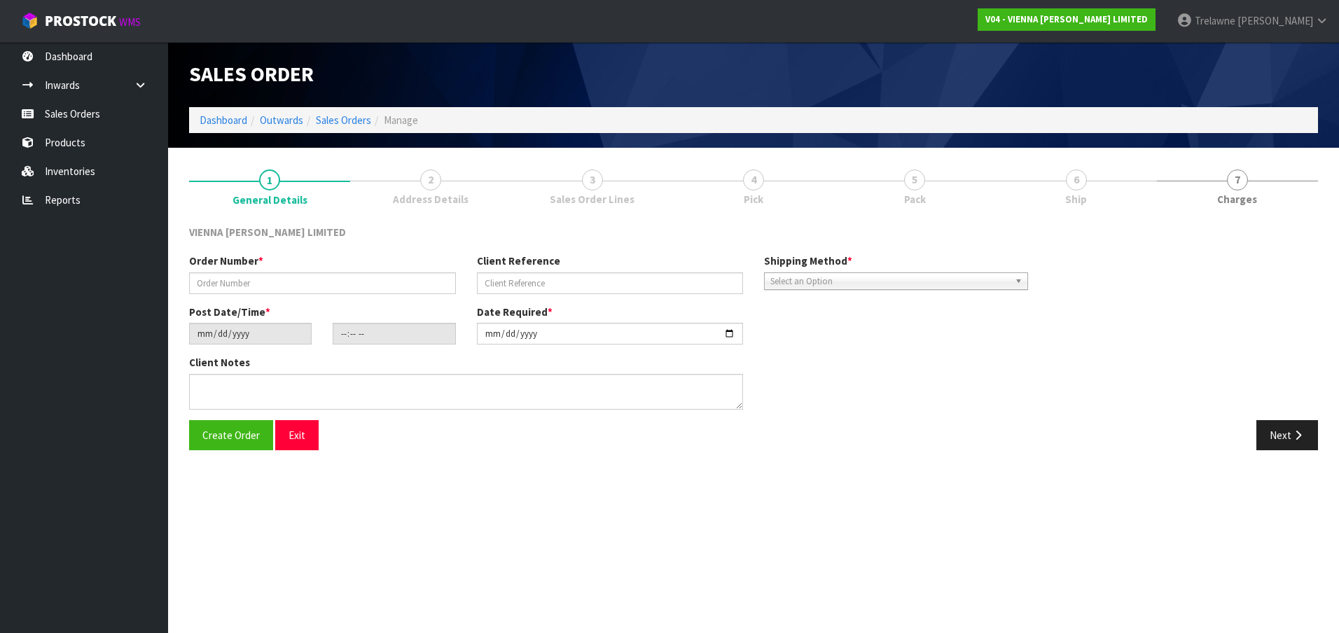
type input "JDES1694-1"
type input "[PERSON_NAME] DESIGN POINT [PERSON_NAME]"
type input "[DATE]"
type input "11:13:00.000"
type input "[DATE]"
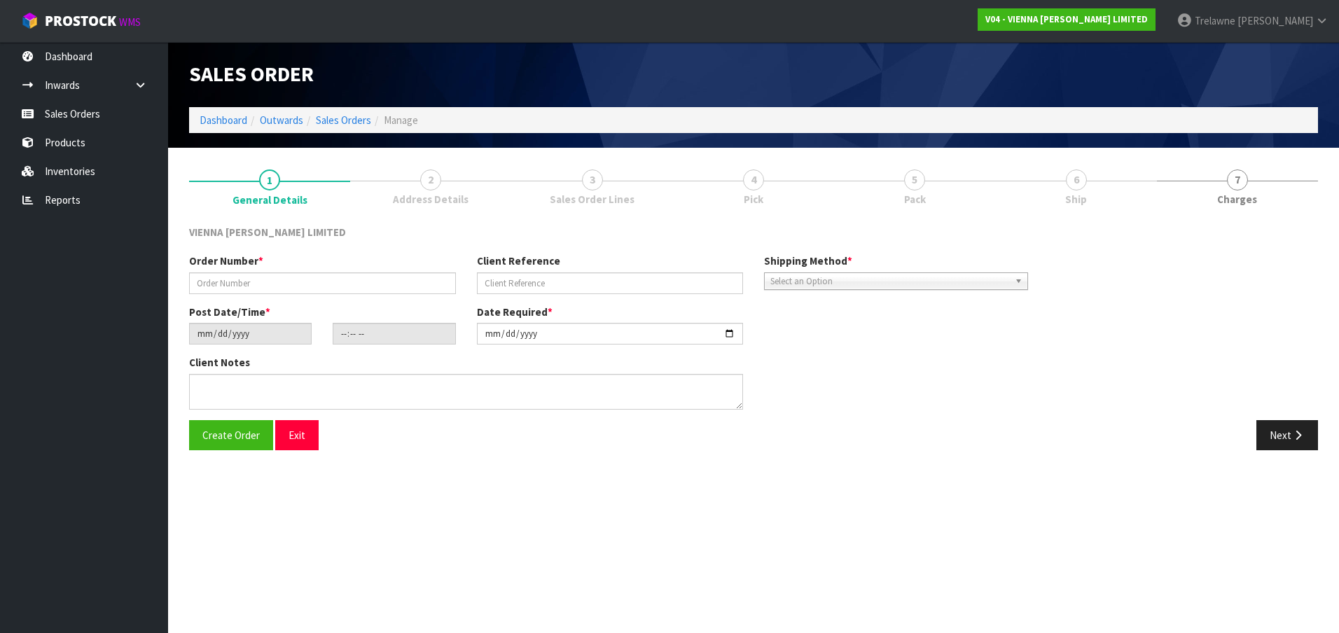
type textarea "[PERSON_NAME] DESIGN POINT [PERSON_NAME] DELIVERY DATE, 15TH OR [DATE]. ORDER 1…"
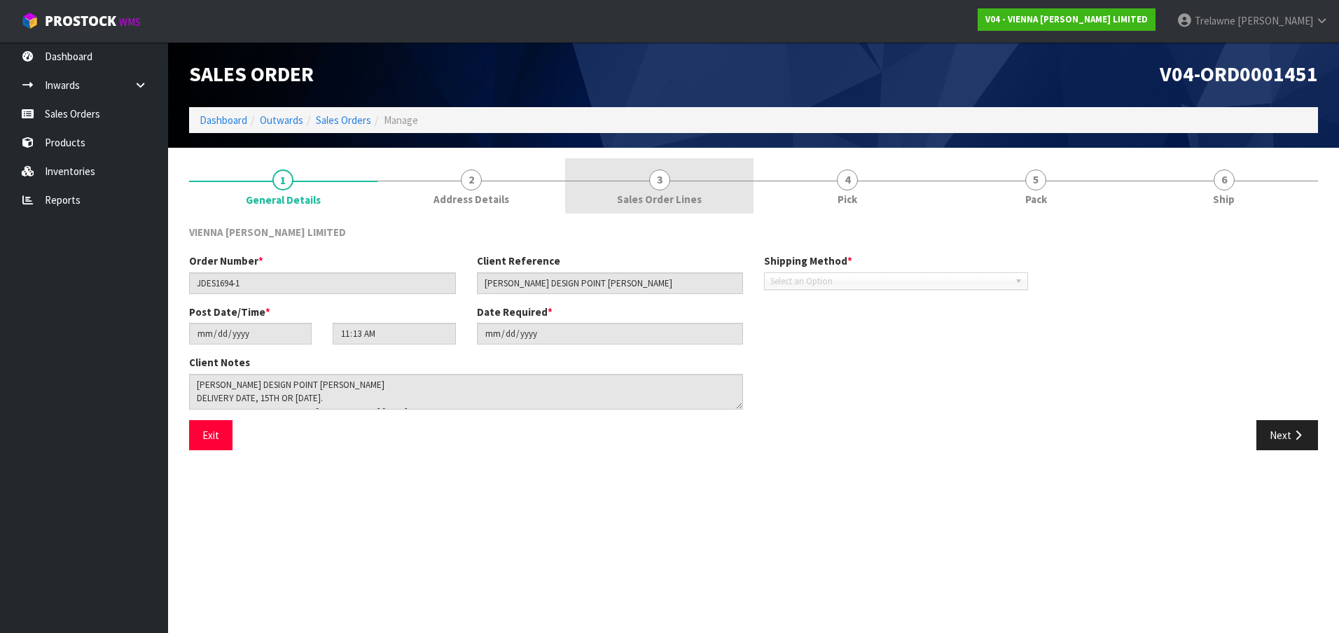
click at [645, 184] on link "3 Sales Order Lines" at bounding box center [659, 185] width 188 height 55
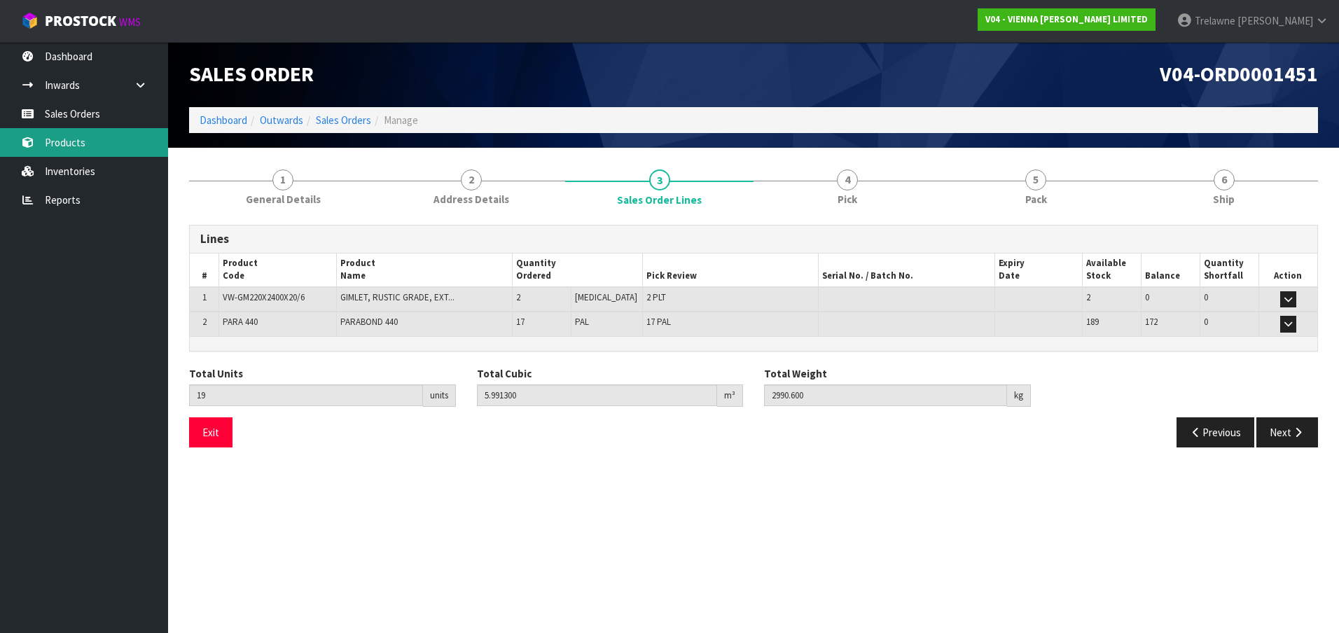
click at [69, 145] on link "Products" at bounding box center [84, 142] width 168 height 29
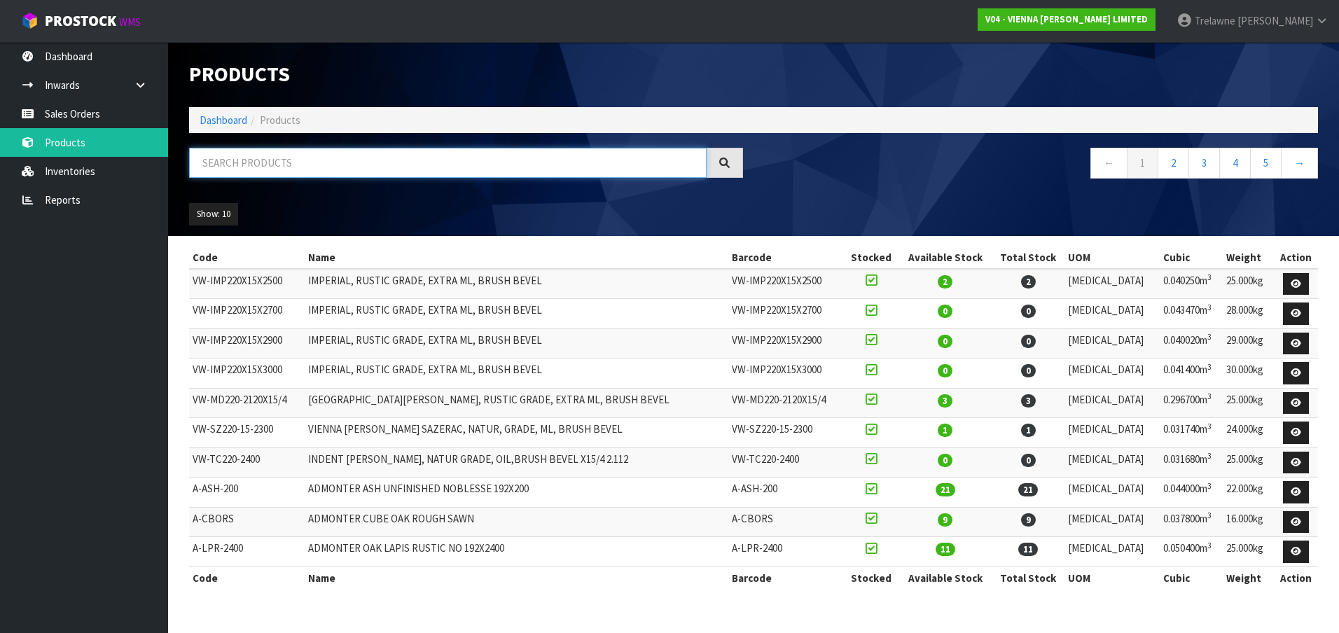
click at [251, 161] on input "text" at bounding box center [447, 163] width 517 height 30
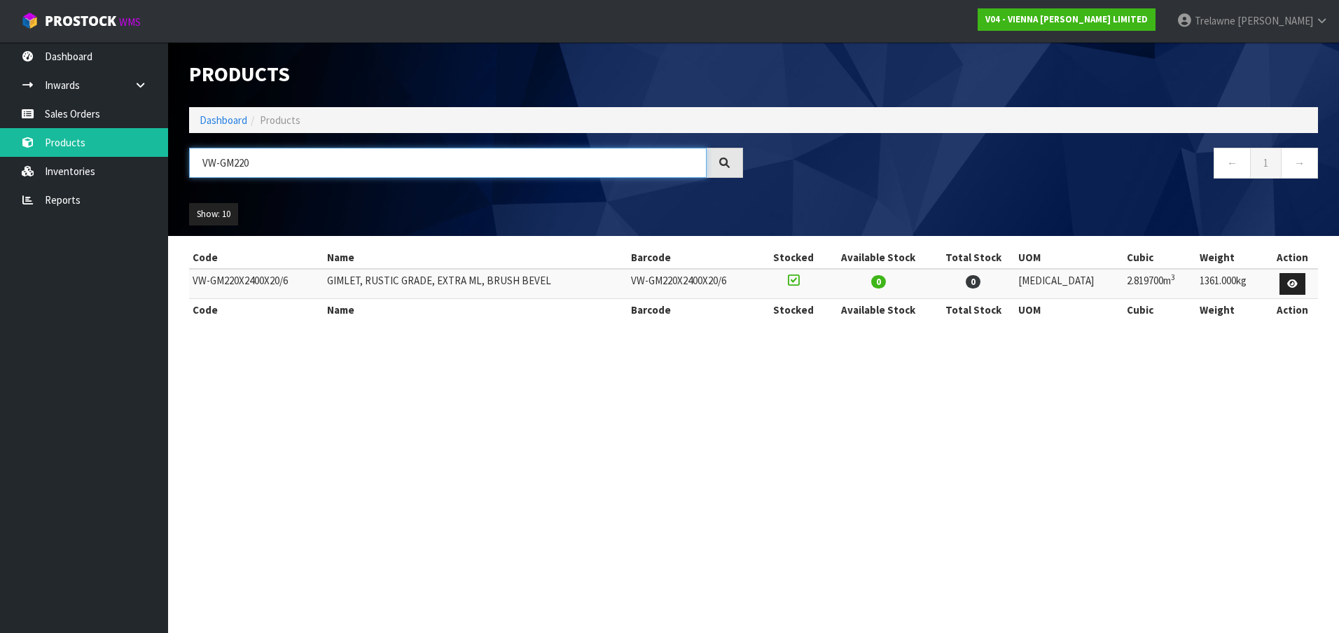
type input "VW-GM220"
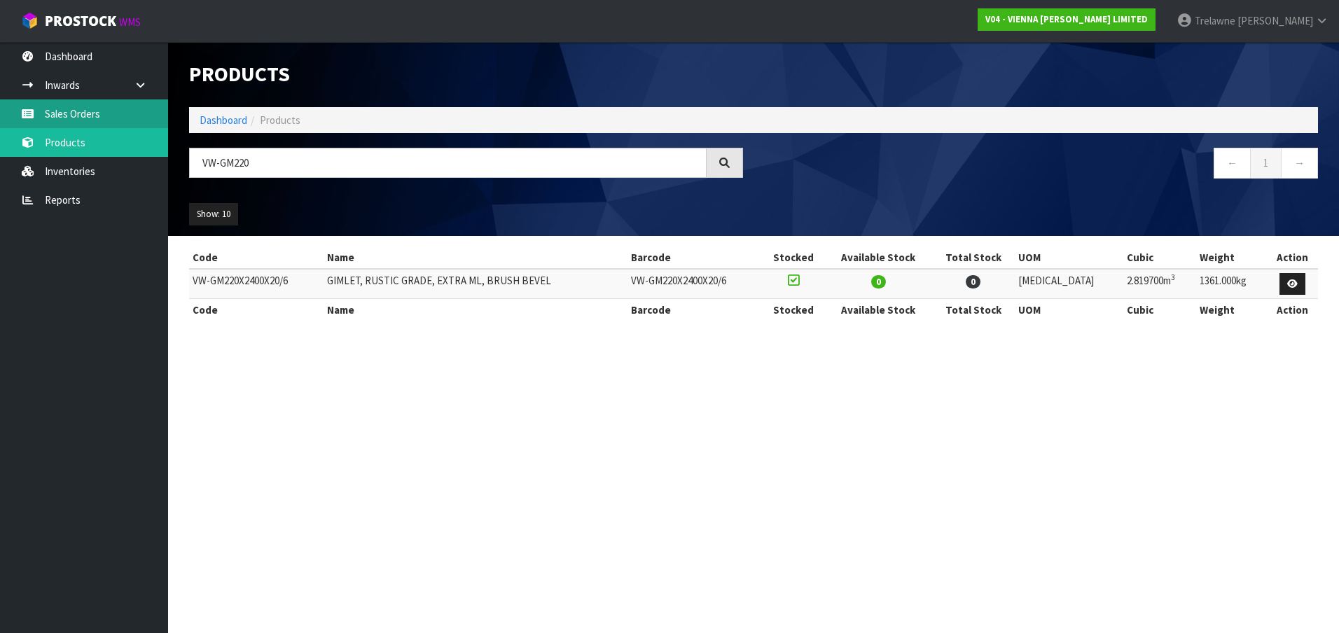
click at [92, 110] on link "Sales Orders" at bounding box center [84, 113] width 168 height 29
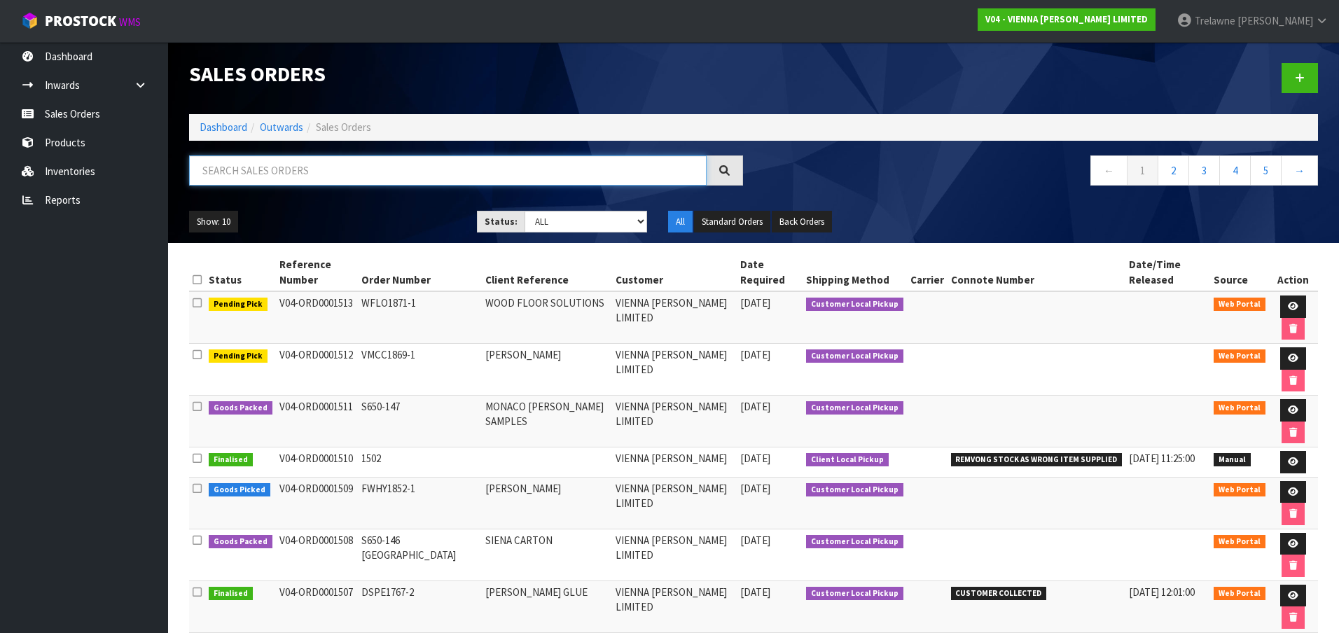
click at [221, 169] on input "text" at bounding box center [447, 170] width 517 height 30
type input "[PERSON_NAME]"
